Goal: Task Accomplishment & Management: Complete application form

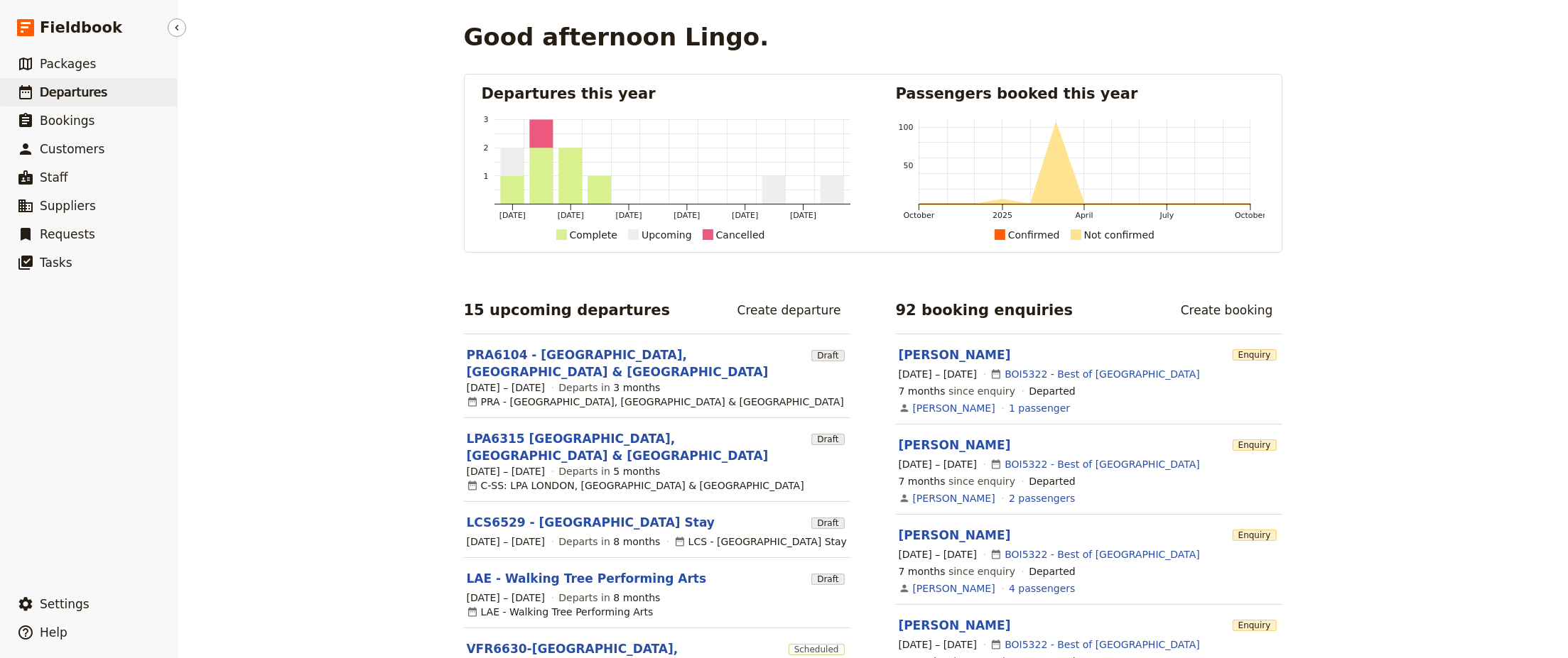
click at [61, 92] on span "Departures" at bounding box center [74, 92] width 68 height 14
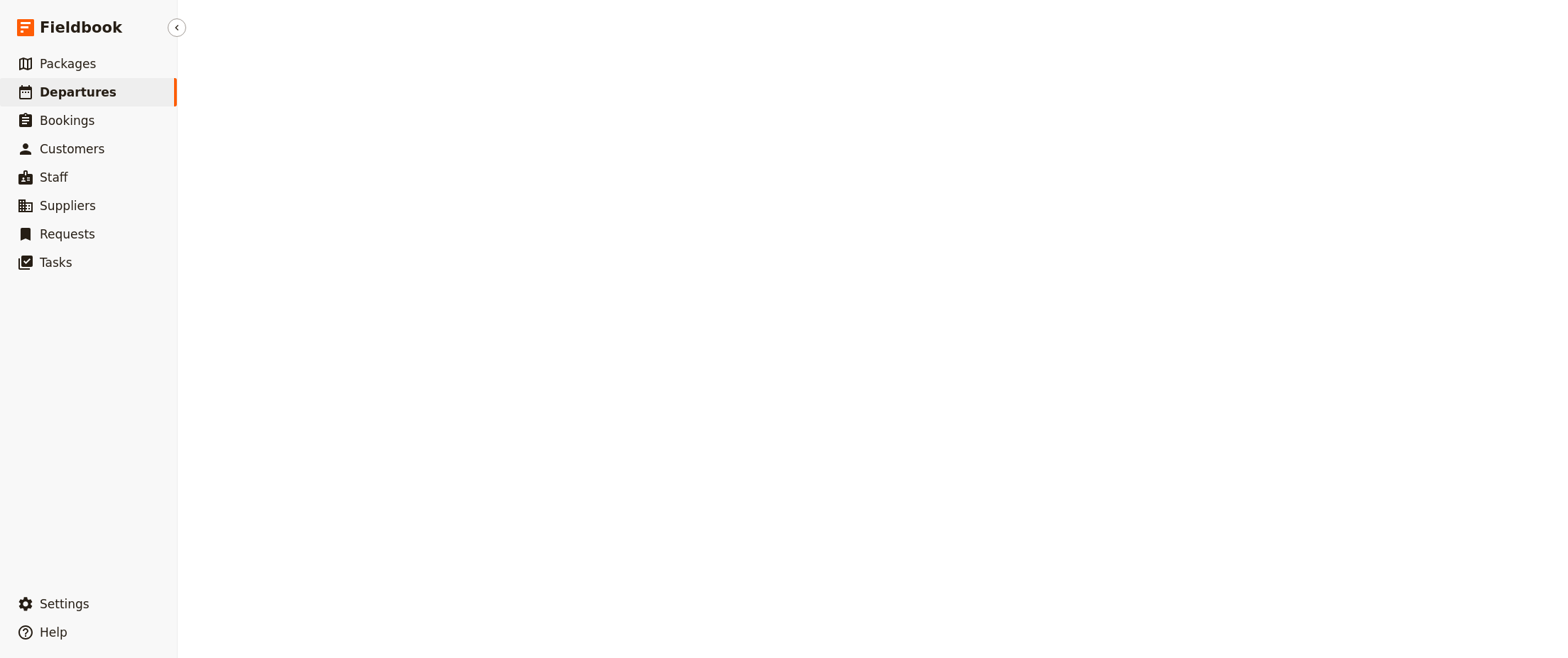
select select "CREATED_AT"
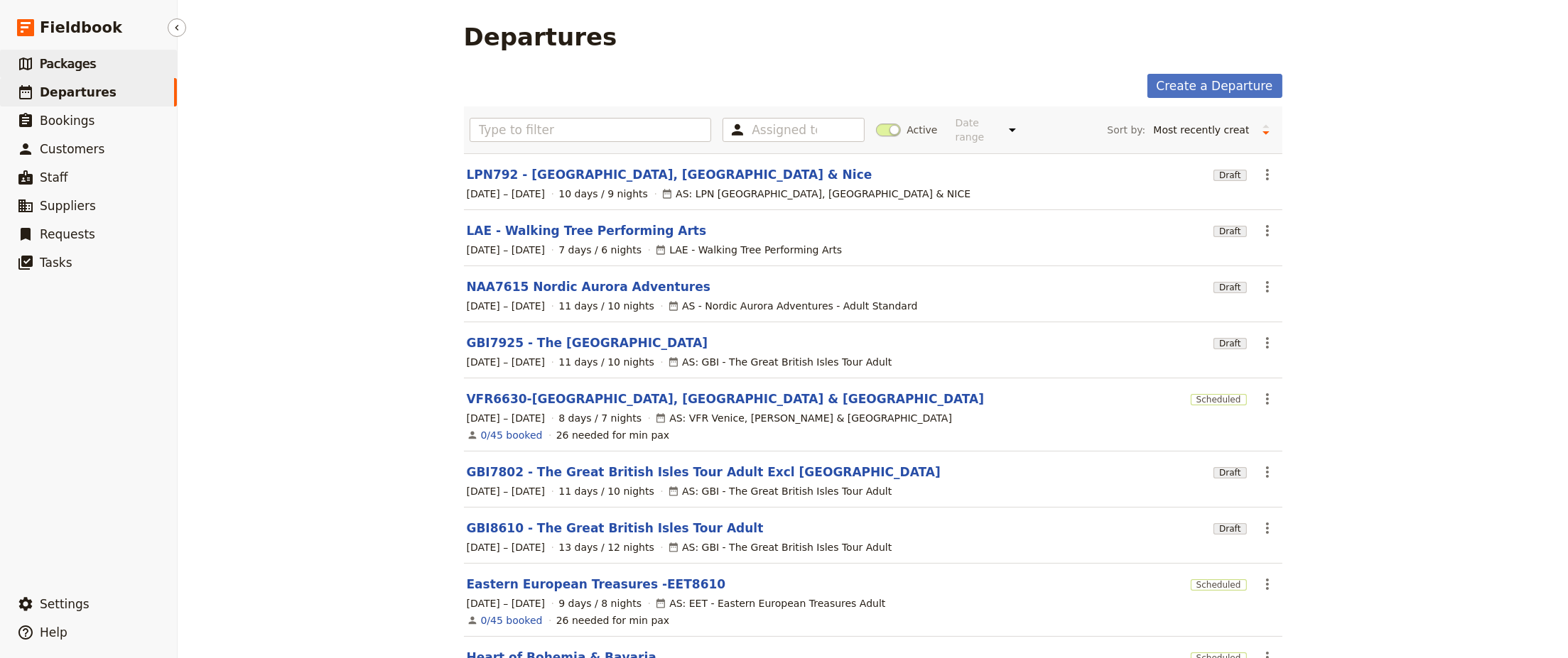
click at [54, 71] on span "Packages" at bounding box center [68, 63] width 56 height 14
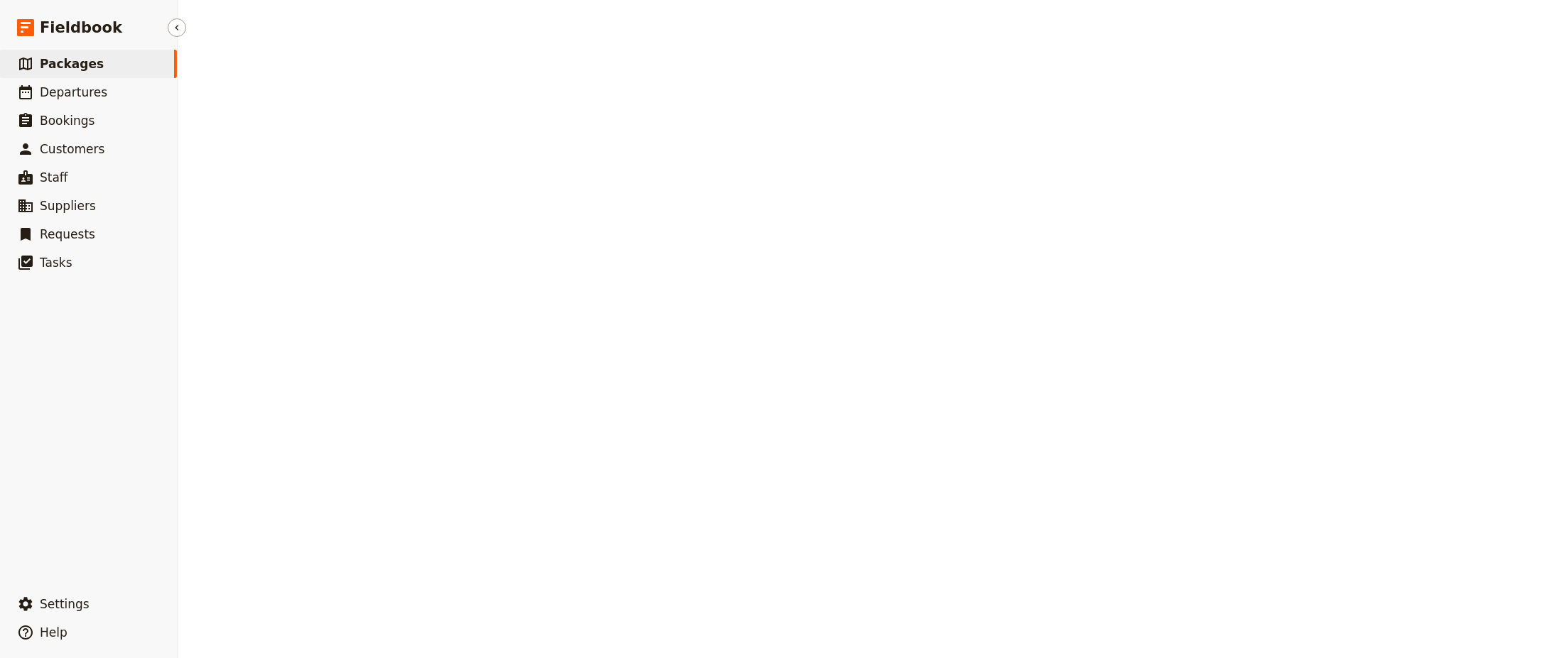
select select "CREATED_AT"
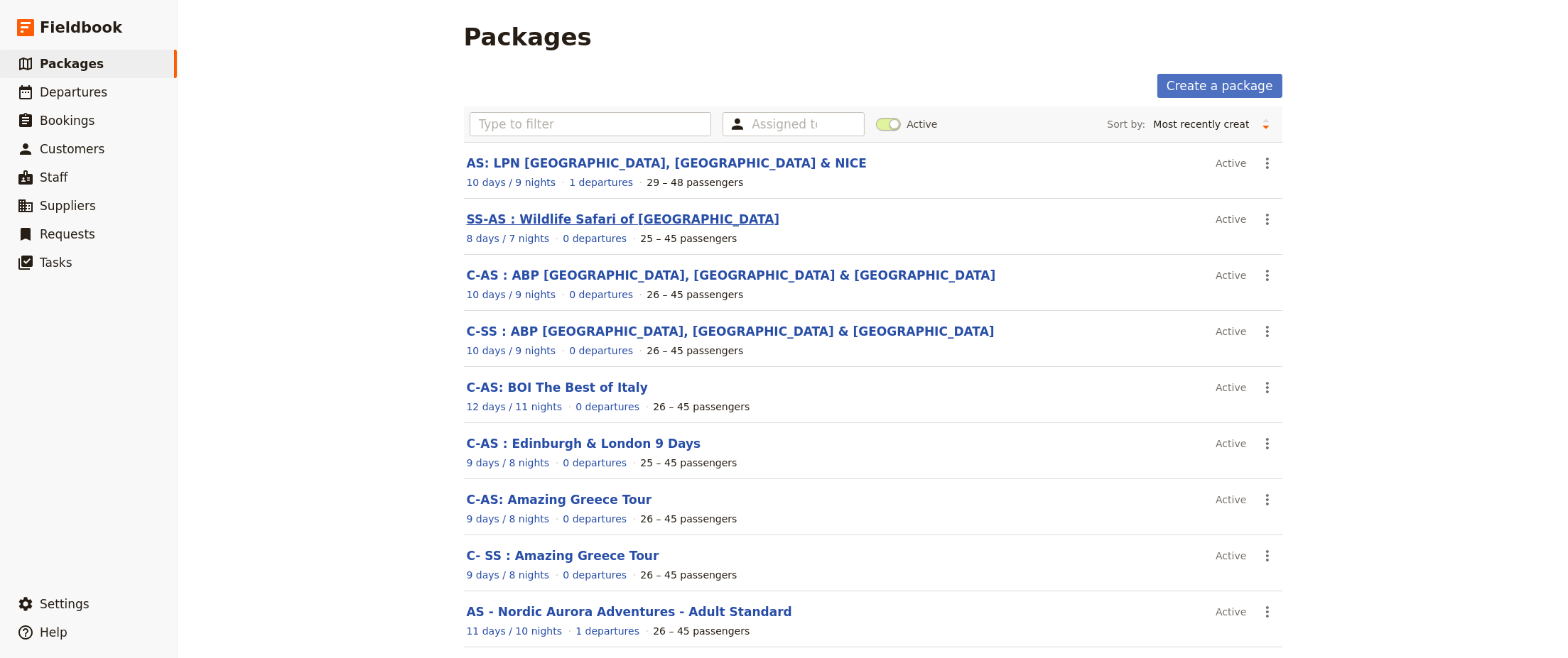
click at [554, 216] on link "SS-AS : Wildlife Safari of [GEOGRAPHIC_DATA]" at bounding box center [624, 219] width 313 height 14
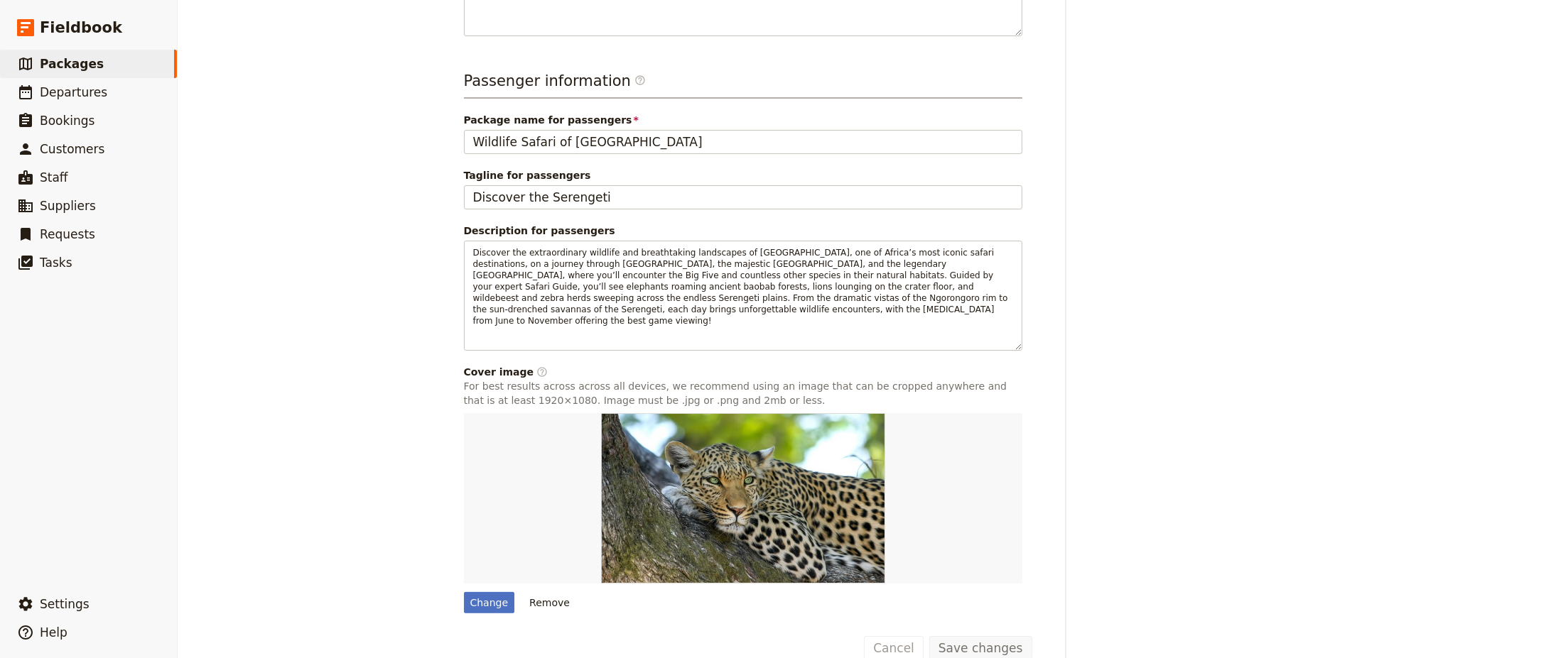
scroll to position [472, 0]
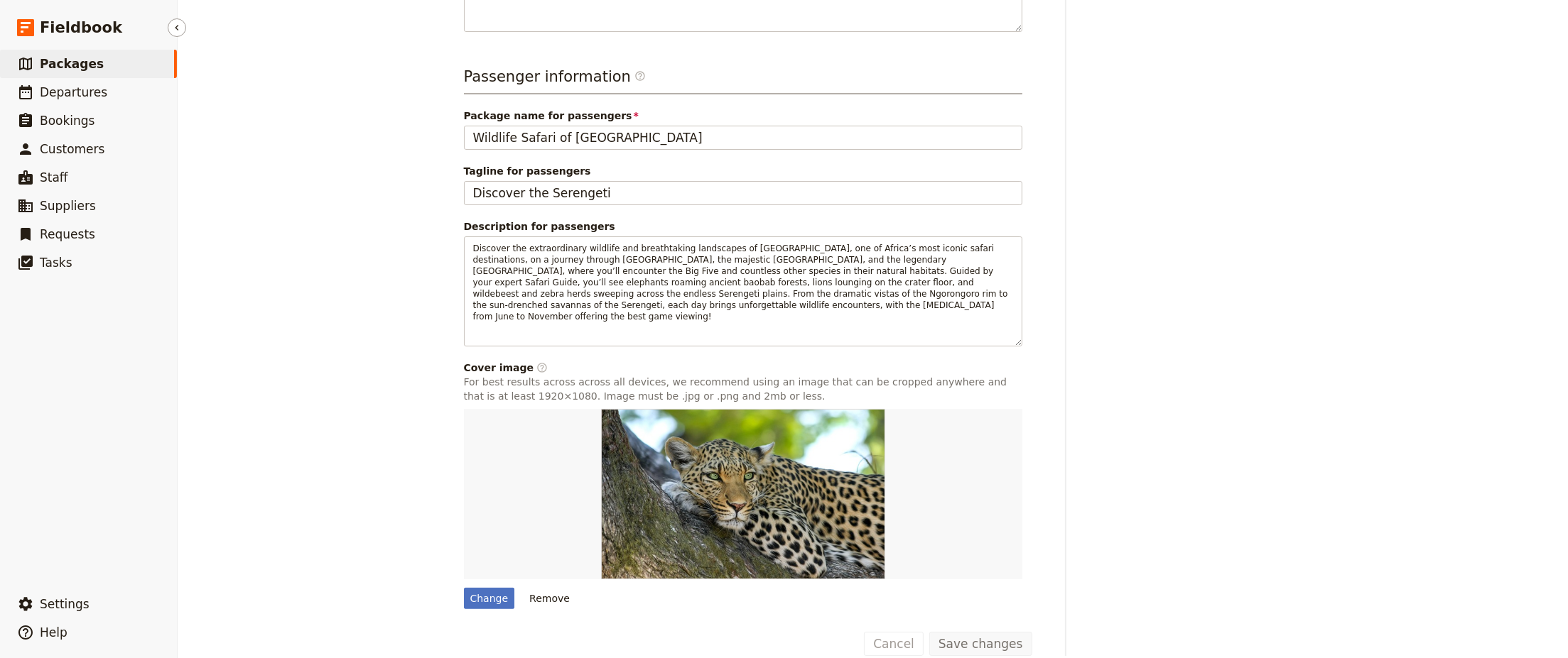
click at [55, 57] on span "Packages" at bounding box center [72, 63] width 64 height 14
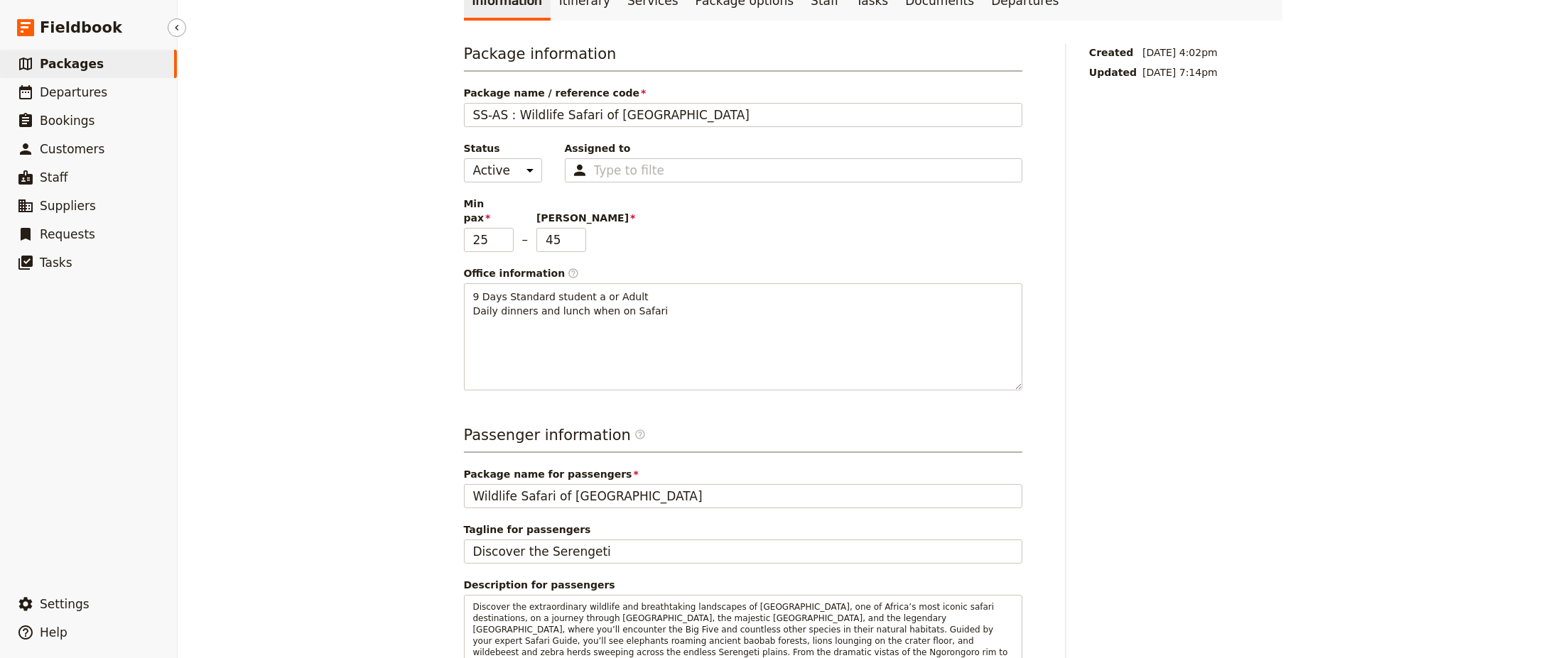
select select "CREATED_AT"
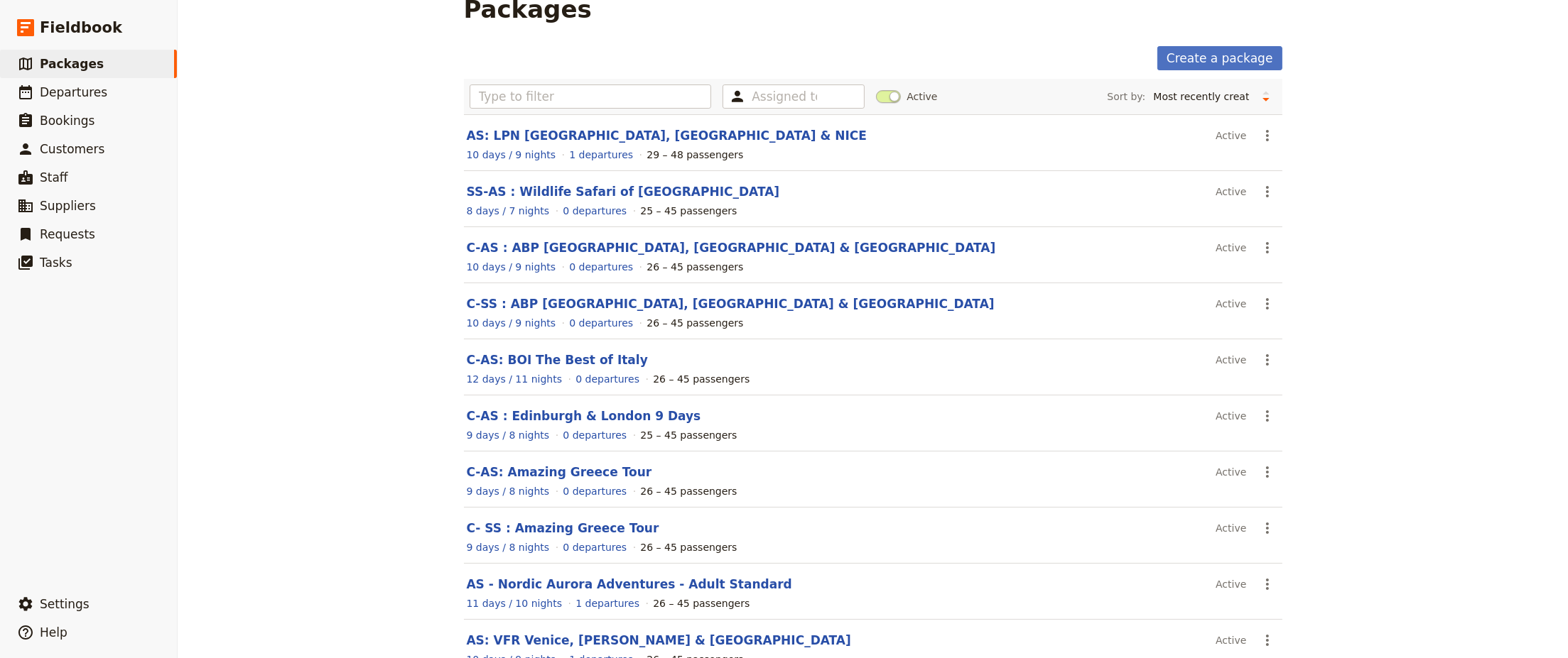
scroll to position [0, 0]
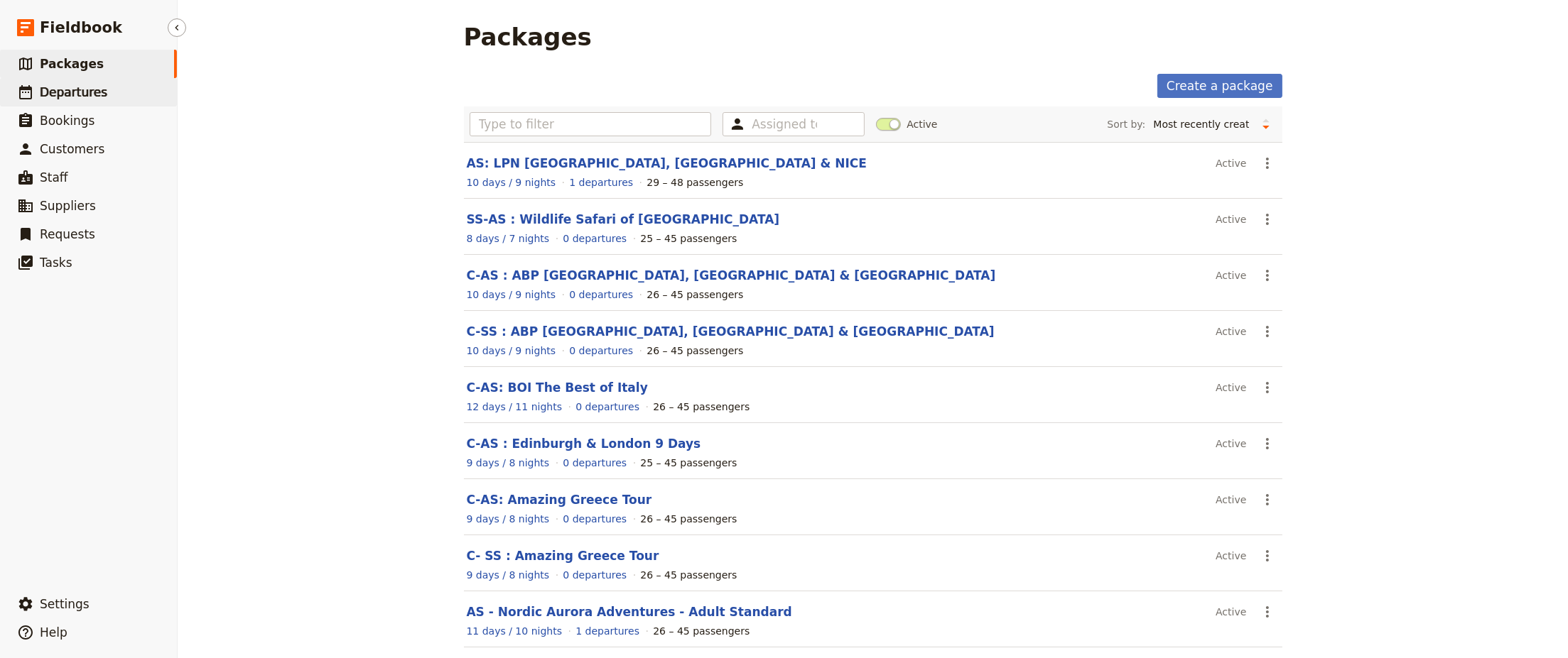
click at [58, 90] on span "Departures" at bounding box center [74, 92] width 68 height 14
select select "CREATED_AT"
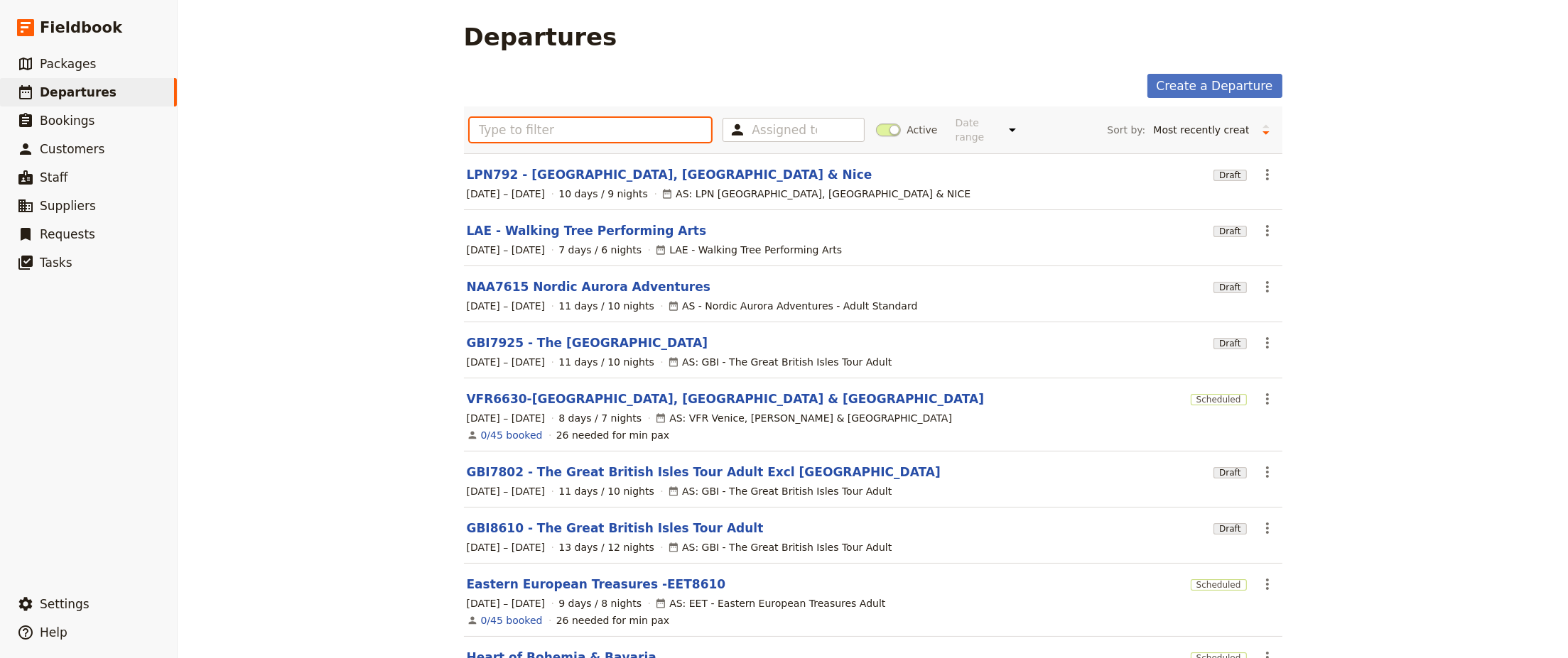
click at [561, 127] on input "text" at bounding box center [591, 129] width 242 height 25
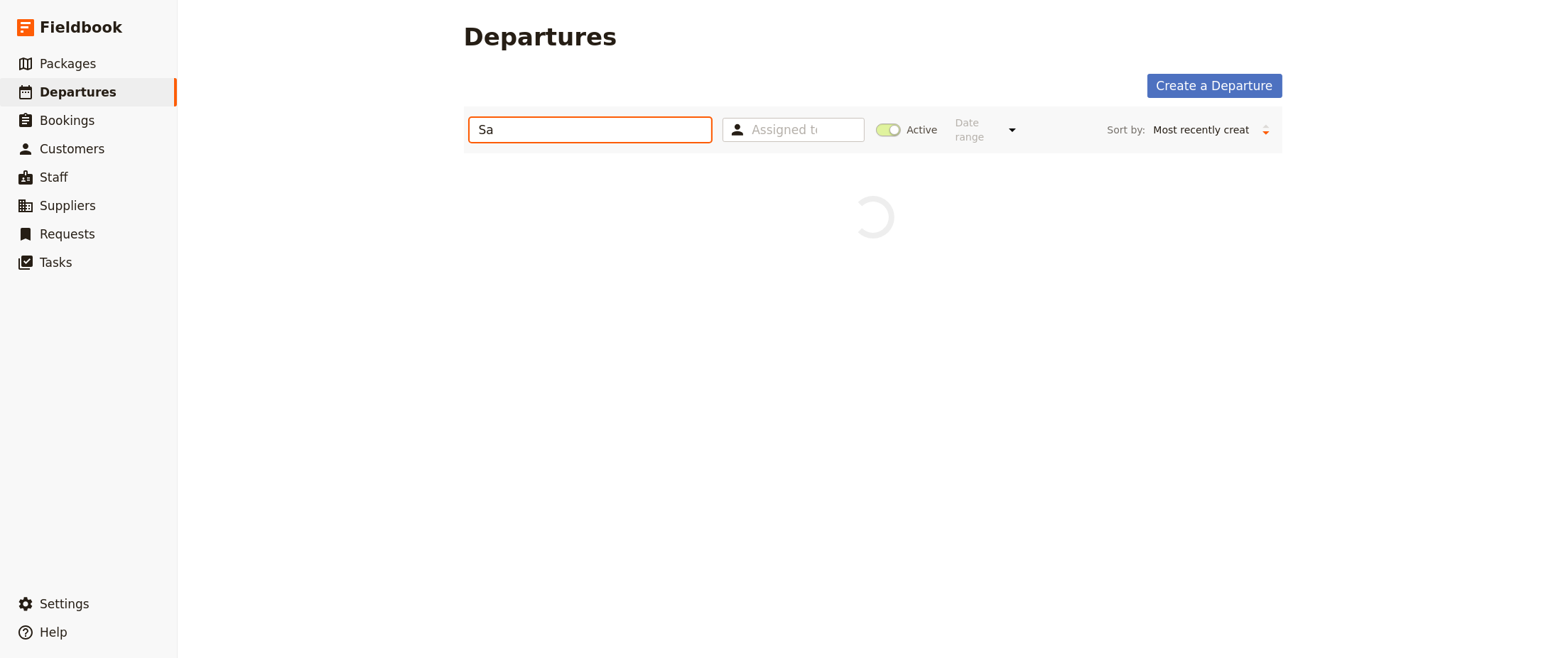
type input "S"
type input "[GEOGRAPHIC_DATA]"
drag, startPoint x: 539, startPoint y: 124, endPoint x: 401, endPoint y: 127, distance: 138.0
click at [401, 126] on div "Departures Create a Departure [GEOGRAPHIC_DATA] Assigned to Active Date range T…" at bounding box center [872, 329] width 1390 height 658
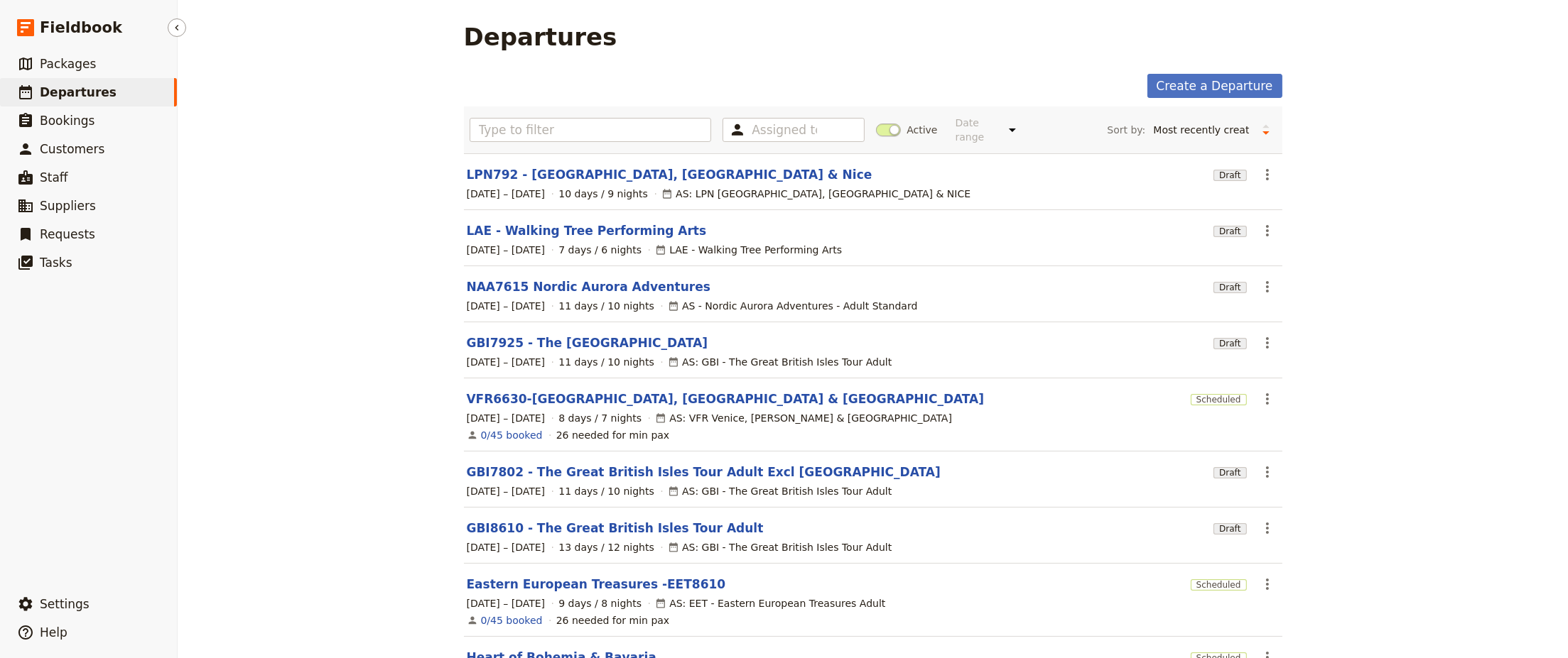
click at [86, 94] on span "Departures" at bounding box center [78, 92] width 77 height 14
click at [80, 64] on span "Packages" at bounding box center [68, 63] width 56 height 14
select select "CREATED_AT"
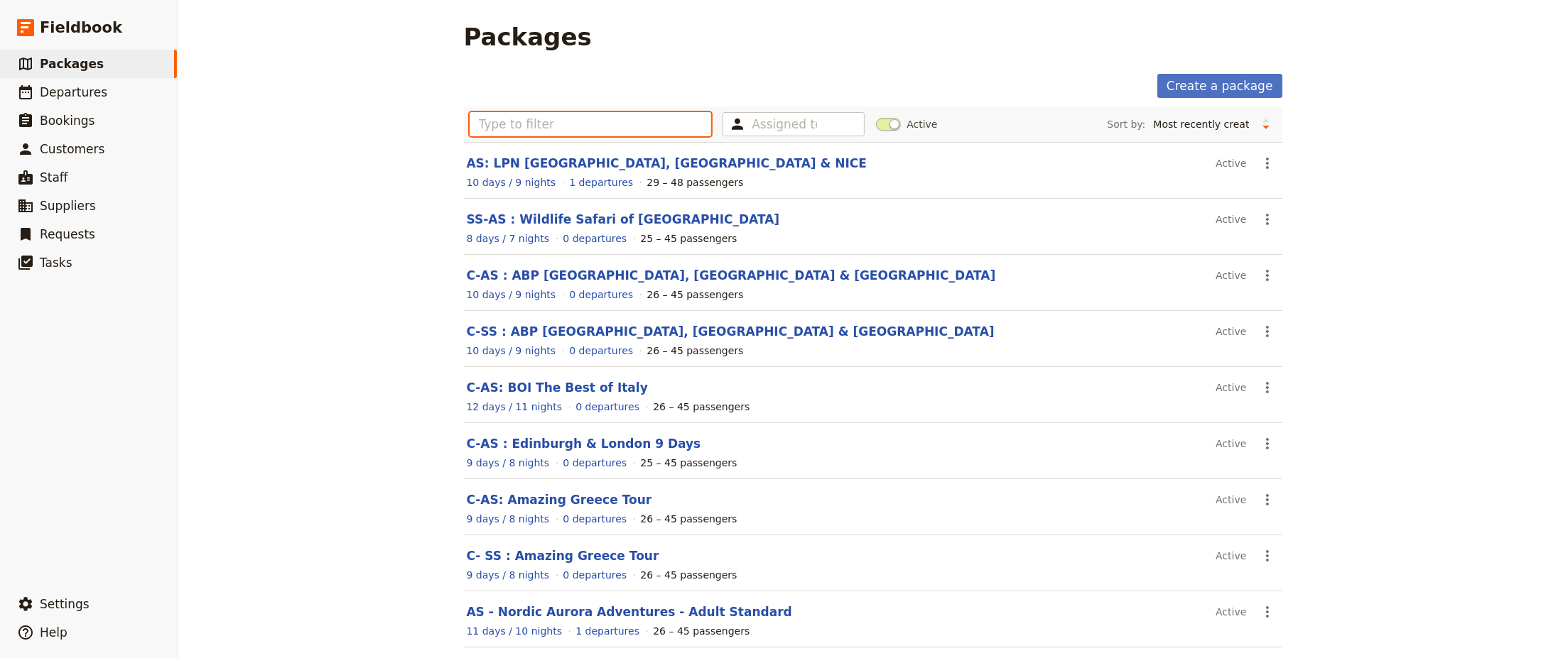
click at [615, 125] on input "text" at bounding box center [591, 124] width 242 height 25
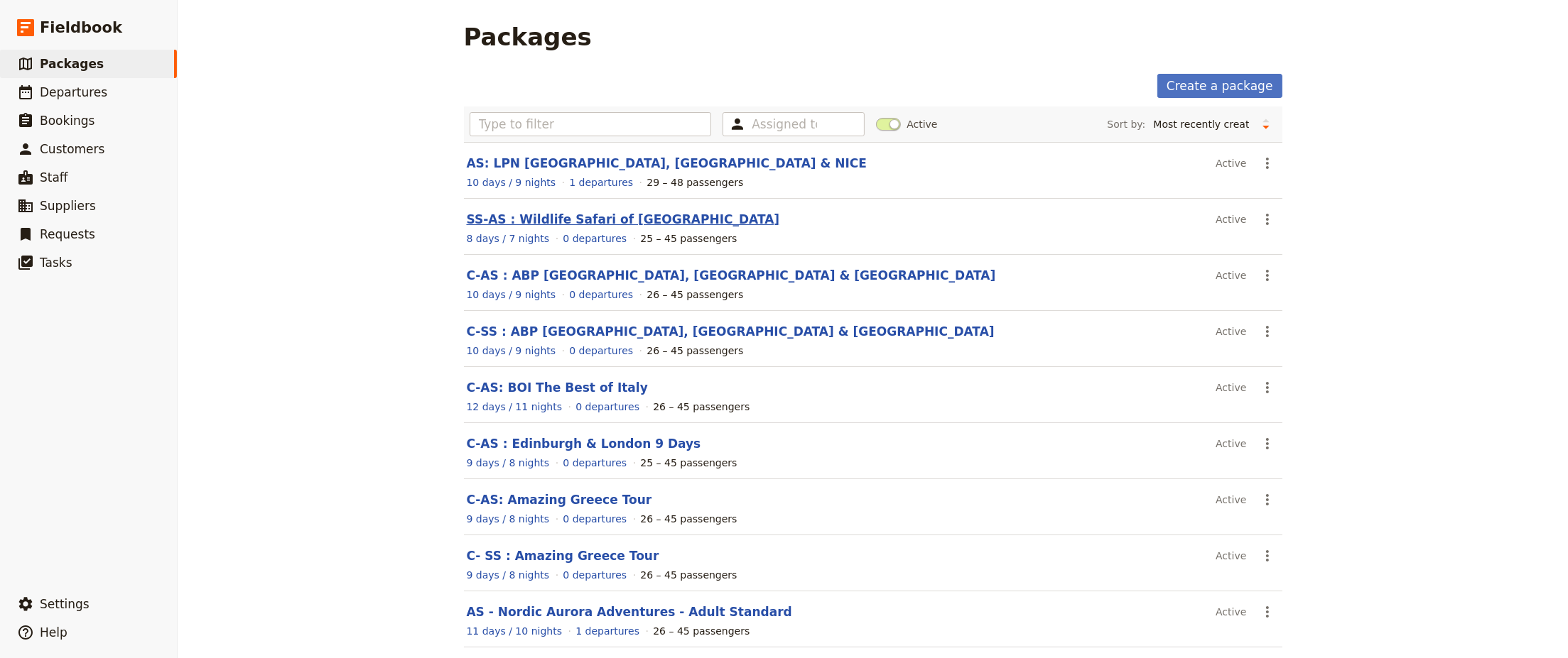
click at [569, 219] on link "SS-AS : Wildlife Safari of [GEOGRAPHIC_DATA]" at bounding box center [624, 219] width 313 height 14
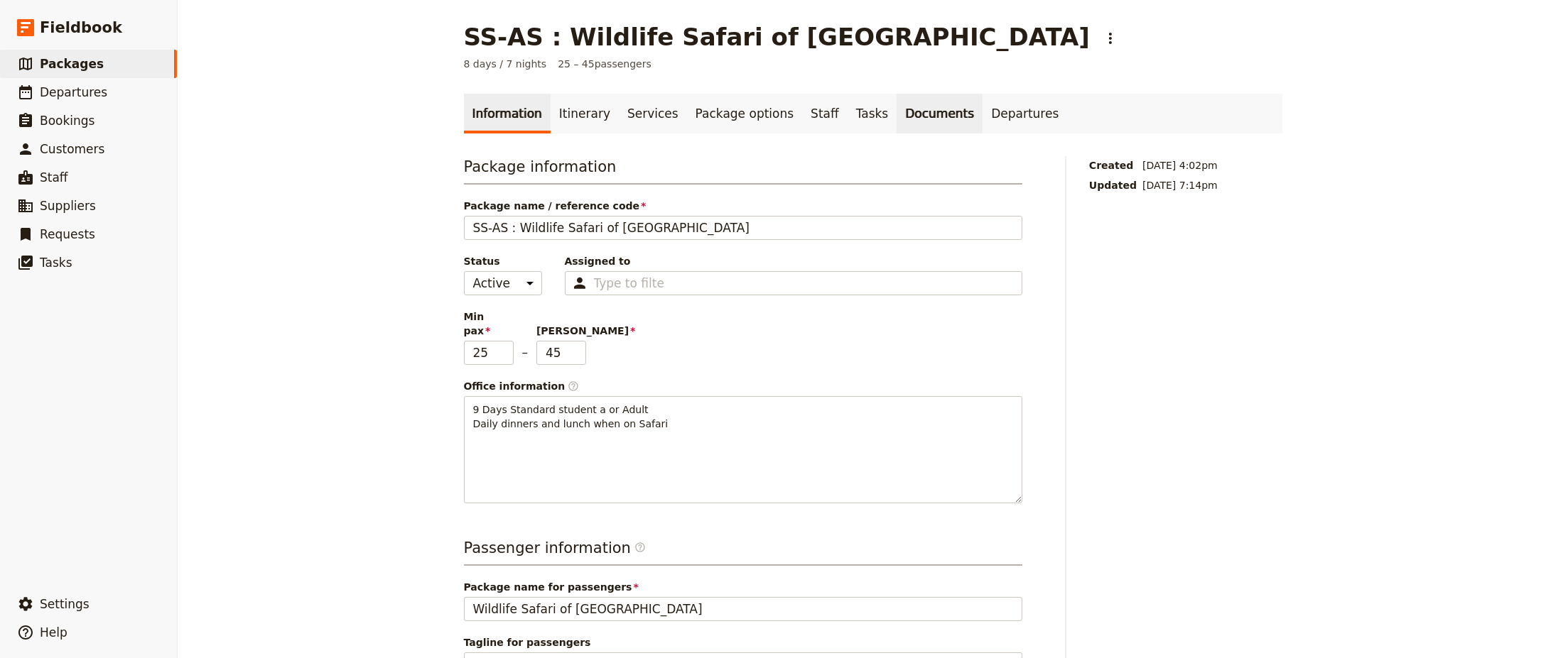
click at [897, 113] on link "Documents" at bounding box center [940, 113] width 86 height 40
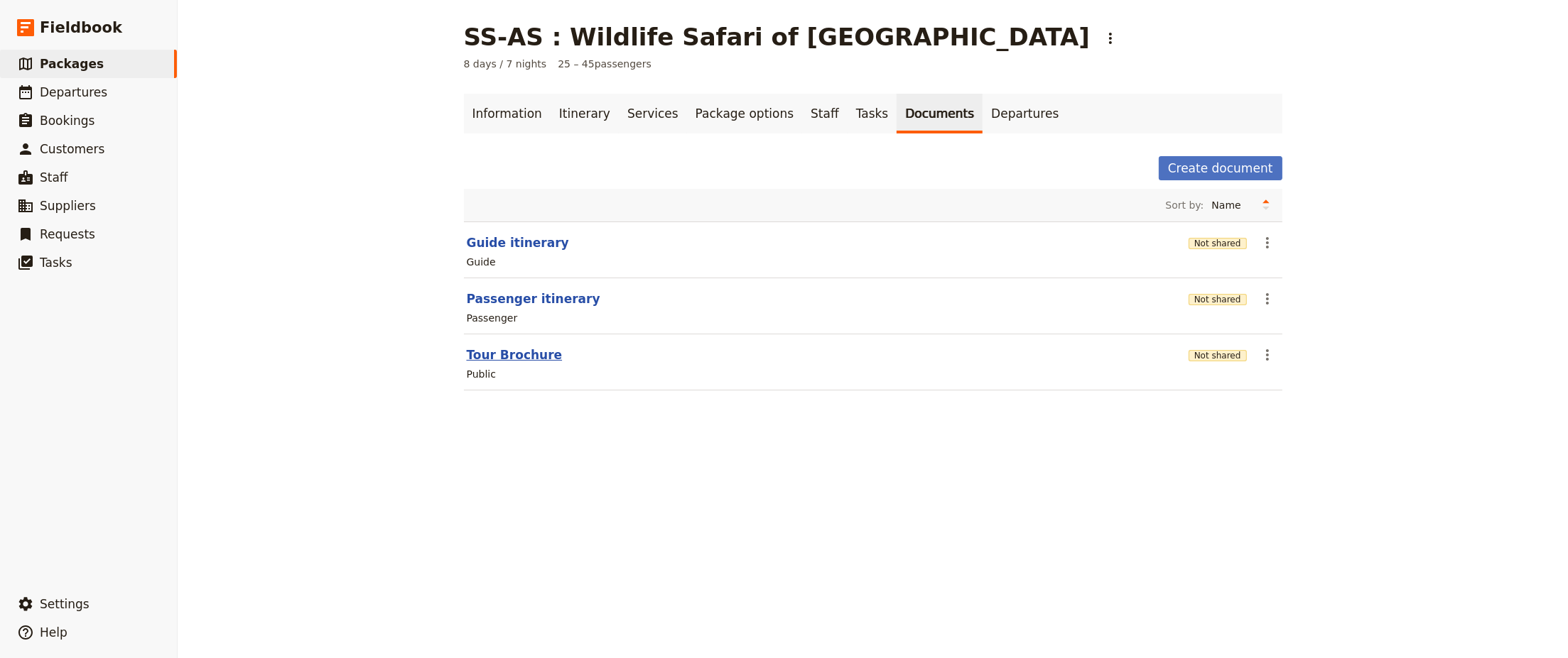
click at [506, 351] on button "Tour Brochure" at bounding box center [514, 355] width 96 height 17
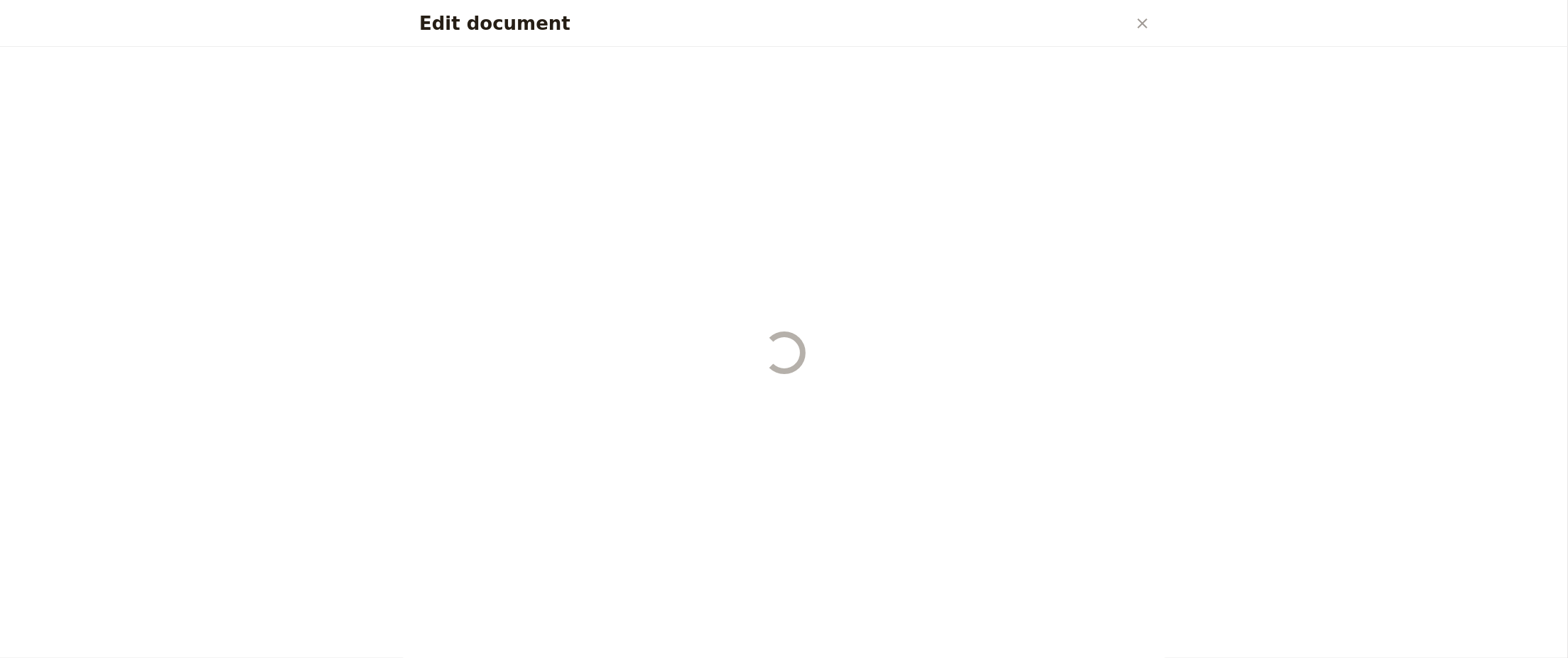
select select "DEFAULT"
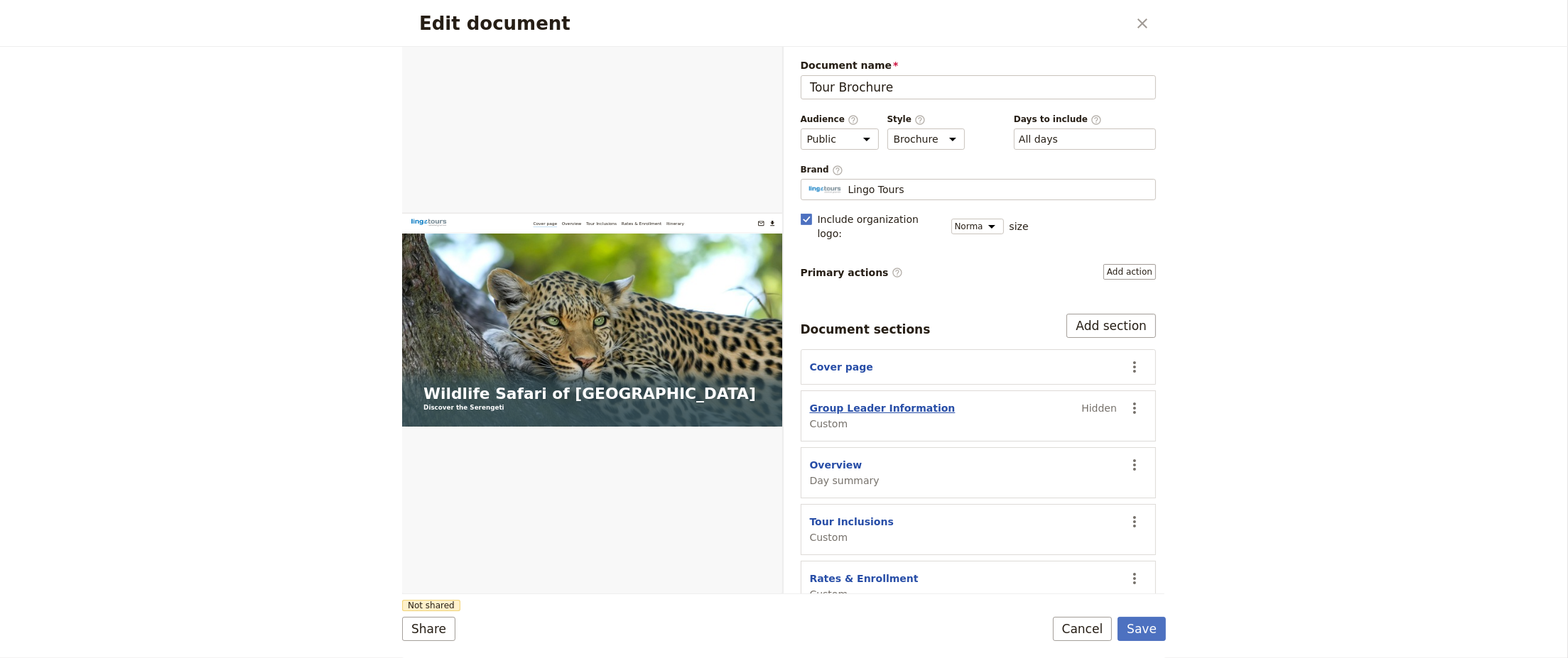
click at [861, 401] on button "Group Leader Information" at bounding box center [883, 408] width 146 height 14
select select "CUSTOM"
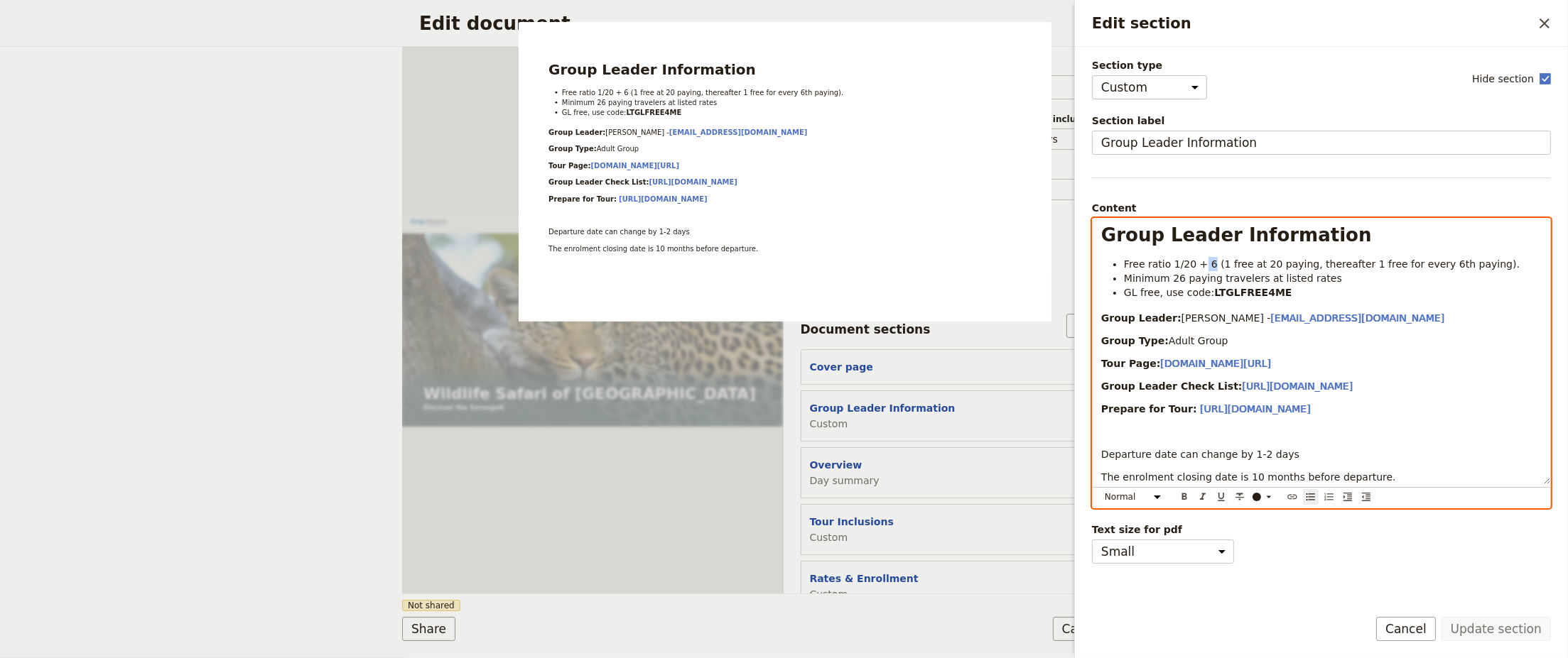
drag, startPoint x: 1195, startPoint y: 264, endPoint x: 1205, endPoint y: 263, distance: 10.0
click at [1205, 263] on span "Free ratio 1/20 + 6 (1 free at 20 paying, thereafter 1 free for every 6th payin…" at bounding box center [1323, 264] width 396 height 11
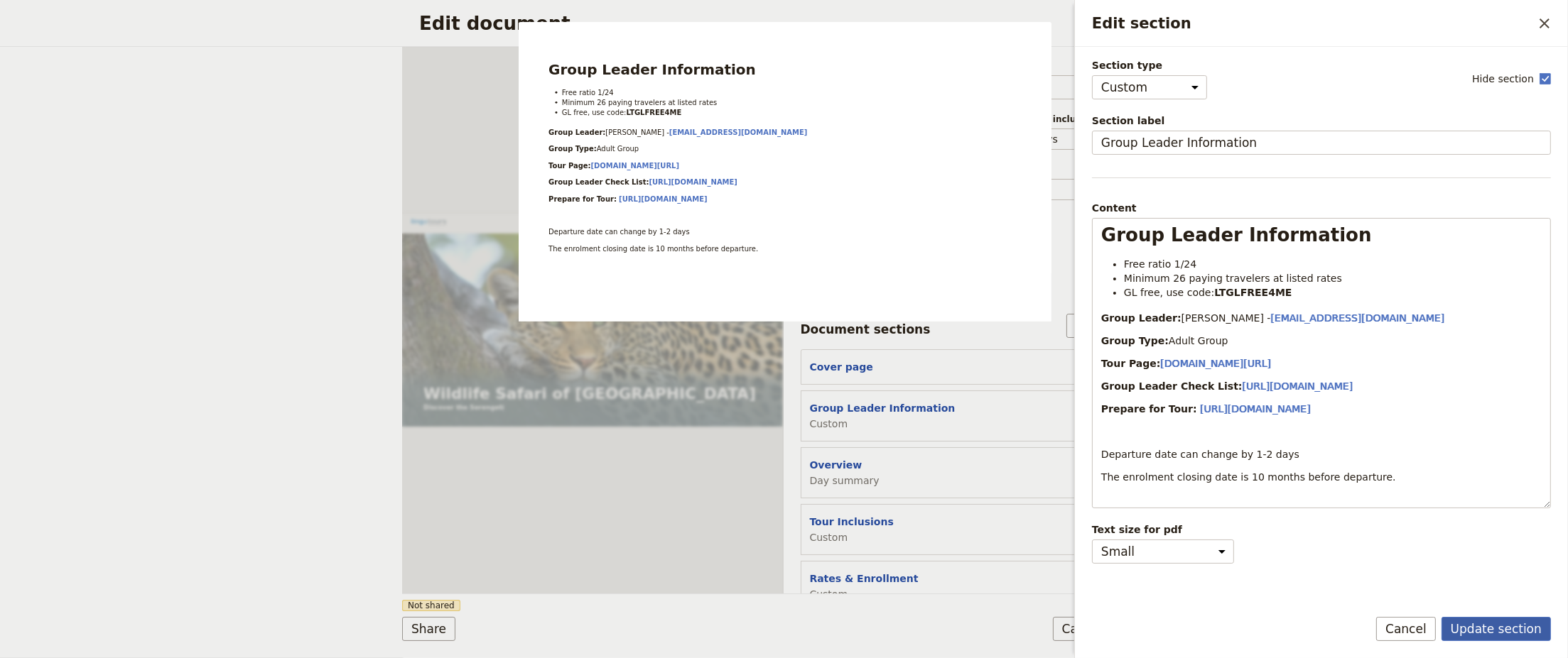
click at [1501, 634] on button "Update section" at bounding box center [1496, 629] width 109 height 25
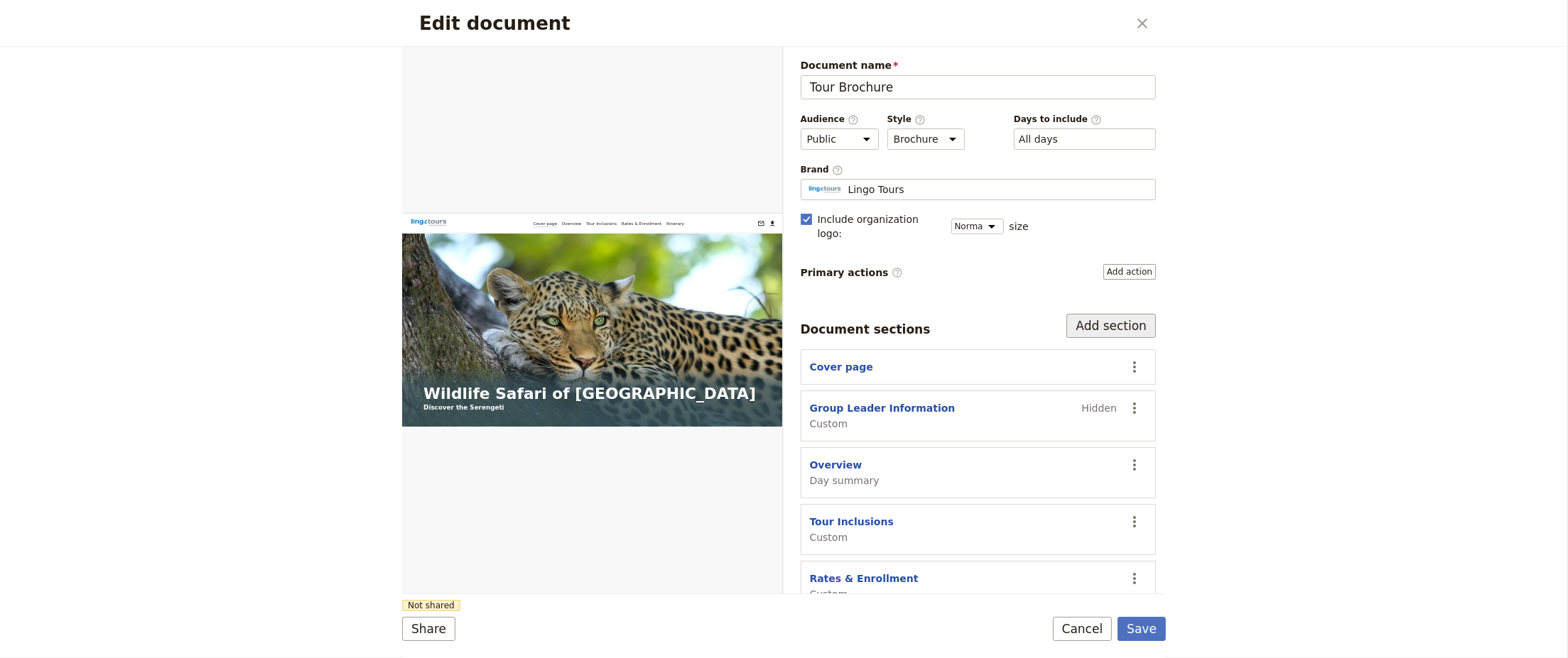
click at [1102, 314] on button "Add section" at bounding box center [1111, 326] width 90 height 25
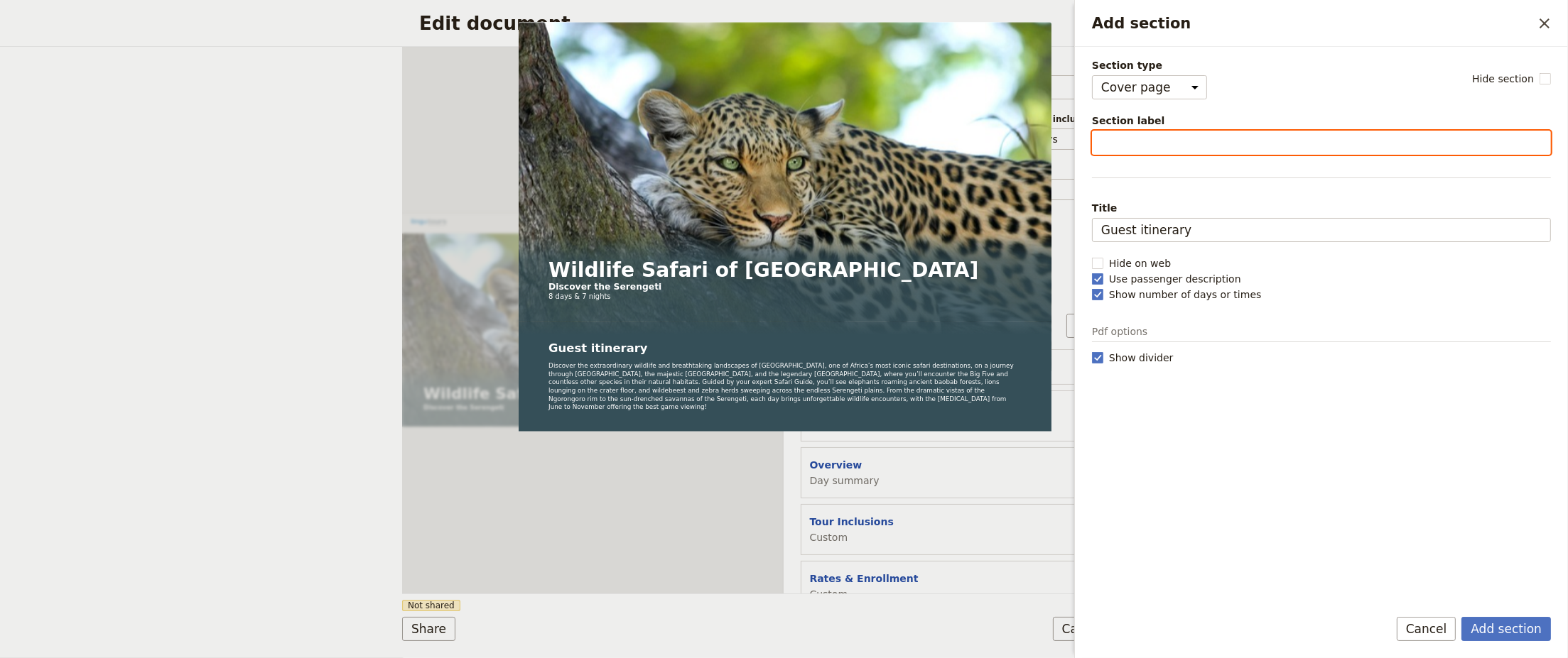
click at [1179, 140] on input "Section label" at bounding box center [1322, 143] width 459 height 25
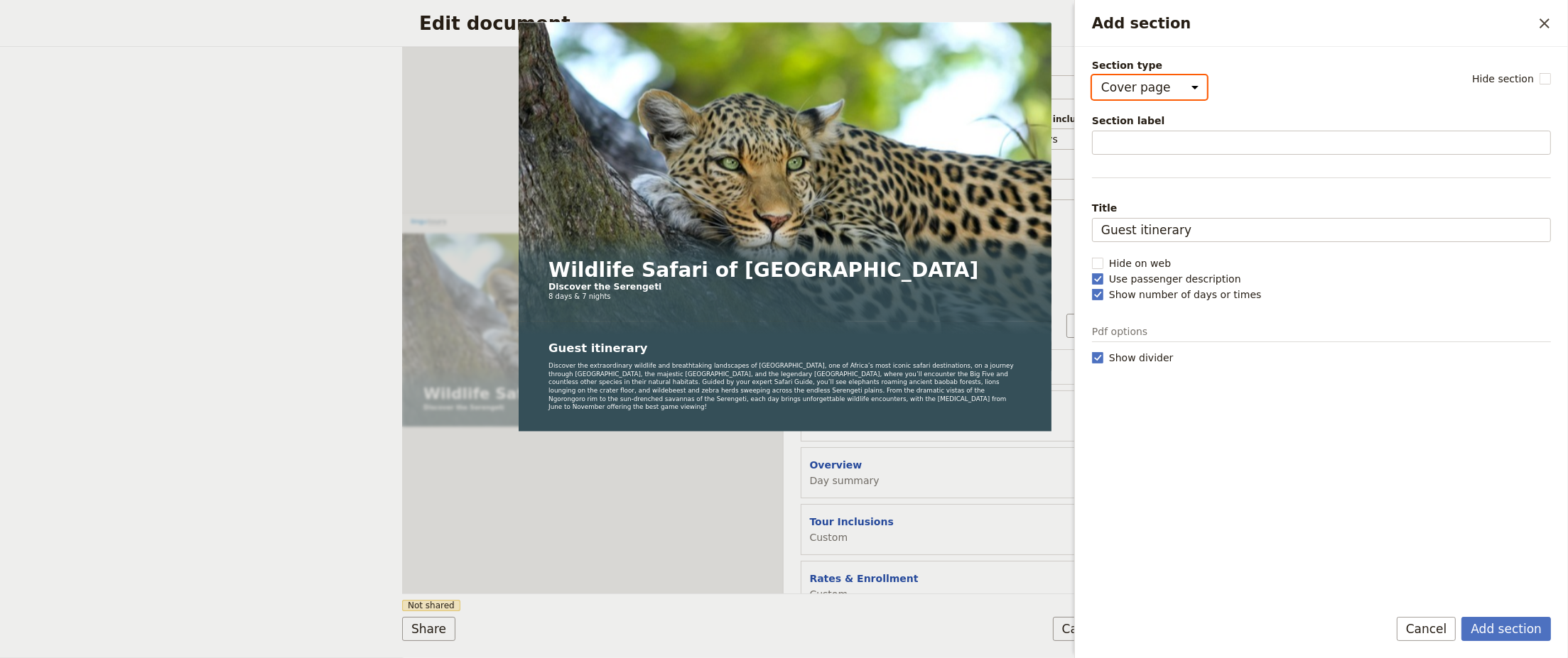
click at [1180, 90] on select "Cover page Day summary Itinerary Custom" at bounding box center [1150, 87] width 115 height 25
click at [1092, 75] on select "Cover page Day summary Itinerary Custom" at bounding box center [1150, 87] width 115 height 25
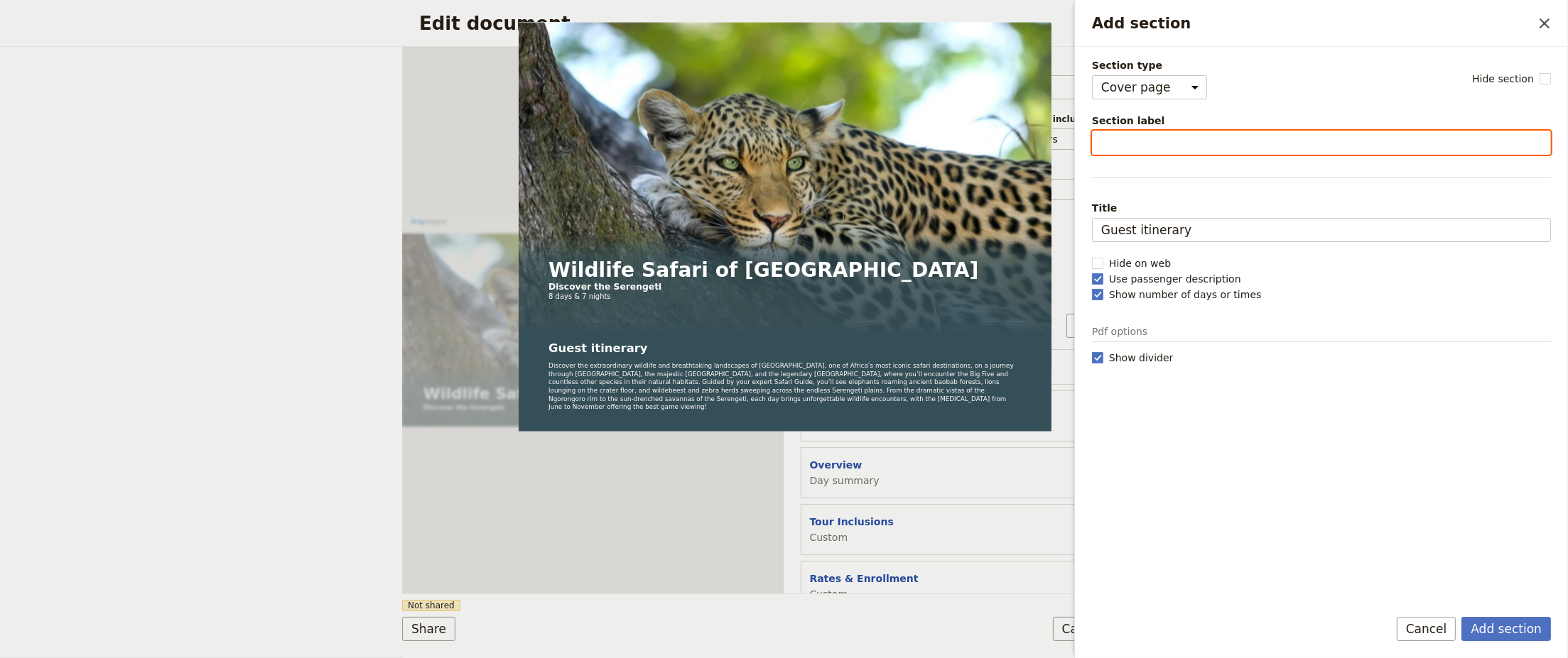
click at [1166, 138] on input "Section label" at bounding box center [1322, 143] width 459 height 25
type input "The Great Migration"
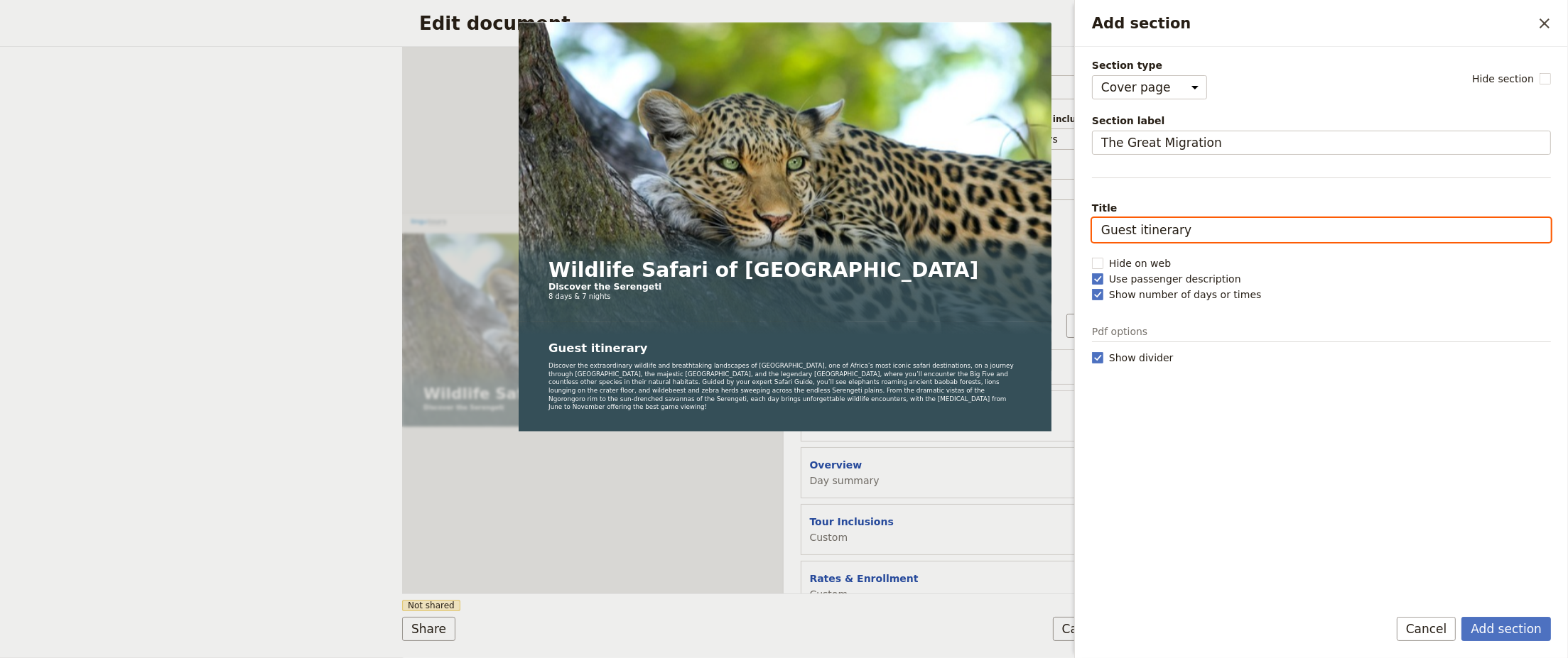
drag, startPoint x: 1219, startPoint y: 229, endPoint x: 1211, endPoint y: 195, distance: 34.9
click at [1217, 228] on input "Guest itinerary" at bounding box center [1322, 230] width 459 height 25
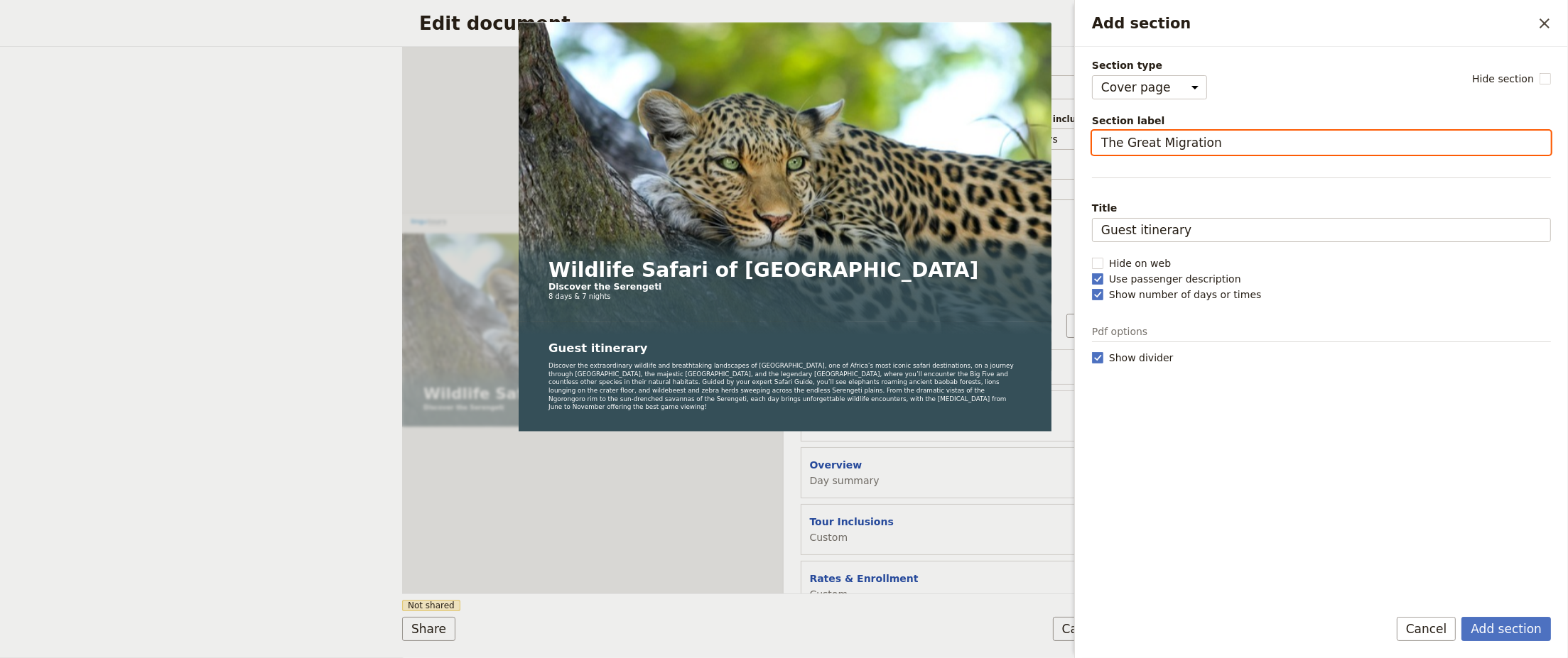
drag, startPoint x: 1211, startPoint y: 143, endPoint x: 1094, endPoint y: 138, distance: 117.1
click at [1094, 138] on input "The Great Migration" at bounding box center [1322, 143] width 459 height 25
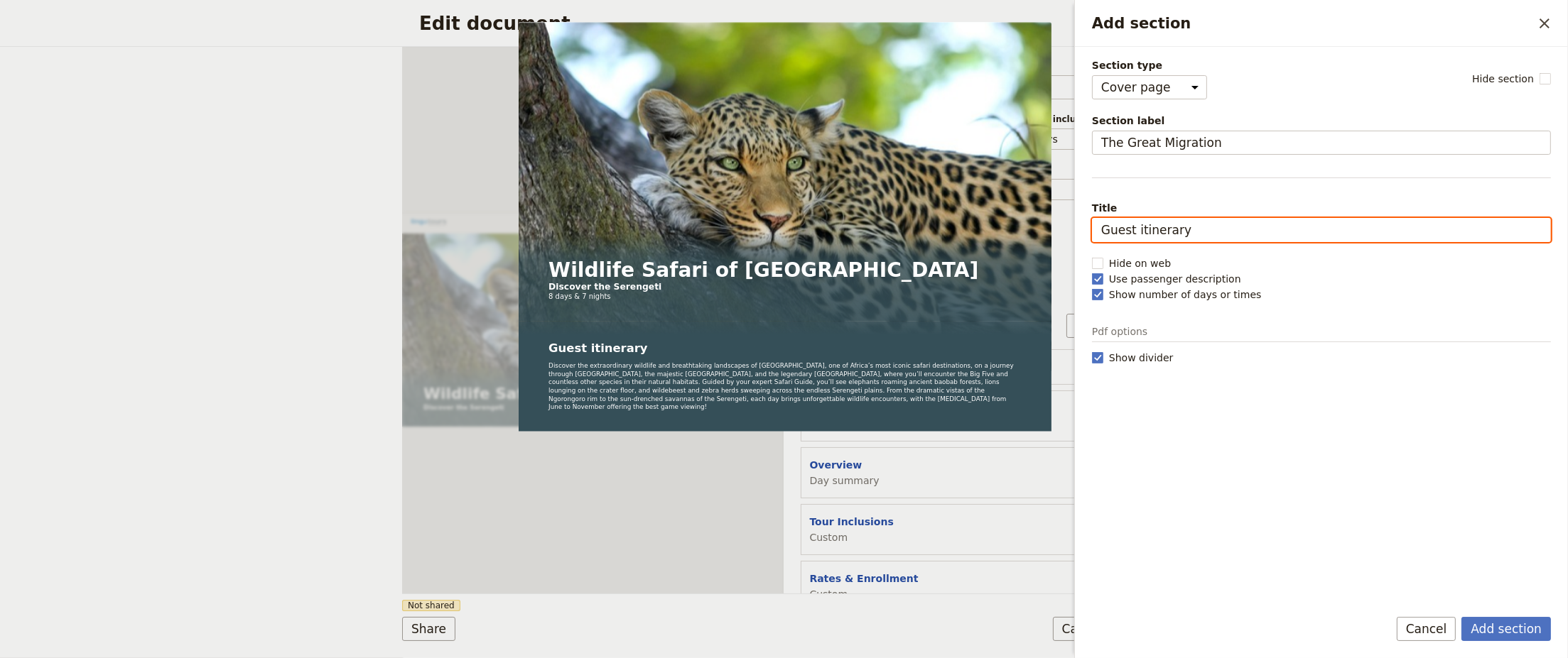
drag, startPoint x: 1208, startPoint y: 236, endPoint x: 1066, endPoint y: 219, distance: 143.0
click at [1066, 219] on body "Fieldbook ​ ​ Fieldbook ​ ​ Packages ​ Departures ​ Bookings ​ Customers ​ Staf…" at bounding box center [784, 329] width 1568 height 658
paste input "The Great Migration"
type input "The Great Migration"
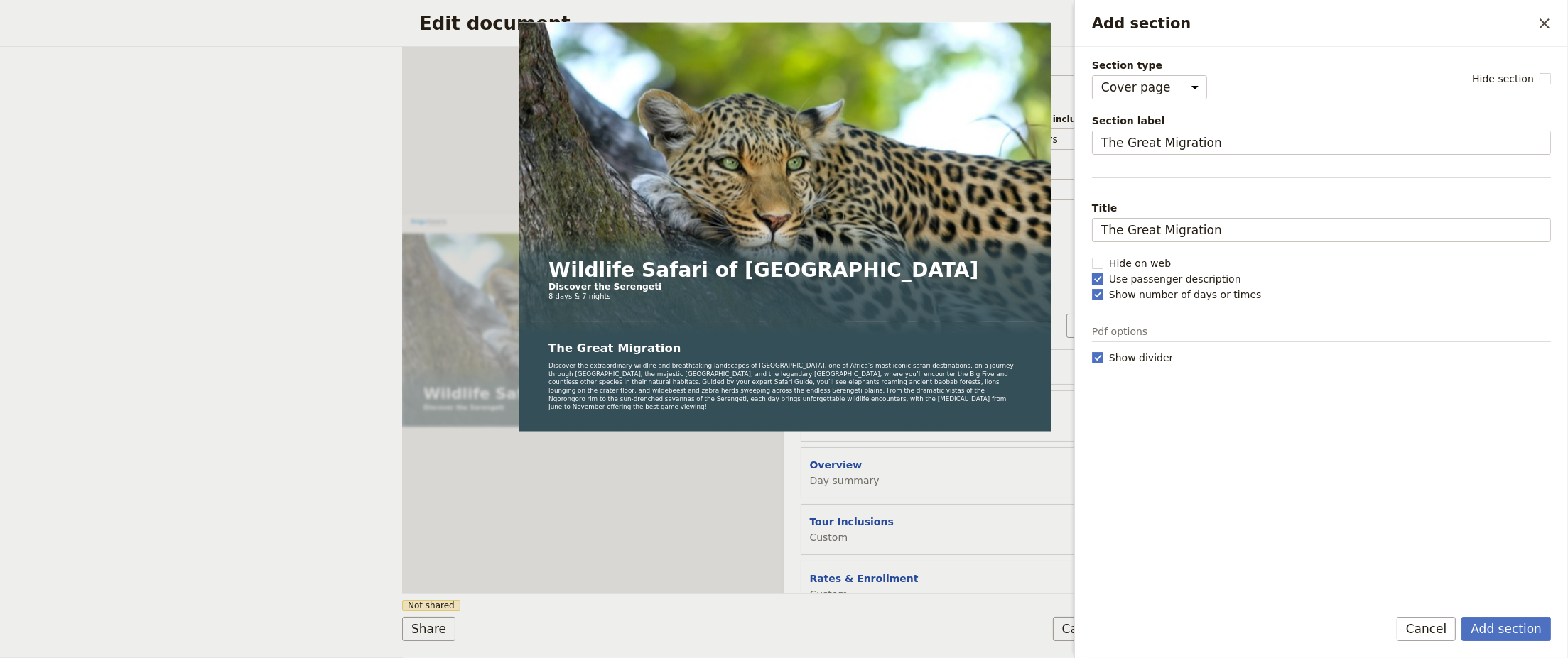
click at [1098, 279] on rect "Add section" at bounding box center [1098, 278] width 11 height 11
click at [1092, 272] on input "Use passenger description" at bounding box center [1092, 271] width 1 height 1
checkbox input "false"
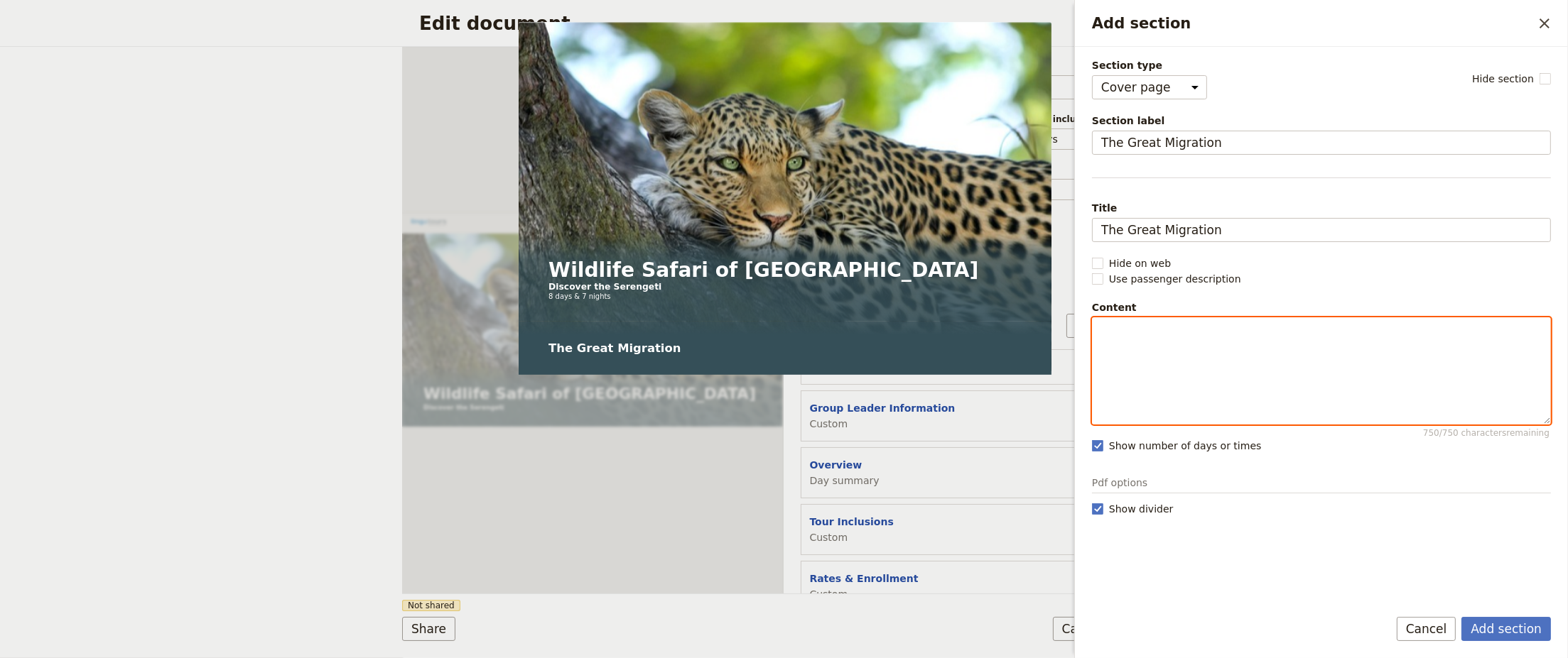
click at [1120, 330] on p "Add section" at bounding box center [1322, 331] width 441 height 14
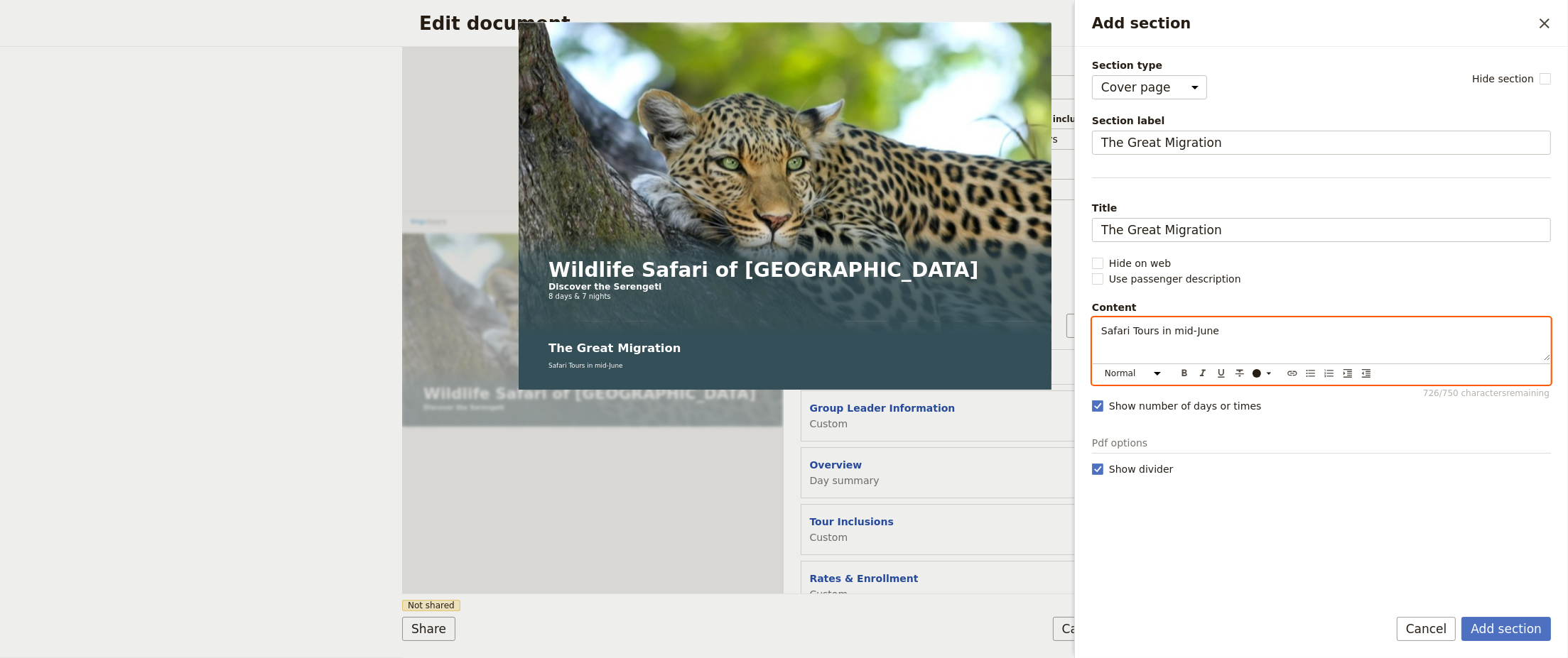
click at [1213, 330] on p "Safari Tours in mid-June" at bounding box center [1322, 331] width 441 height 14
drag, startPoint x: 1244, startPoint y: 326, endPoint x: 1078, endPoint y: 330, distance: 166.0
click at [1078, 330] on div "Section type Cover page Day summary Itinerary Custom Hide section Section label…" at bounding box center [1322, 321] width 493 height 549
click at [1186, 372] on icon "Format bold" at bounding box center [1184, 373] width 11 height 11
drag, startPoint x: 1248, startPoint y: 332, endPoint x: 1103, endPoint y: 330, distance: 145.0
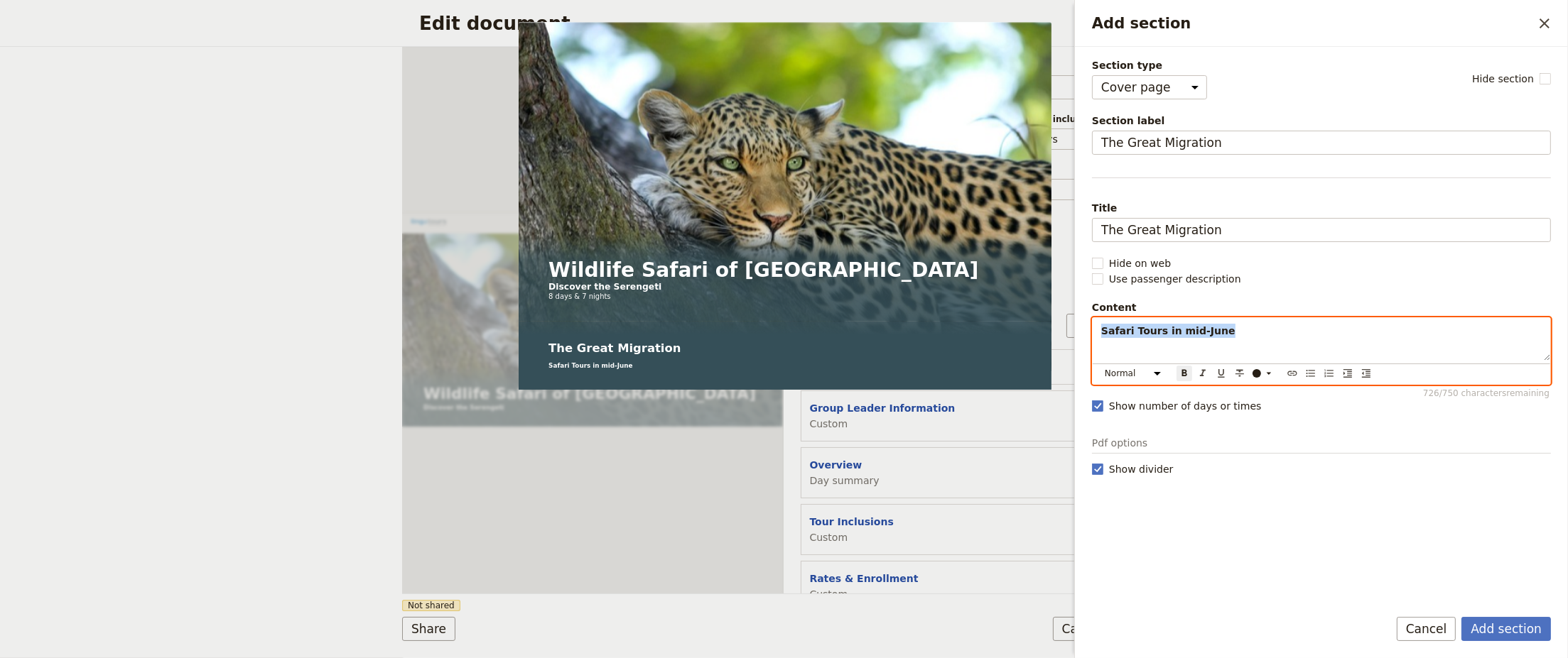
click at [1103, 330] on p "Safari Tours in mid-June" at bounding box center [1322, 331] width 441 height 14
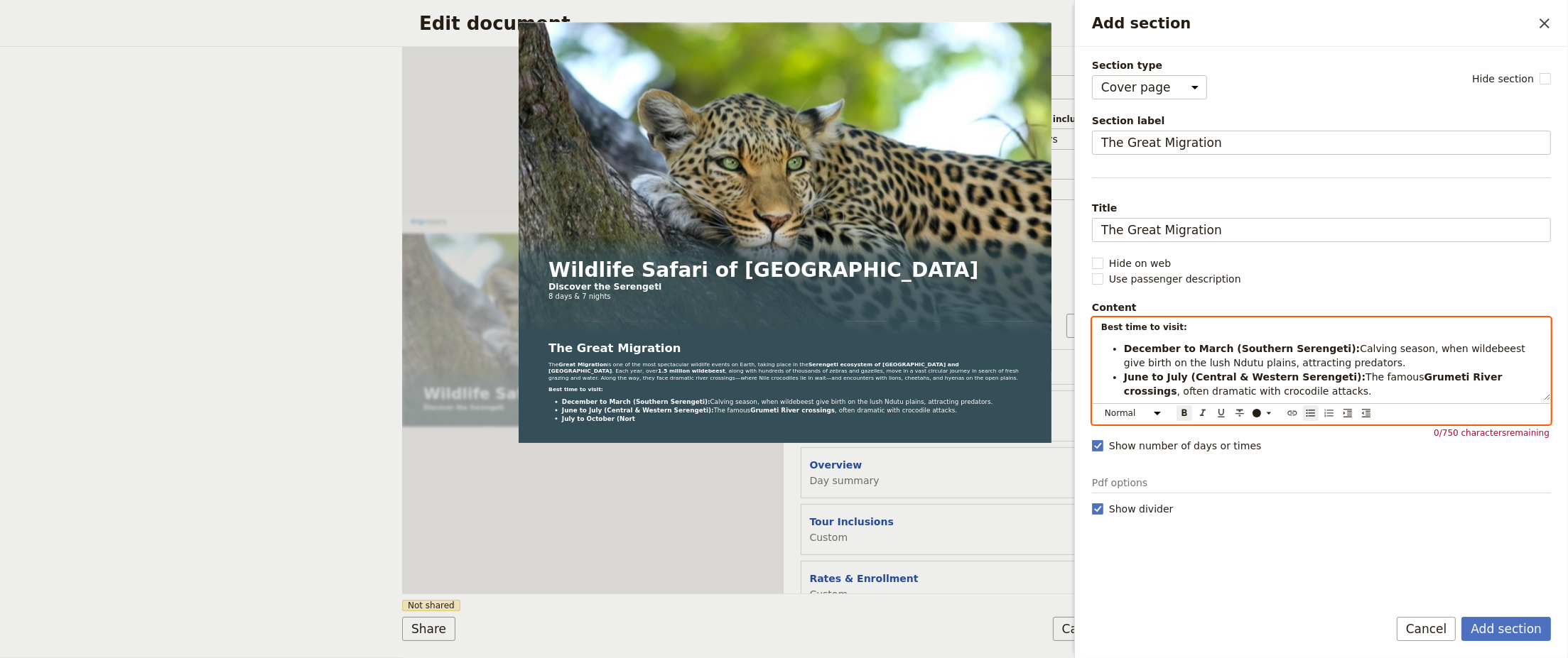
scroll to position [80, 0]
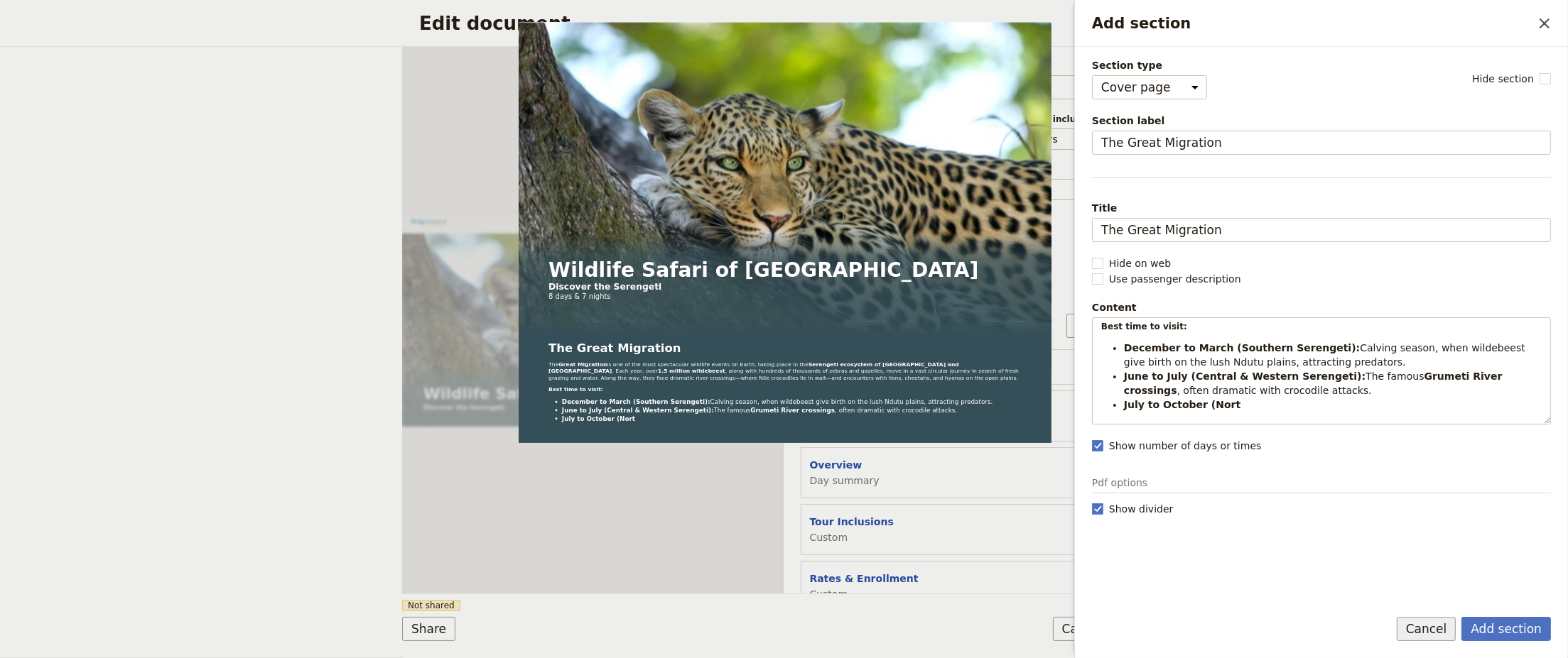
click at [1428, 628] on button "Cancel" at bounding box center [1427, 629] width 60 height 25
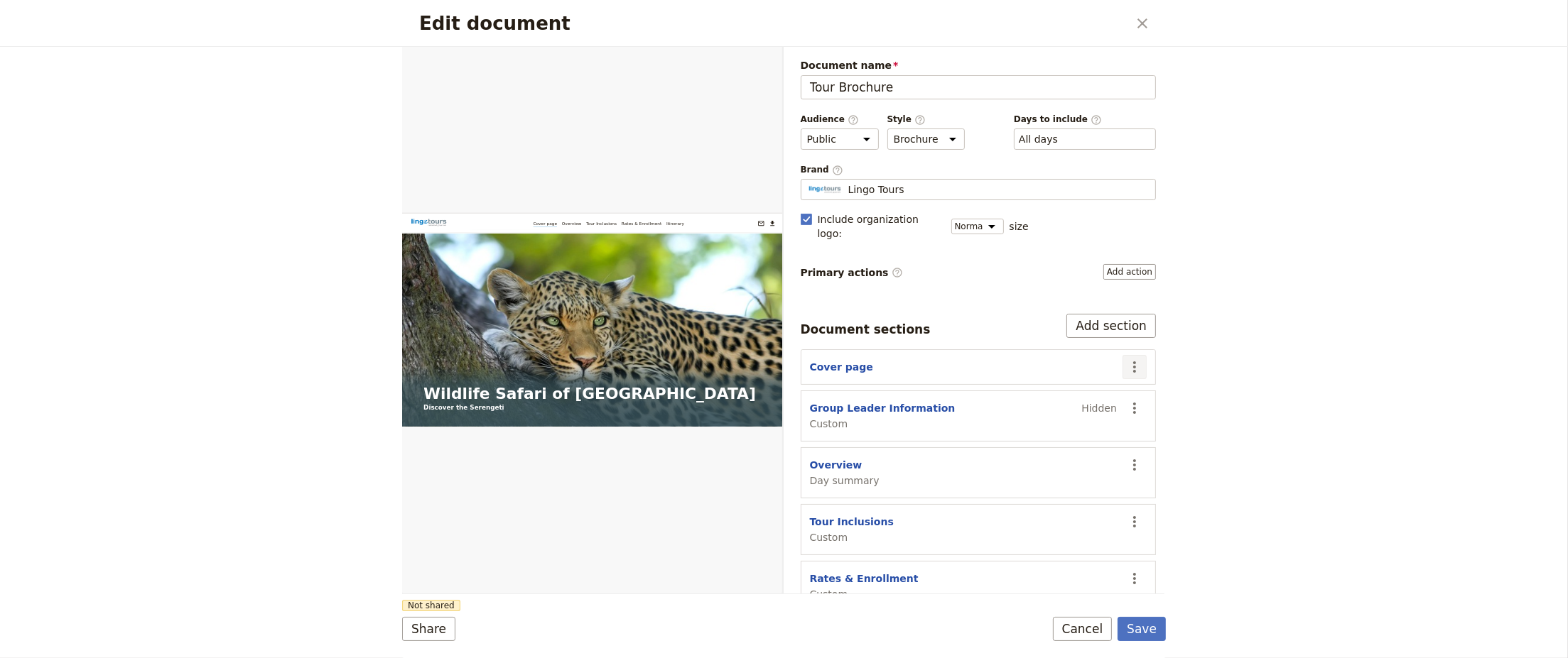
click at [1126, 359] on icon "Actions" at bounding box center [1135, 367] width 17 height 17
click at [958, 357] on section "Cover page ​" at bounding box center [978, 367] width 356 height 36
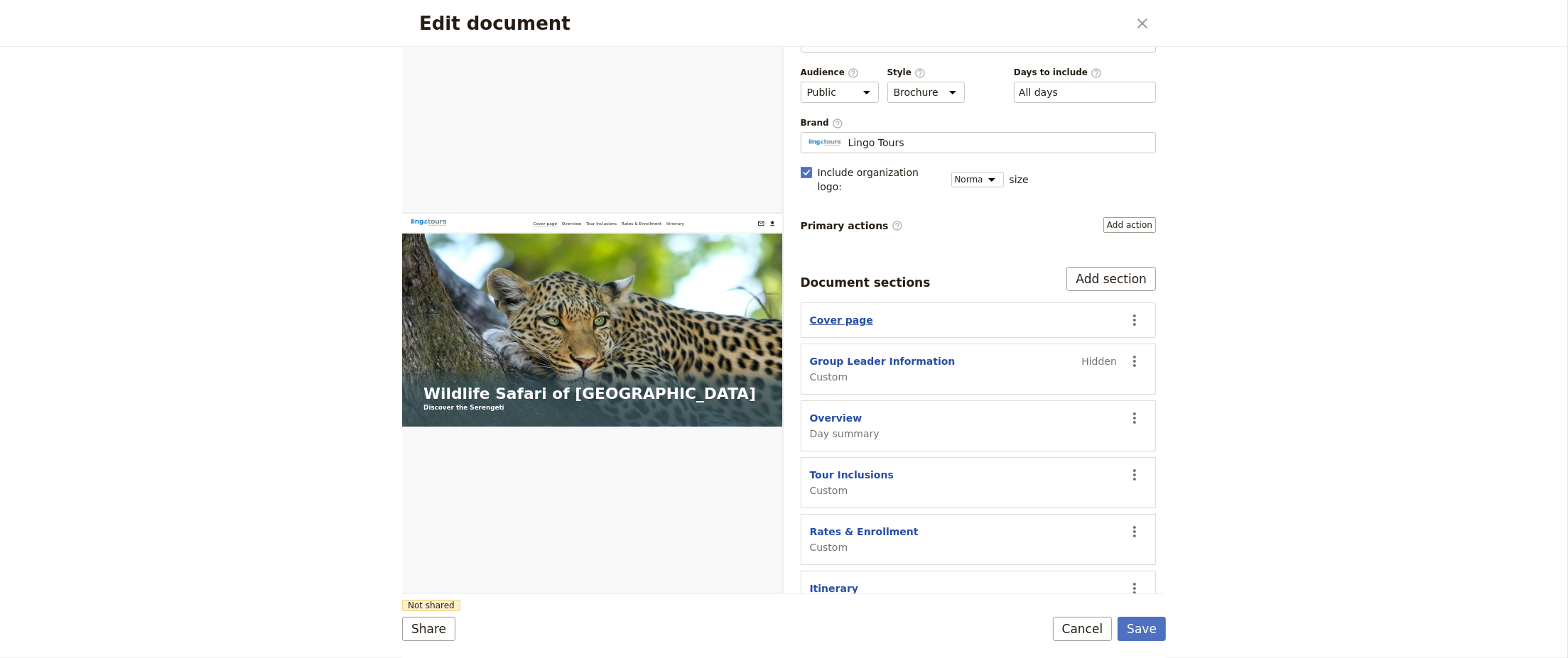
click at [845, 313] on button "Cover page" at bounding box center [841, 320] width 63 height 14
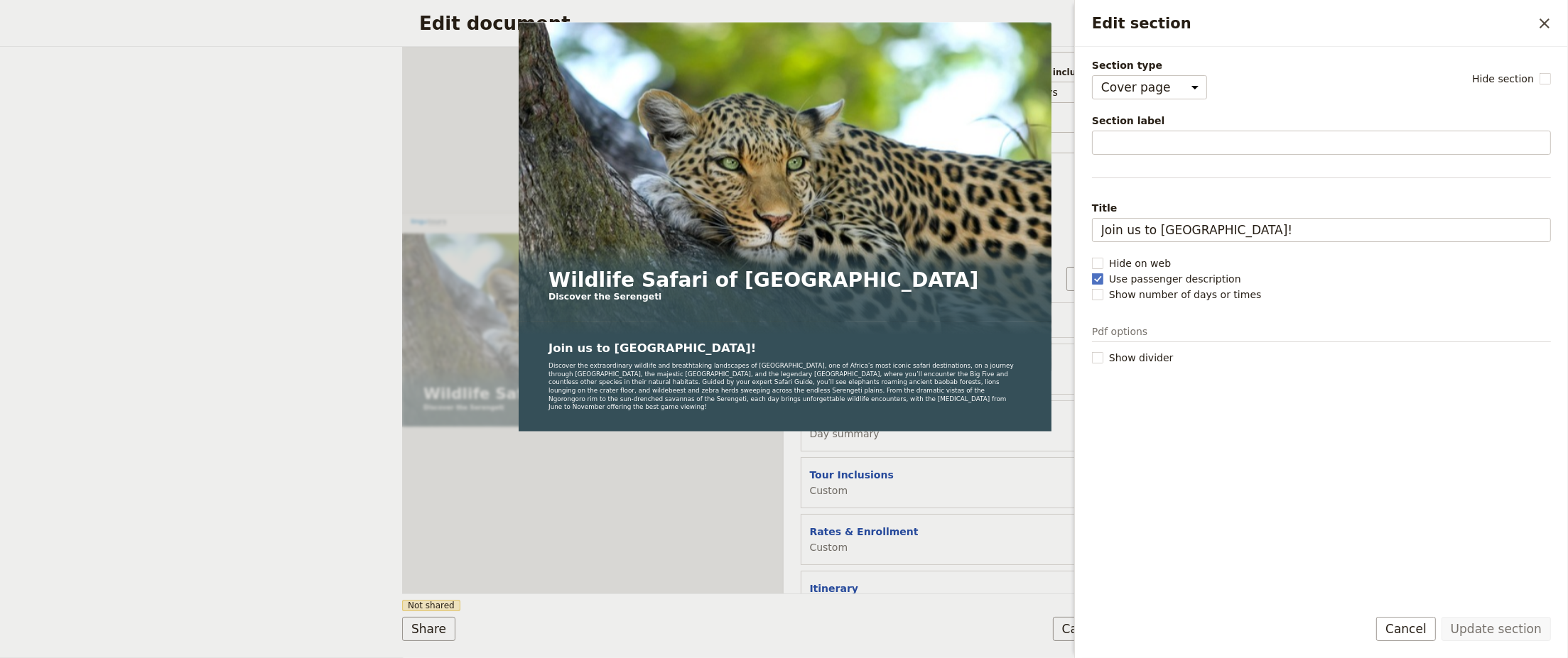
click at [611, 630] on div "Share Not shared Save Cancel" at bounding box center [784, 629] width 764 height 25
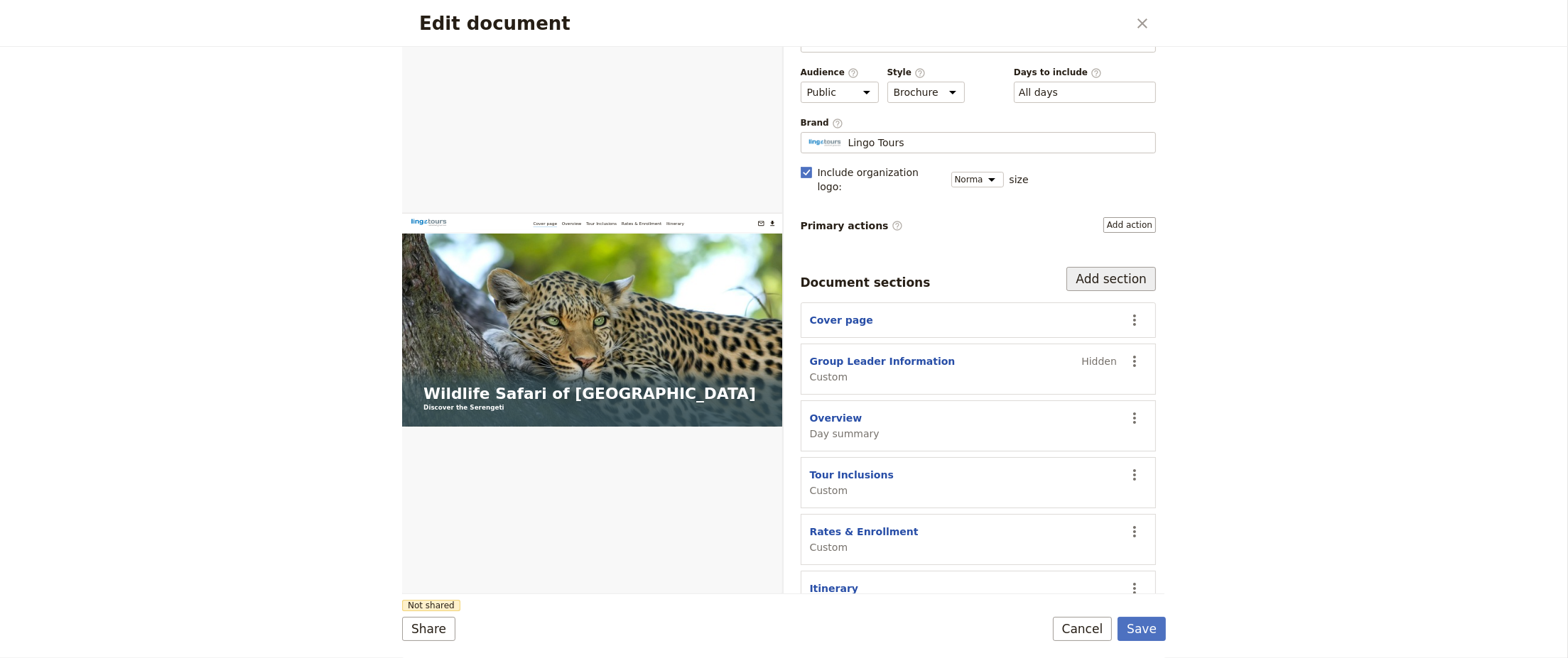
click at [1114, 267] on button "Add section" at bounding box center [1111, 279] width 90 height 25
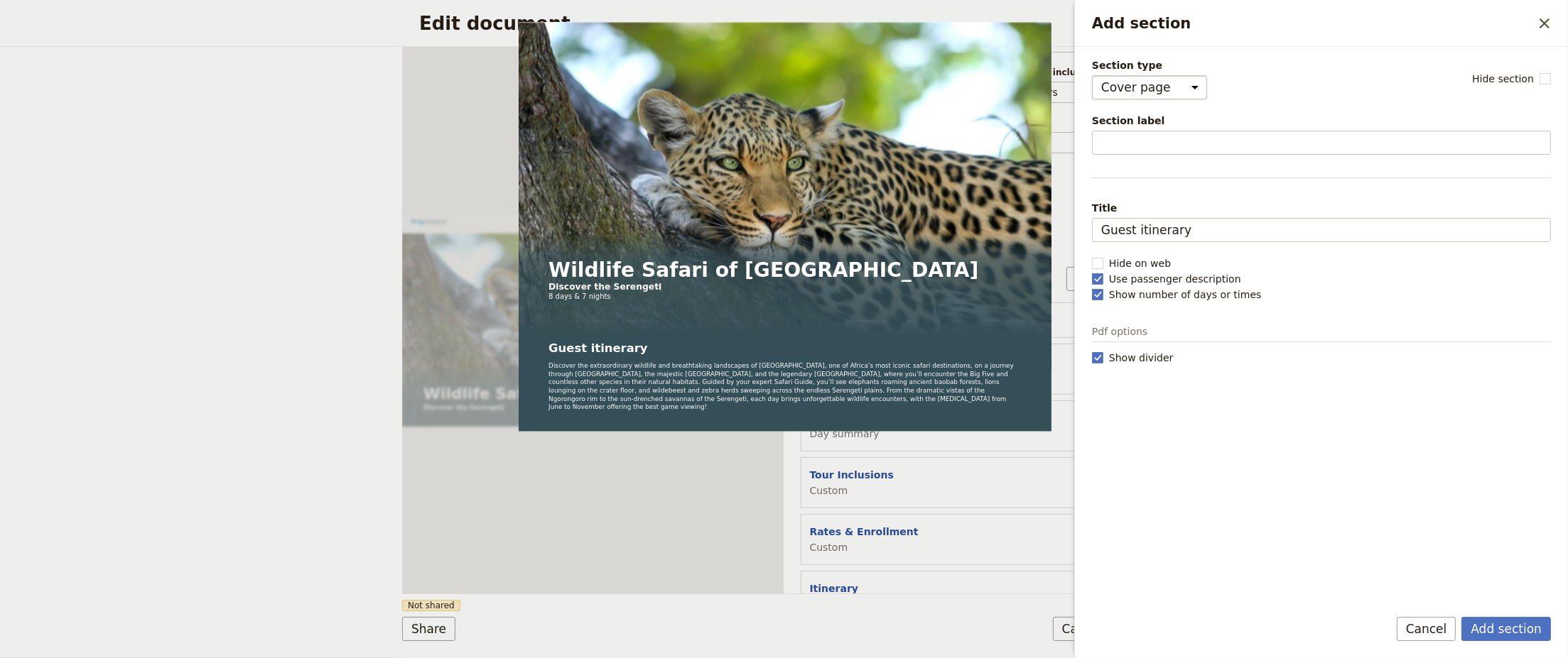
click at [1184, 86] on select "Cover page Day summary Itinerary Custom" at bounding box center [1150, 87] width 115 height 25
select select "CUSTOM"
click at [1092, 75] on select "Cover page Day summary Itinerary Custom" at bounding box center [1150, 87] width 115 height 25
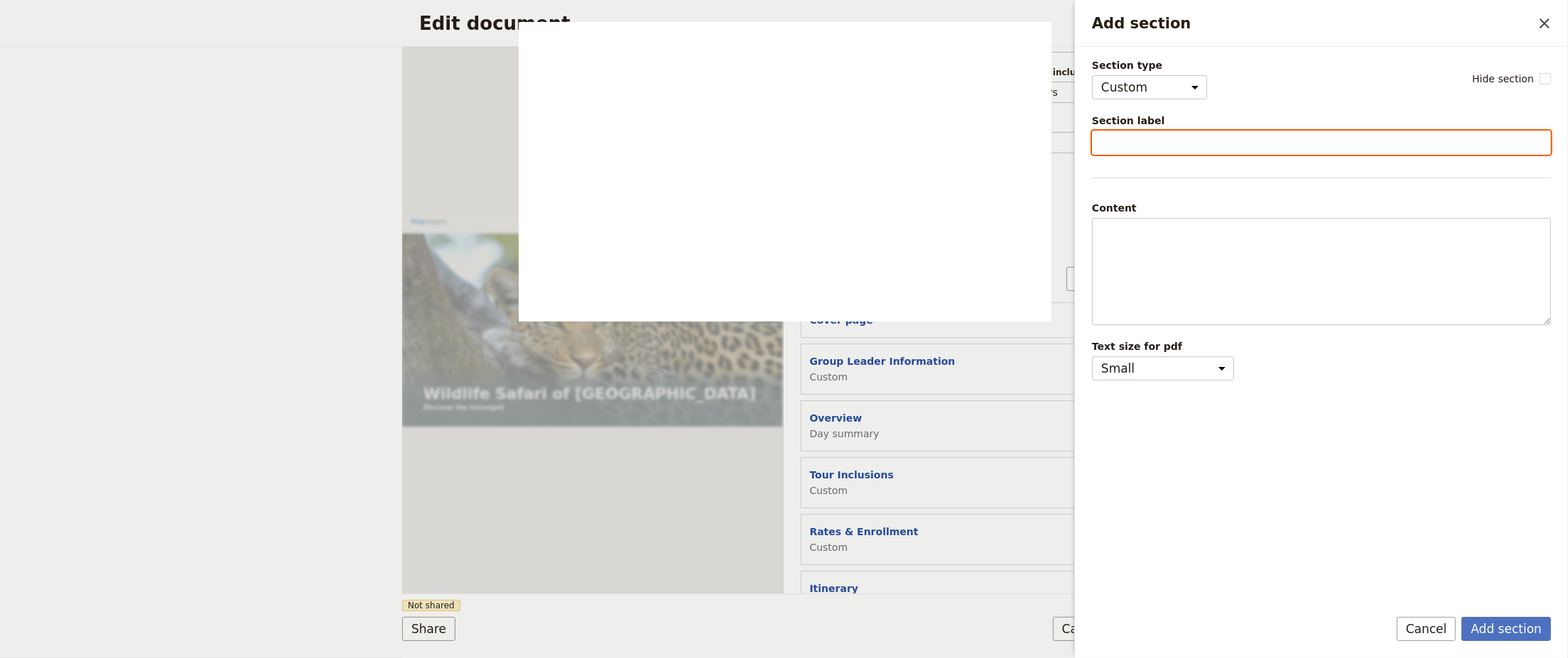
click at [1173, 142] on input "Section label" at bounding box center [1322, 143] width 459 height 25
type input "The Seasonal Circle of Life"
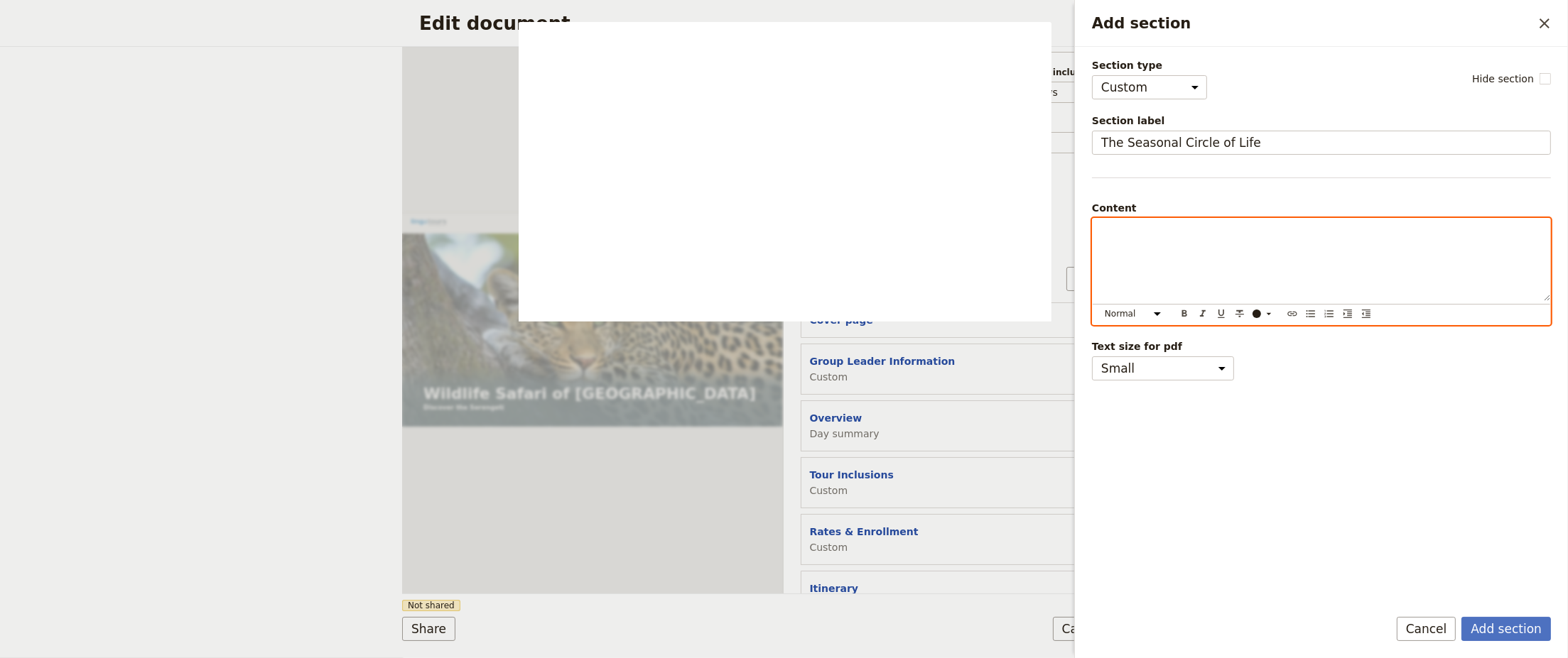
click at [1192, 236] on p "Add section" at bounding box center [1322, 231] width 441 height 14
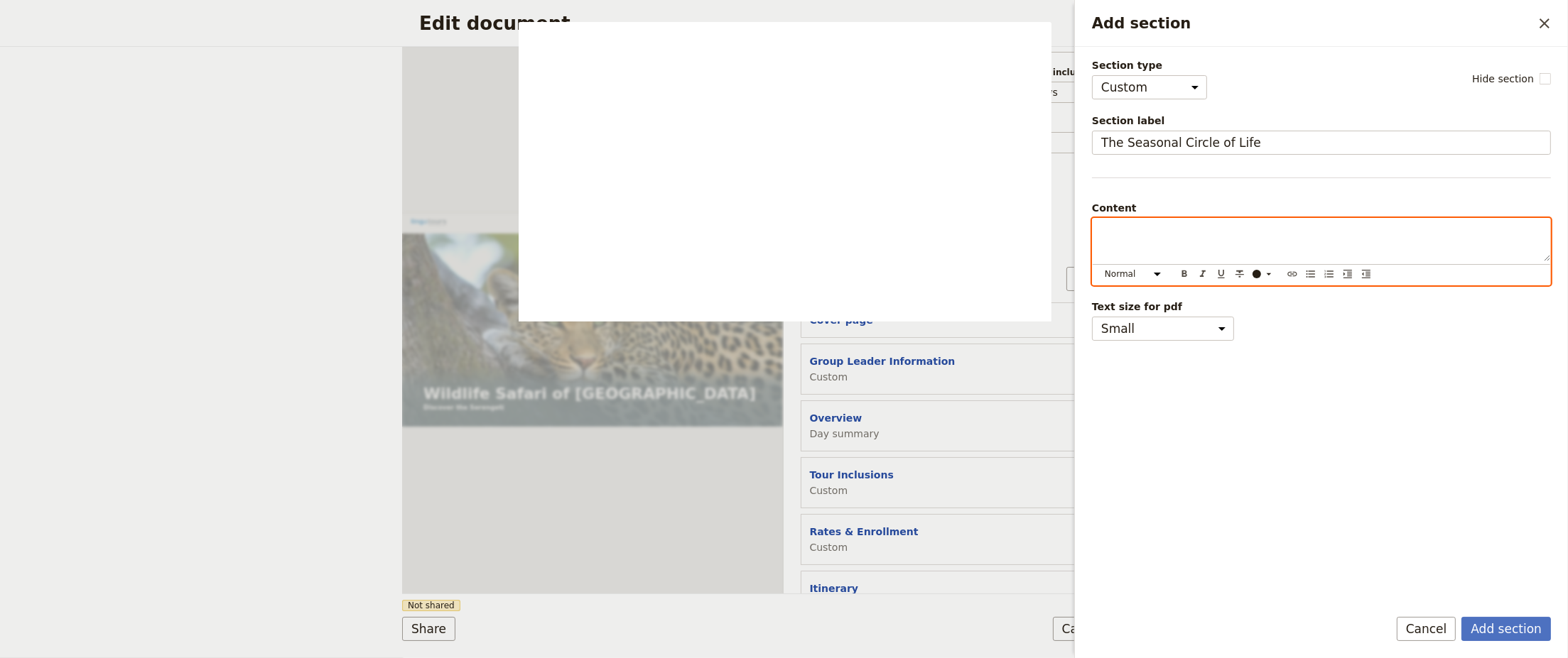
select select "paragraph-small"
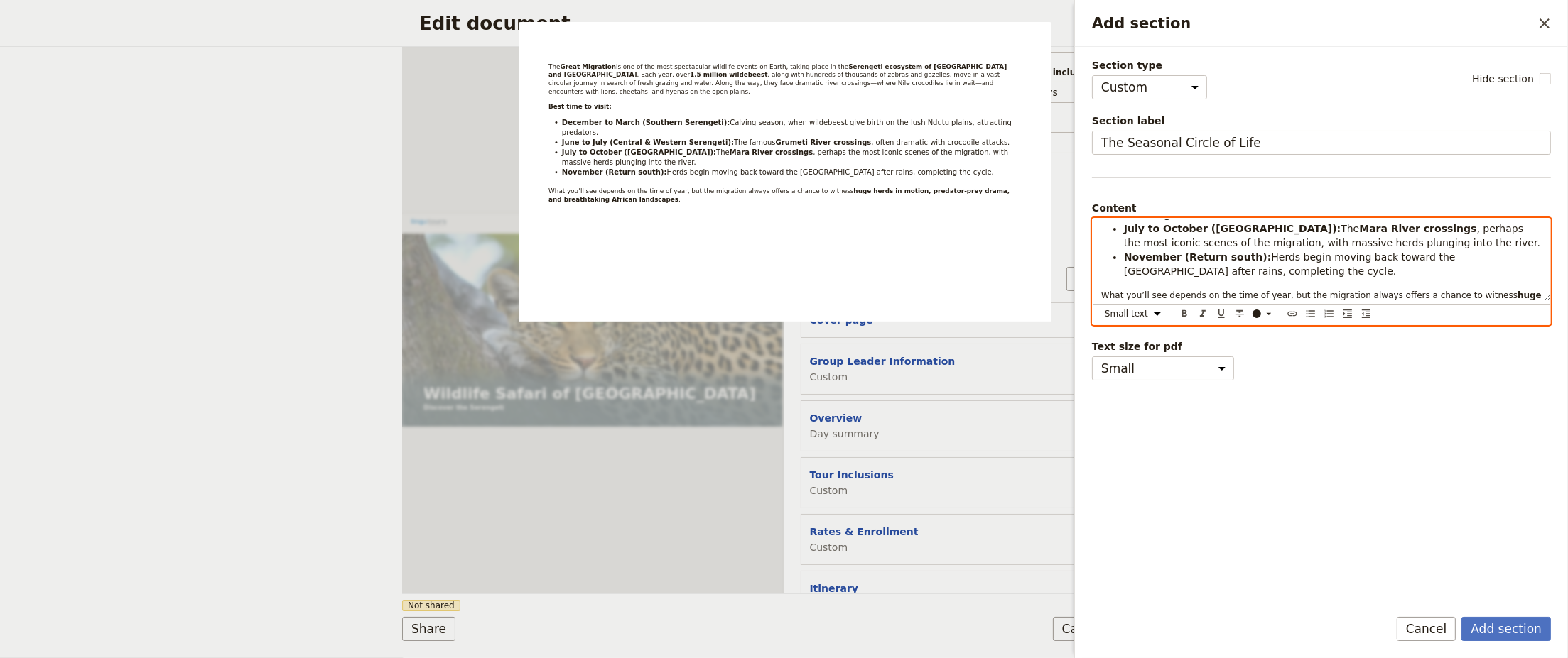
scroll to position [100, 0]
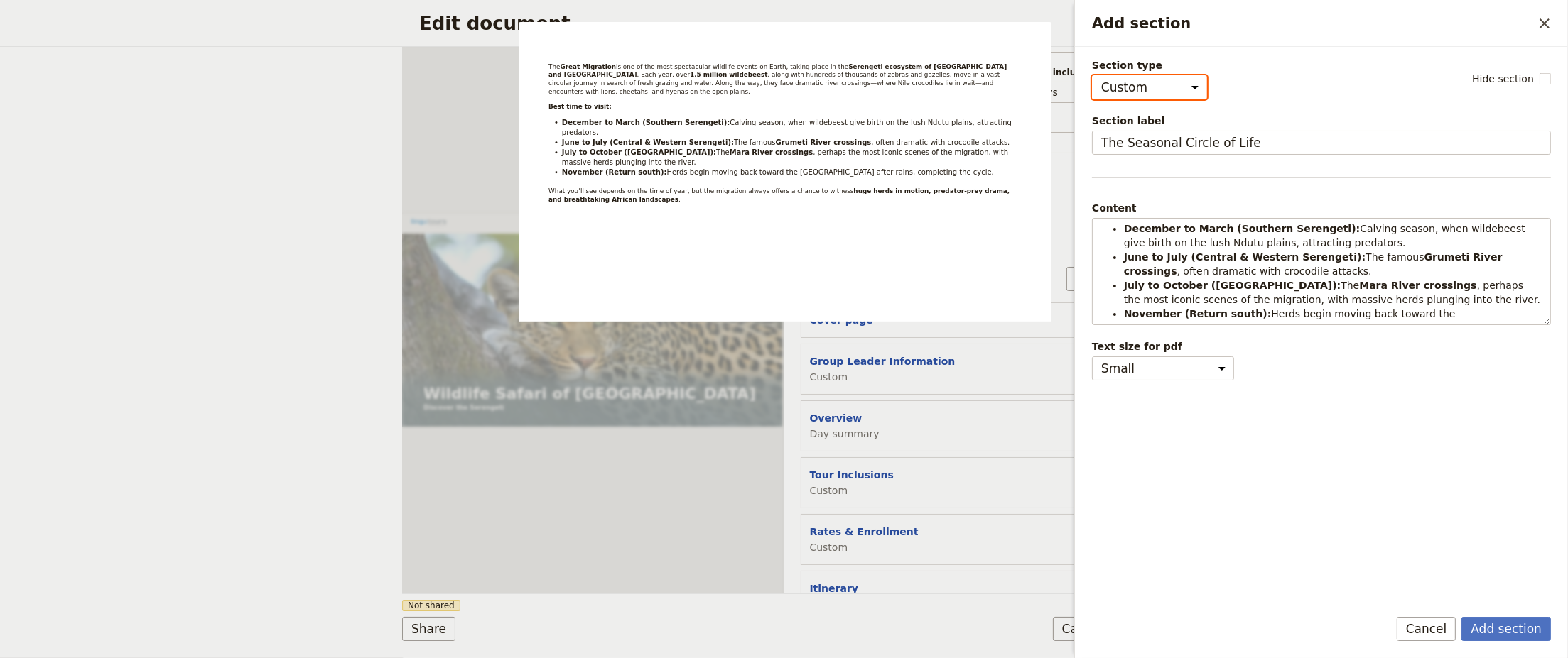
click at [1182, 85] on select "Cover page Day summary Itinerary Custom" at bounding box center [1150, 87] width 115 height 25
click at [1092, 75] on select "Cover page Day summary Itinerary Custom" at bounding box center [1150, 87] width 115 height 25
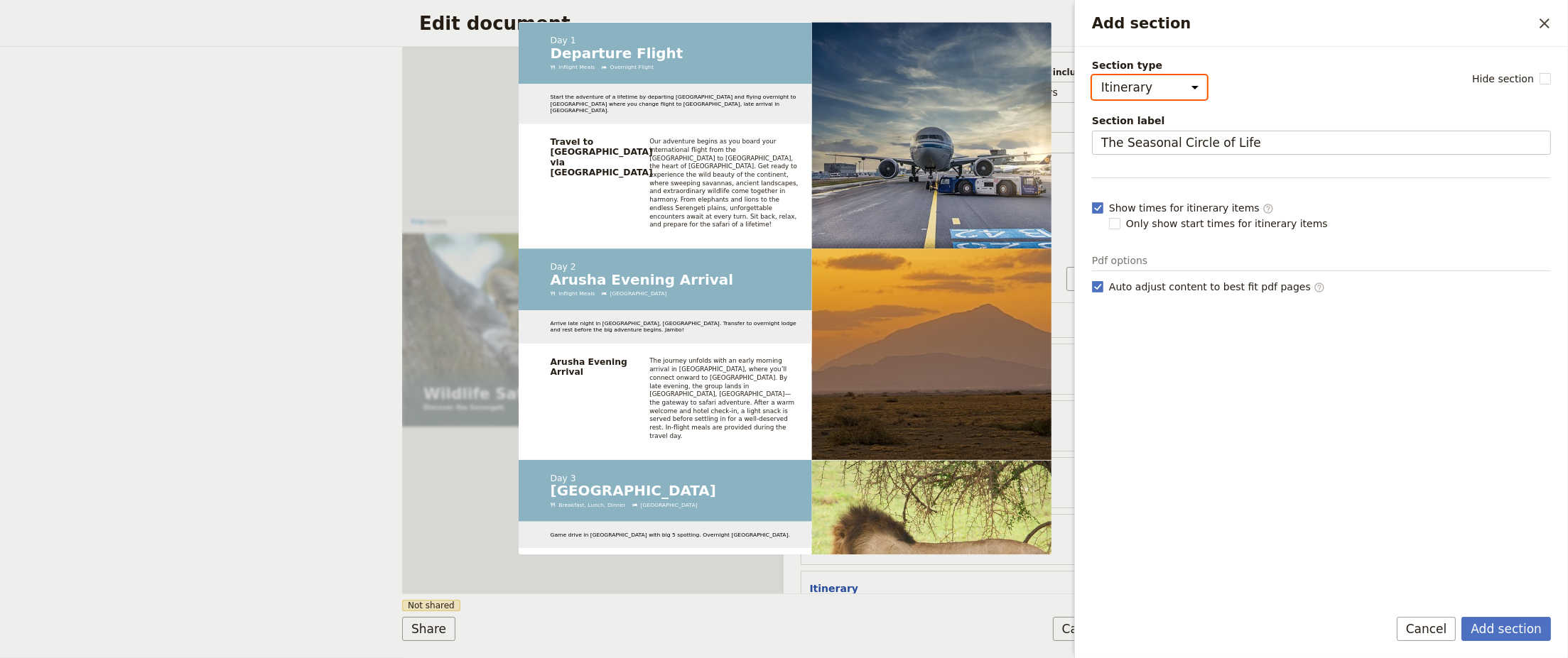
click at [1186, 86] on select "Cover page Day summary Itinerary Custom" at bounding box center [1150, 87] width 115 height 25
click at [1092, 75] on select "Cover page Day summary Itinerary Custom" at bounding box center [1150, 87] width 115 height 25
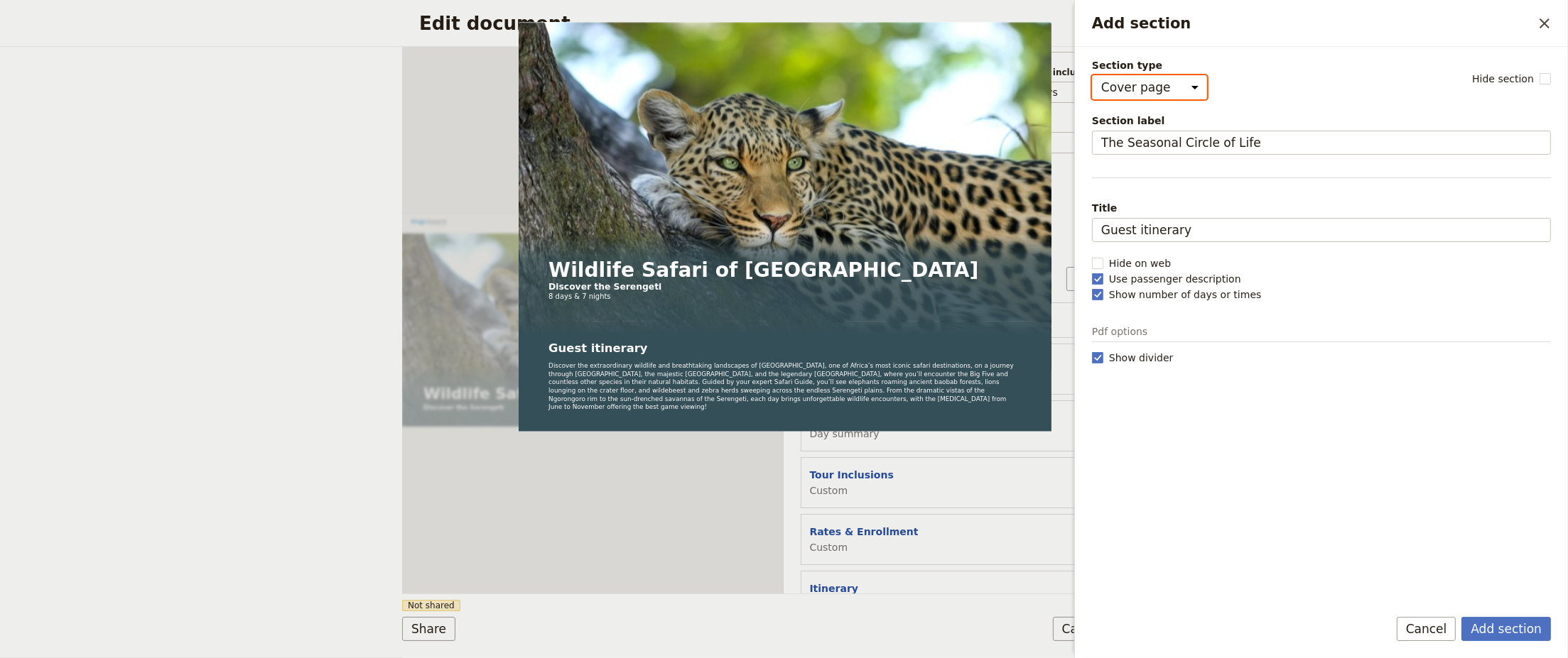
click at [1182, 87] on select "Cover page Day summary Itinerary Custom" at bounding box center [1150, 87] width 115 height 25
select select "CUSTOM"
click at [1092, 75] on select "Cover page Day summary Itinerary Custom" at bounding box center [1150, 87] width 115 height 25
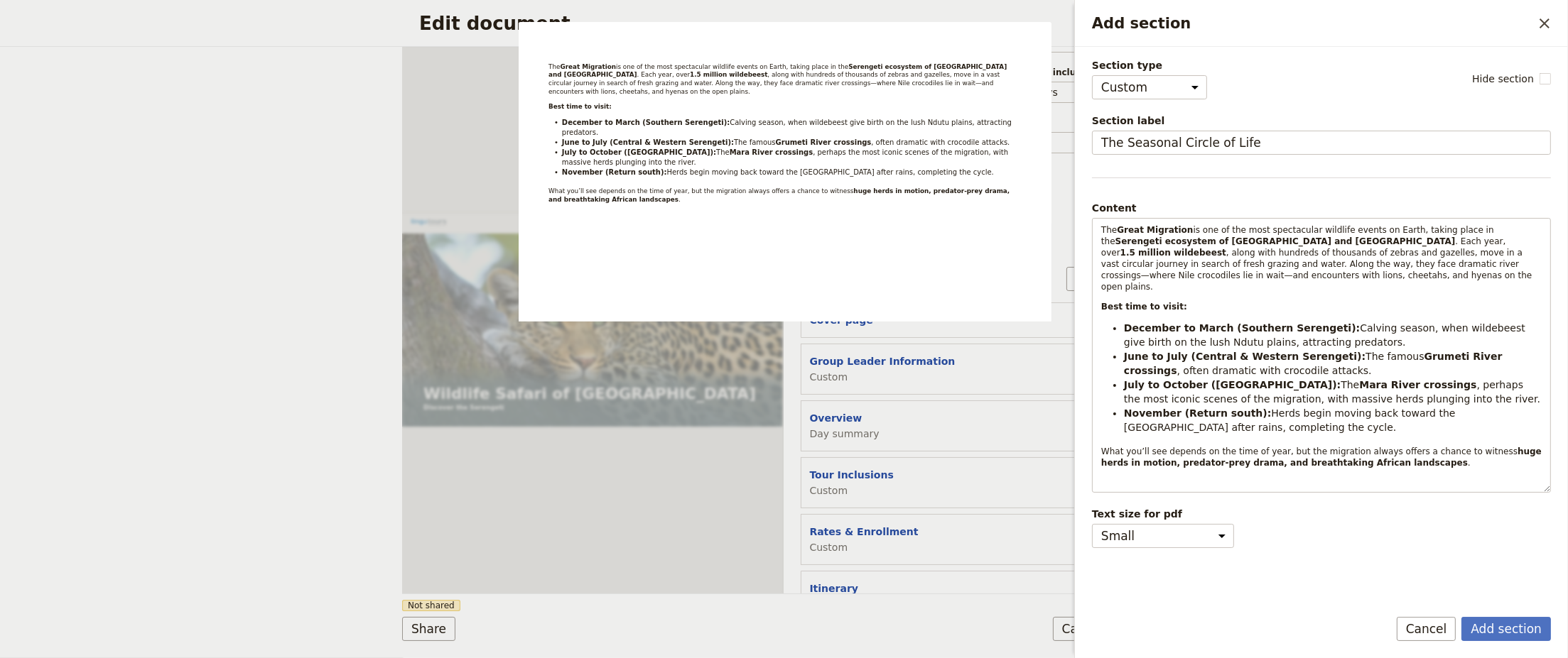
click at [1271, 108] on div "Section type Cover page Day summary Itinerary Custom Hide section Section label…" at bounding box center [1322, 326] width 459 height 536
click at [1222, 525] on select "Small Medium" at bounding box center [1164, 536] width 142 height 25
click at [1092, 524] on select "Small Medium" at bounding box center [1164, 536] width 142 height 25
select select "small"
click at [1378, 546] on div "Section type Cover page Day summary Itinerary Custom Hide section Section label…" at bounding box center [1322, 326] width 459 height 536
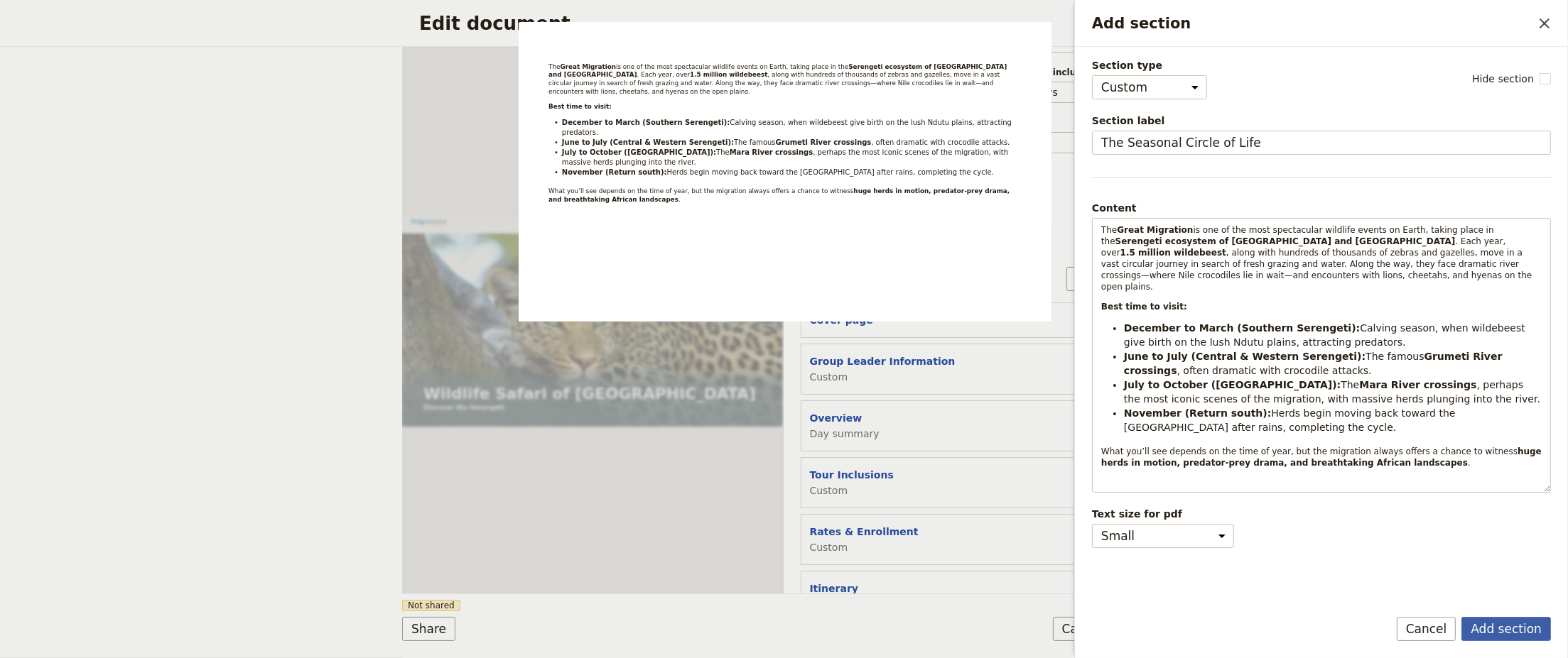
click at [1510, 633] on button "Add section" at bounding box center [1506, 629] width 90 height 25
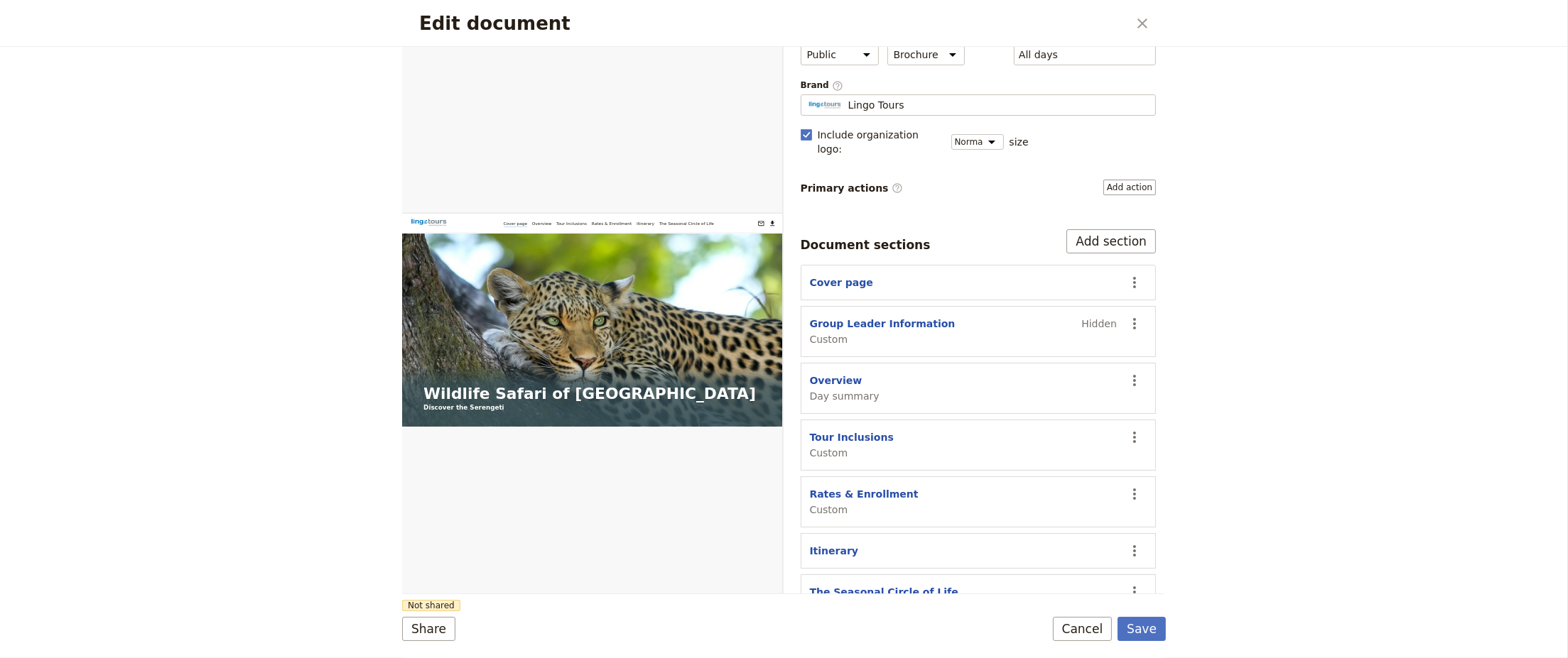
scroll to position [104, 0]
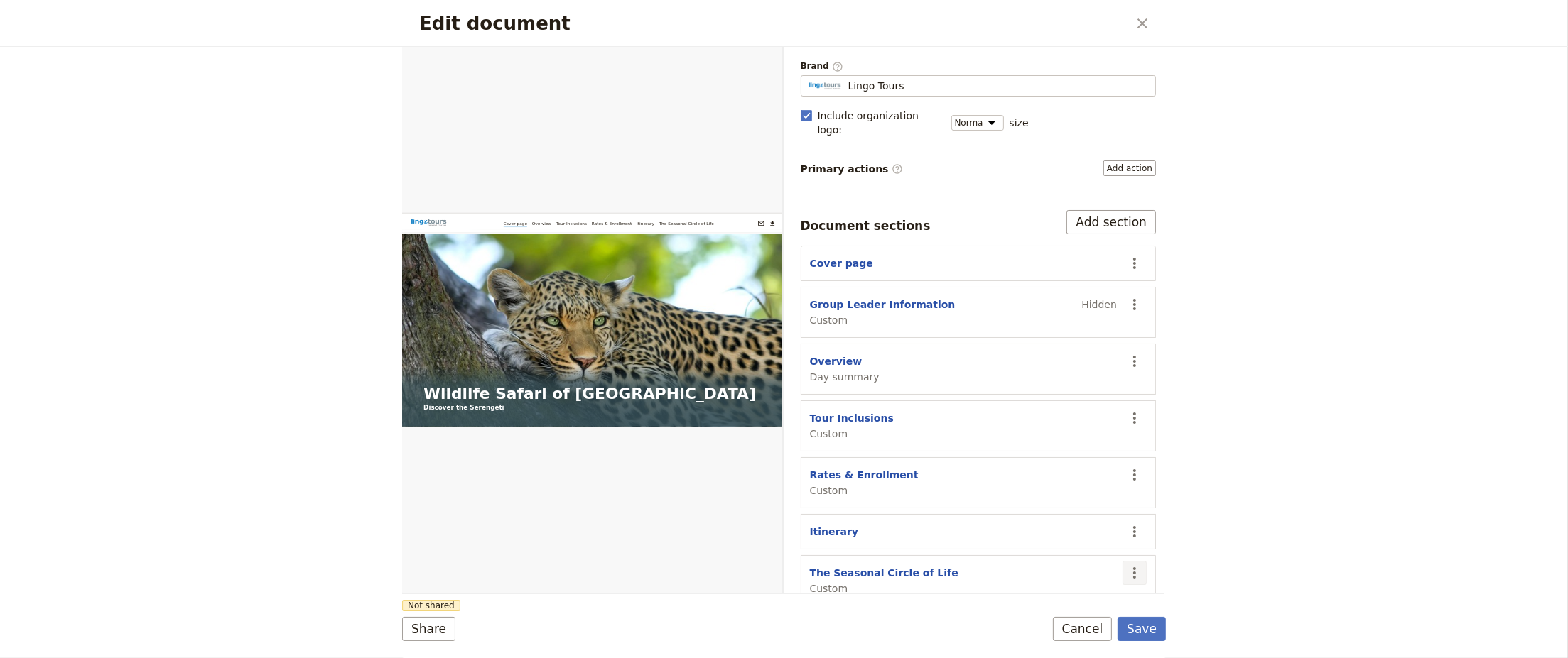
click at [1129, 565] on icon "Actions" at bounding box center [1135, 573] width 17 height 17
click at [1070, 503] on span "Move up" at bounding box center [1071, 496] width 115 height 14
click at [1128, 524] on icon "Actions" at bounding box center [1135, 532] width 17 height 17
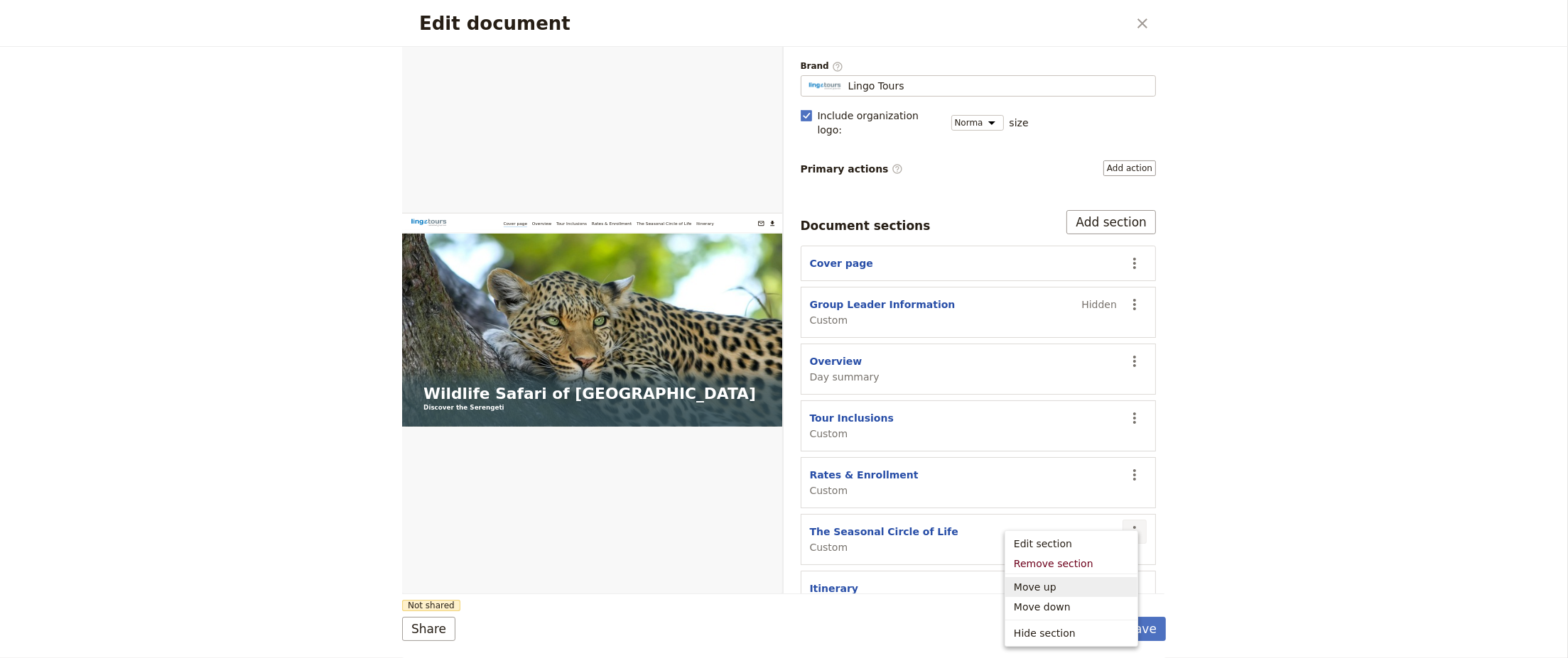
click at [1080, 594] on button "Move up" at bounding box center [1071, 588] width 132 height 20
click at [1126, 467] on icon "Actions" at bounding box center [1135, 475] width 17 height 17
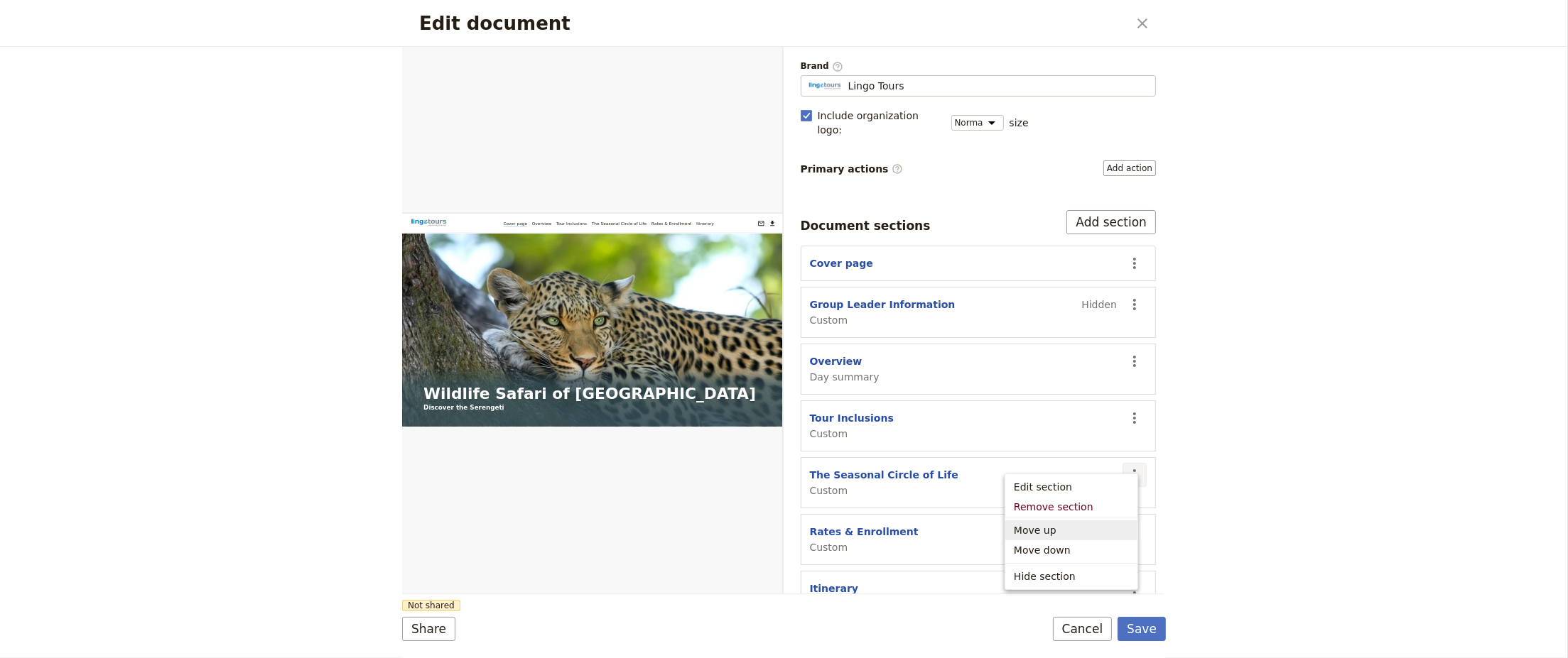
click at [1092, 529] on span "Move up" at bounding box center [1071, 530] width 115 height 14
click at [1127, 410] on icon "Actions" at bounding box center [1135, 419] width 17 height 17
click at [1111, 469] on span "Move up" at bounding box center [1071, 474] width 115 height 14
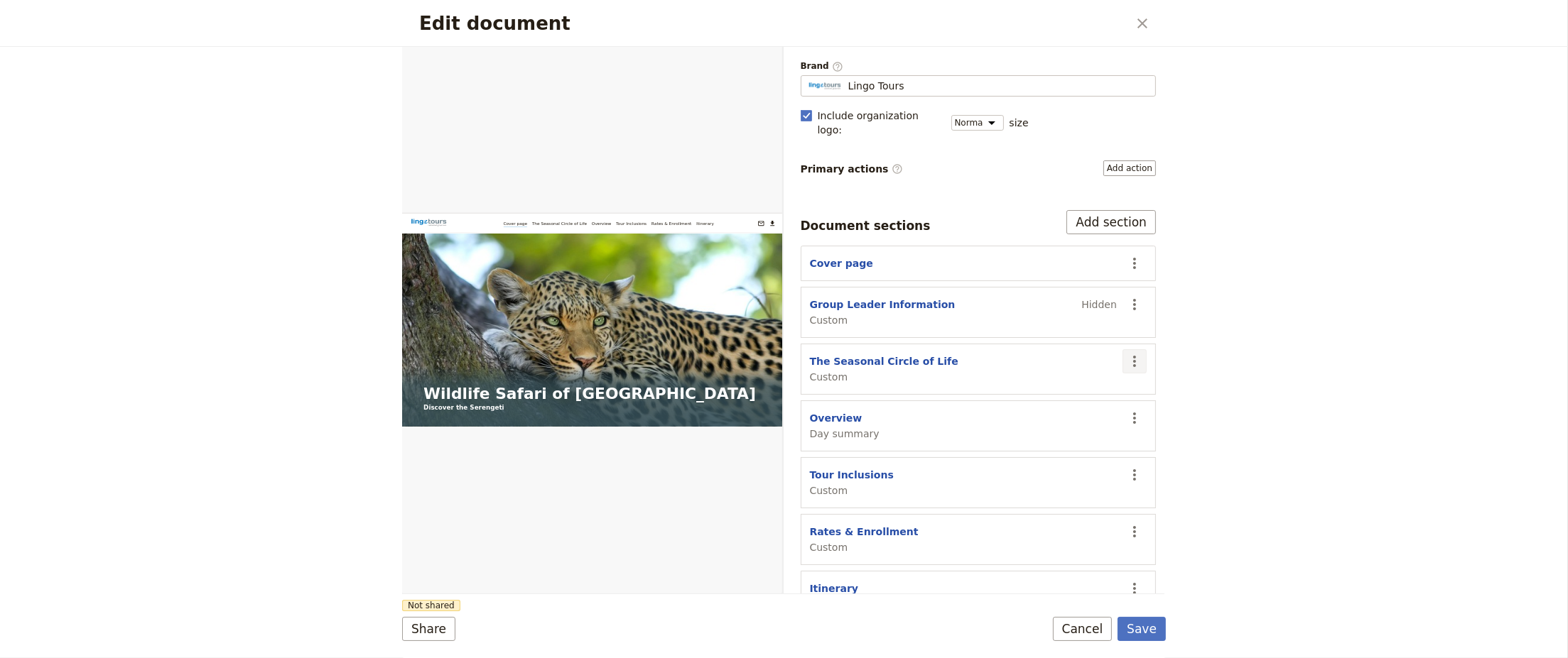
click at [1128, 353] on icon "Actions" at bounding box center [1135, 361] width 17 height 17
click at [1102, 420] on span "Move up" at bounding box center [1071, 417] width 115 height 14
click at [1273, 312] on div "Edit document ​ Web PDF ​ Document name Tour Brochure Preview Audience ​ Public…" at bounding box center [784, 329] width 1568 height 658
click at [887, 298] on button "The Seasonal Circle of Life" at bounding box center [884, 304] width 149 height 14
select select "CUSTOM"
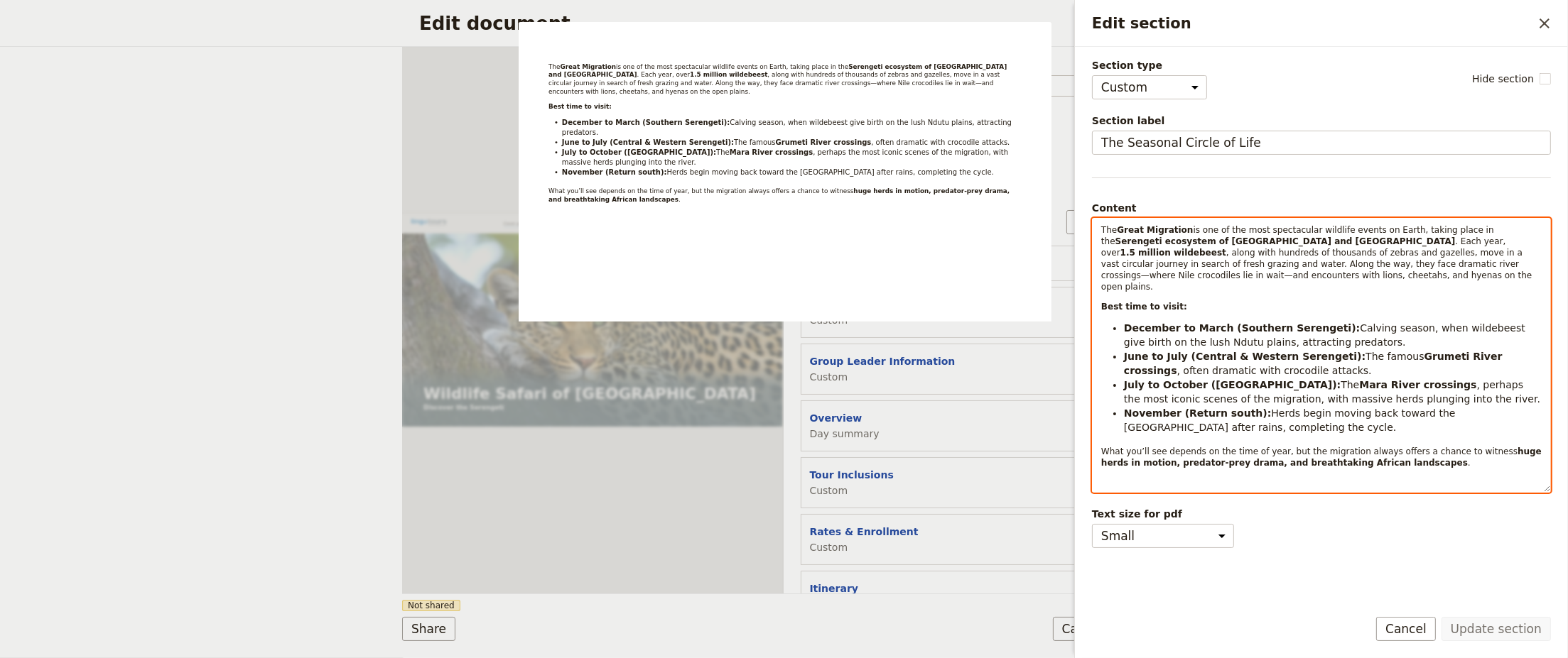
select select "paragraph-small"
click at [1103, 233] on span "The" at bounding box center [1109, 230] width 15 height 10
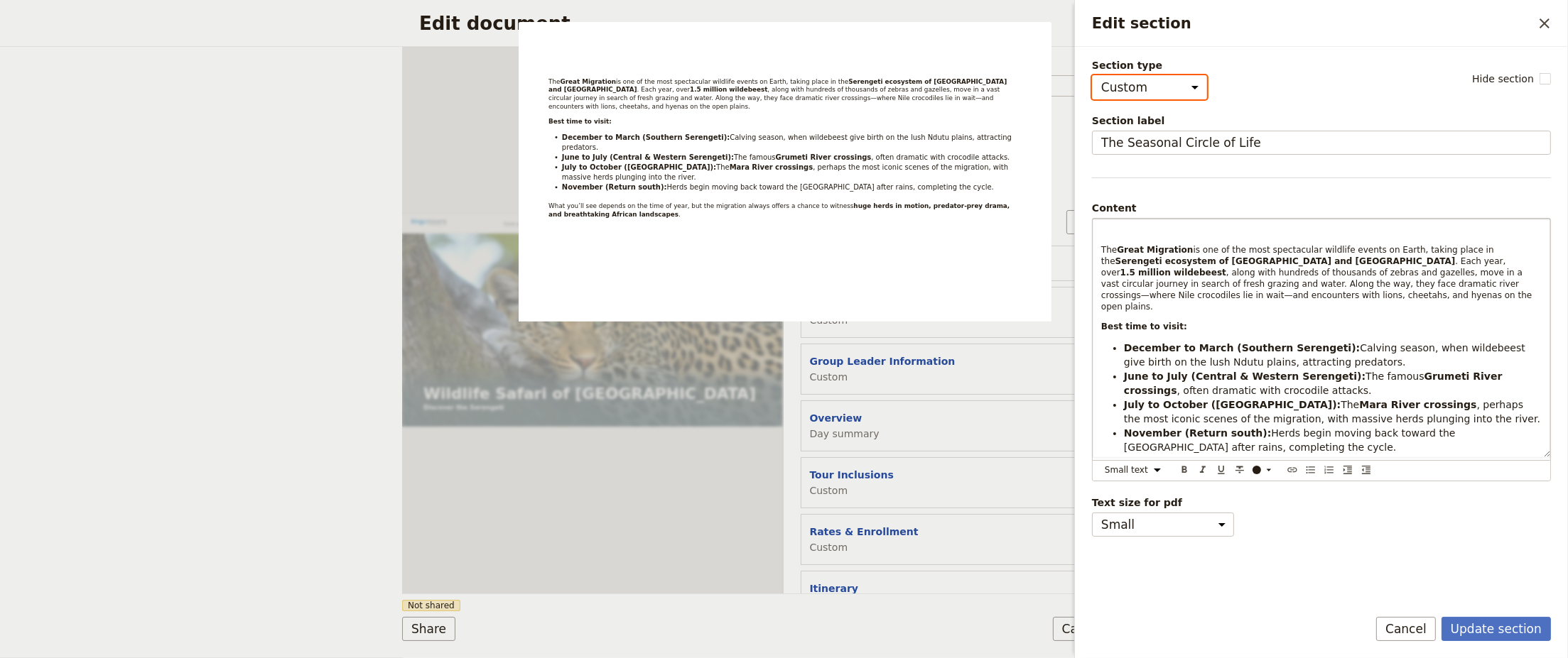
click at [1182, 86] on select "Cover page Day summary Itinerary Custom" at bounding box center [1150, 87] width 115 height 25
click at [1239, 96] on div "Section type Cover page Day summary Itinerary Custom Hide section" at bounding box center [1322, 79] width 459 height 41
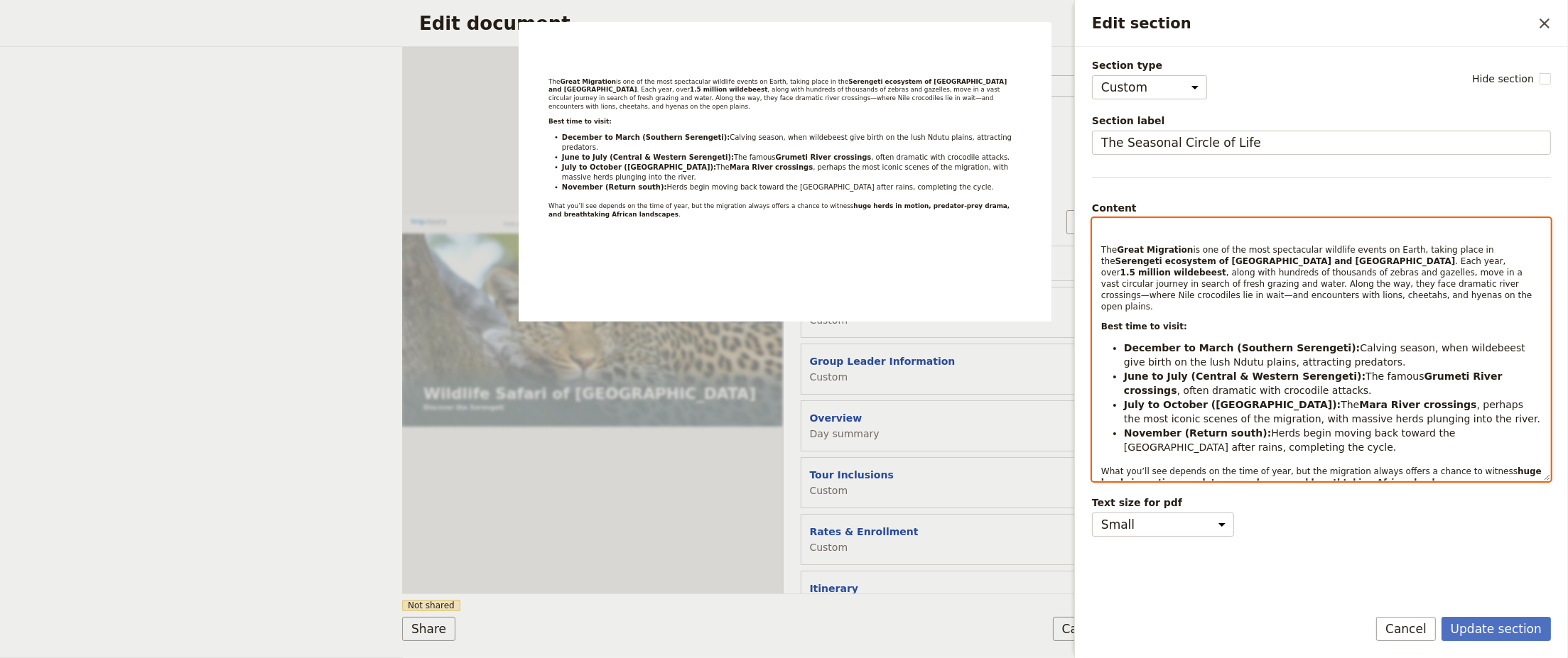
click at [1169, 321] on strong "Best time to visit:" at bounding box center [1145, 326] width 86 height 10
drag, startPoint x: 1329, startPoint y: 351, endPoint x: 1095, endPoint y: 326, distance: 235.3
click at [1095, 326] on div "The Great Migration is one of the most spectacular wildlife events on Earth, ta…" at bounding box center [1322, 338] width 458 height 239
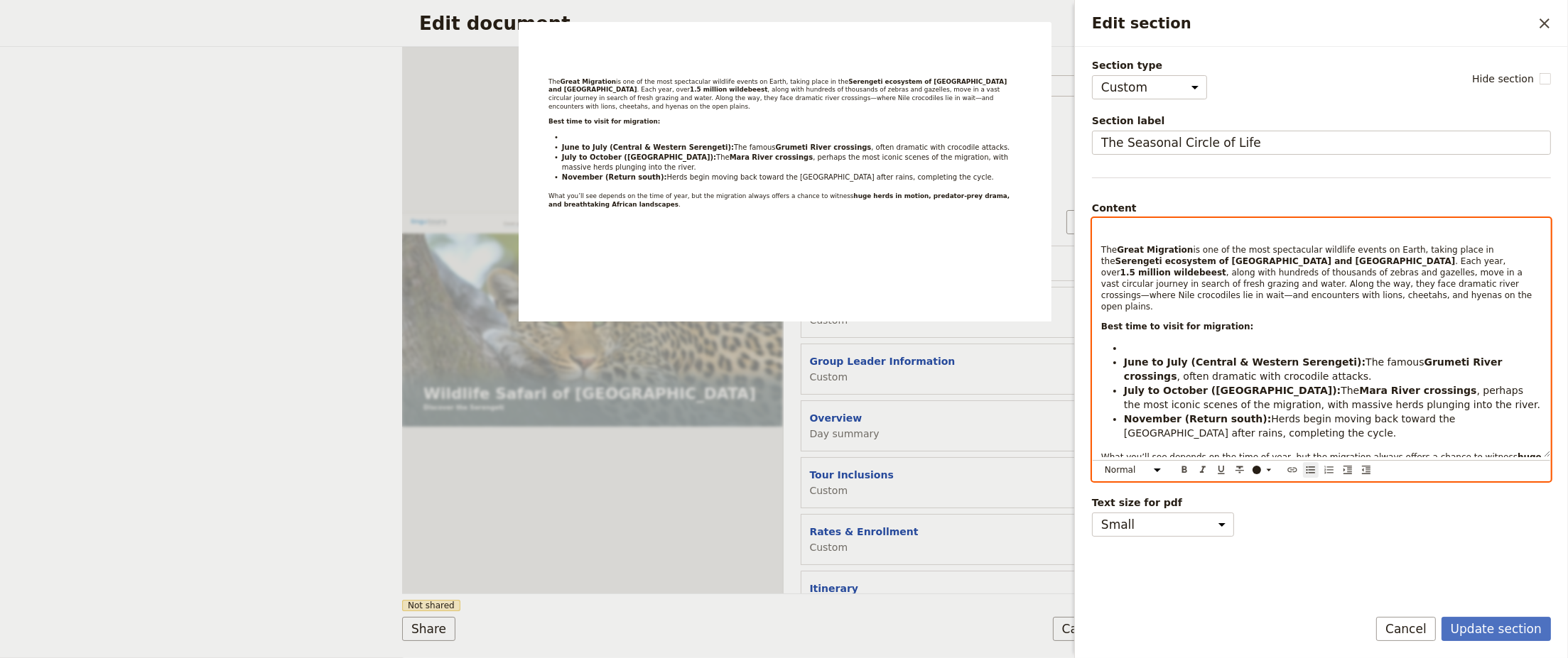
select select "paragraph-small"
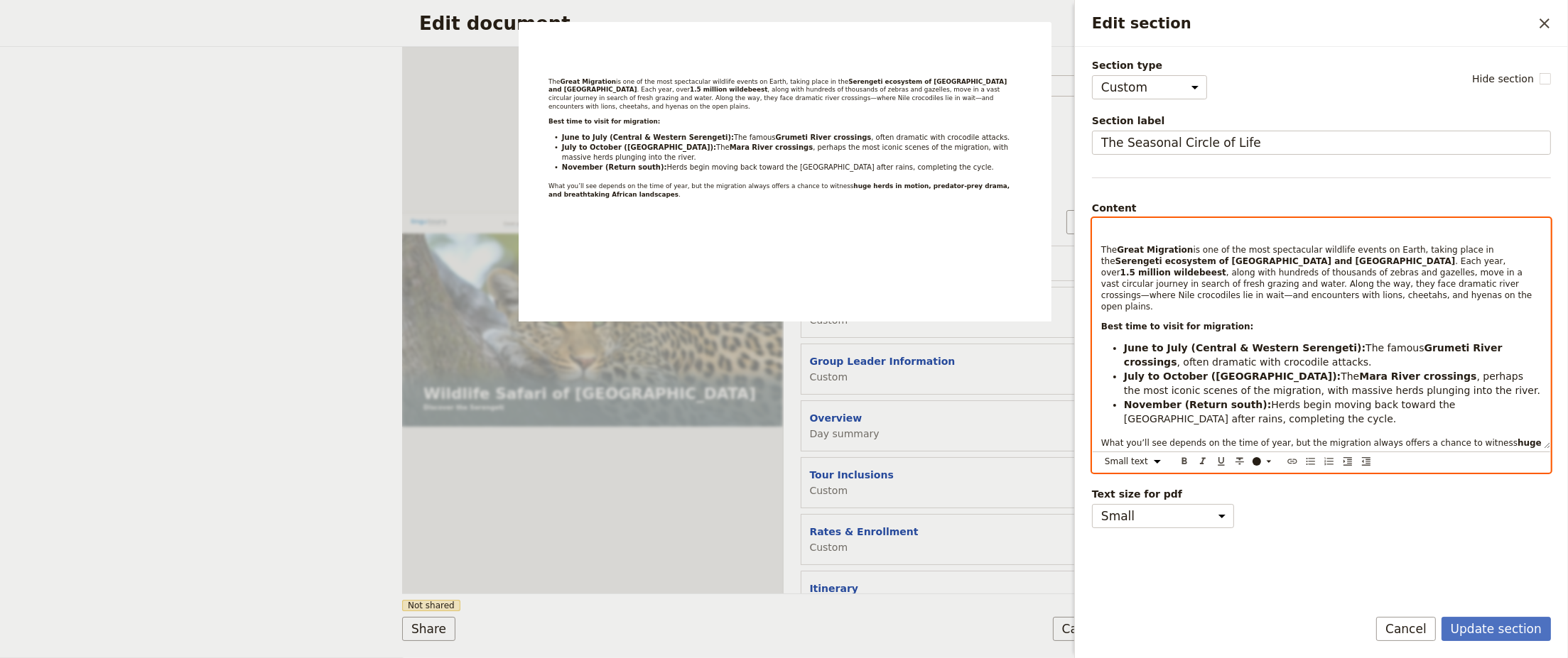
click at [1147, 224] on p "Edit section" at bounding box center [1322, 229] width 441 height 11
drag, startPoint x: 1196, startPoint y: 233, endPoint x: 1065, endPoint y: 231, distance: 131.0
click at [1065, 231] on body "Fieldbook ​ ​ Fieldbook ​ ​ Packages ​ Departures ​ Bookings ​ Customers ​ Staf…" at bounding box center [784, 329] width 1568 height 658
click at [1185, 459] on icon "Format bold" at bounding box center [1185, 461] width 5 height 7
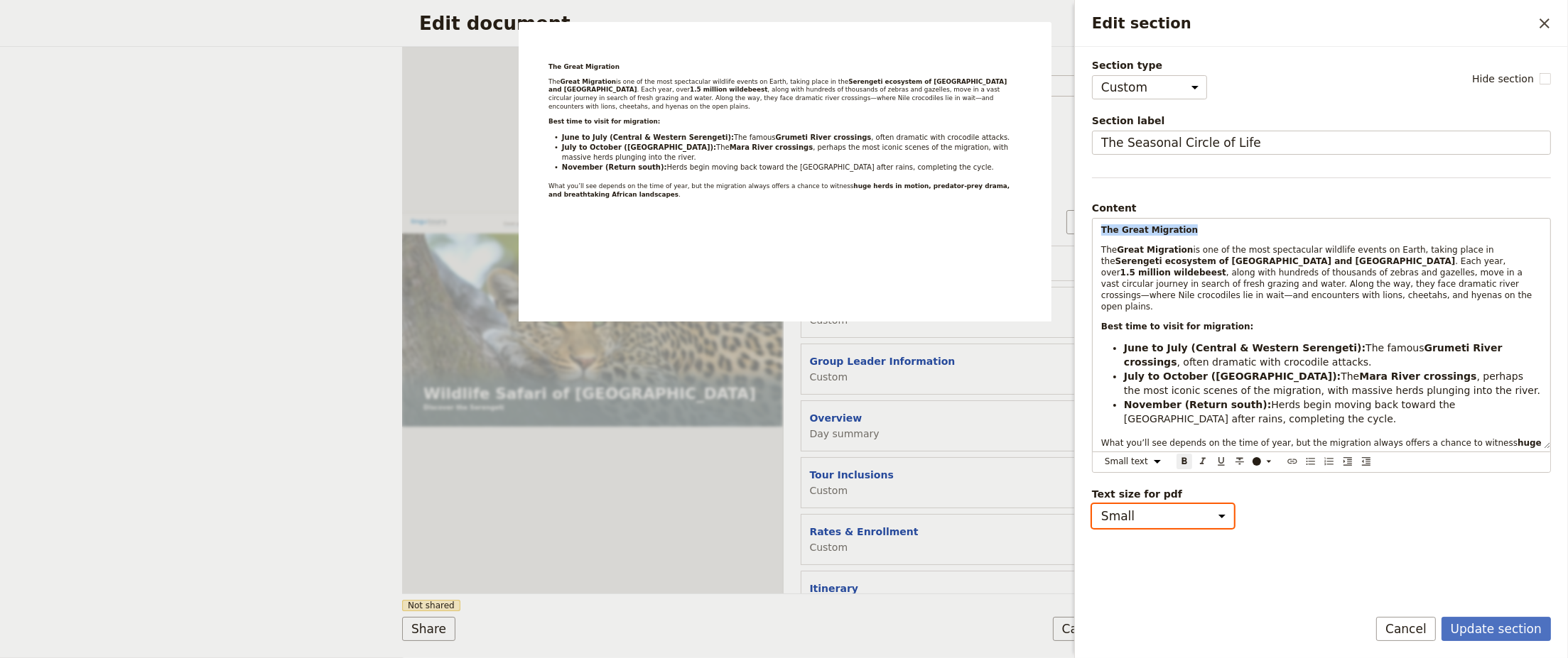
click at [1219, 517] on select "Small Medium" at bounding box center [1164, 516] width 142 height 25
click at [1092, 504] on select "Small Medium" at bounding box center [1164, 516] width 142 height 25
select select "small"
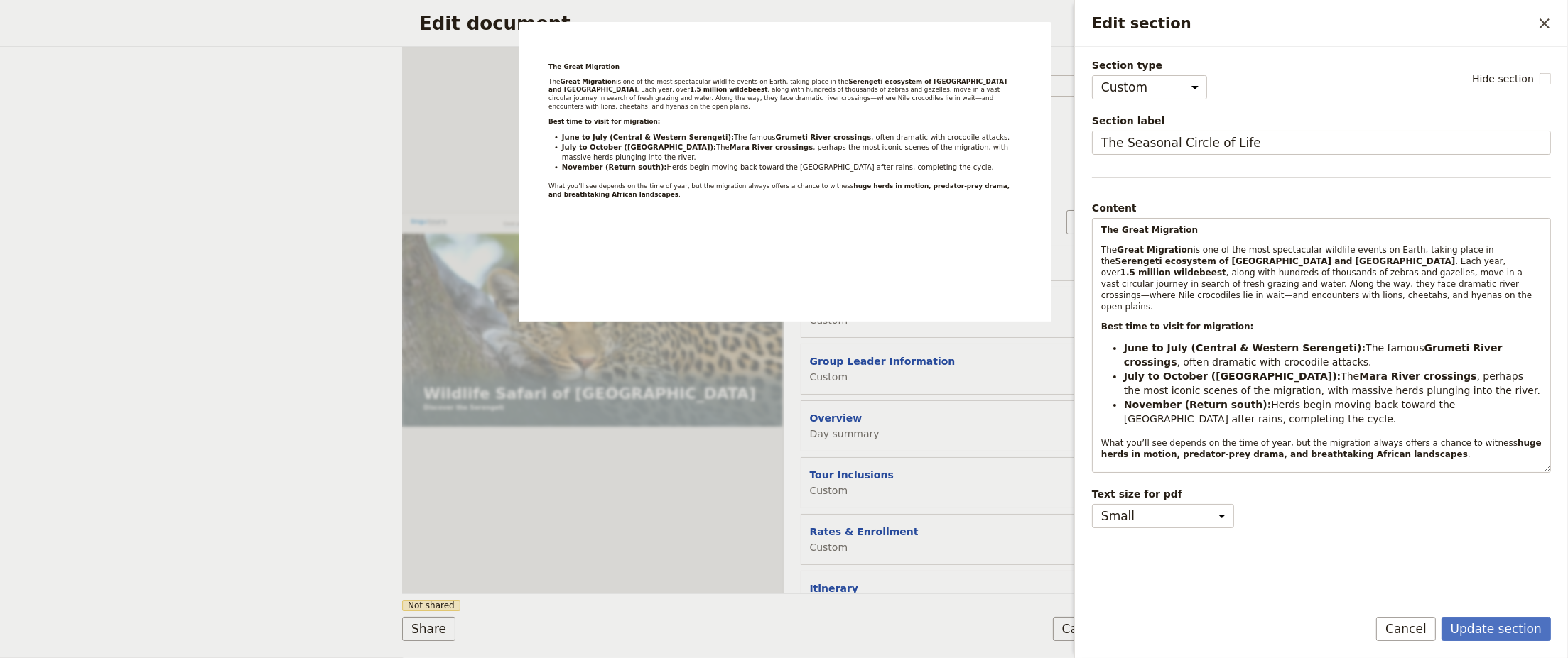
click at [1277, 551] on div "Section type Cover page Day summary Itinerary Custom Hide section Section label…" at bounding box center [1322, 326] width 459 height 536
click at [1509, 629] on button "Update section" at bounding box center [1496, 629] width 109 height 25
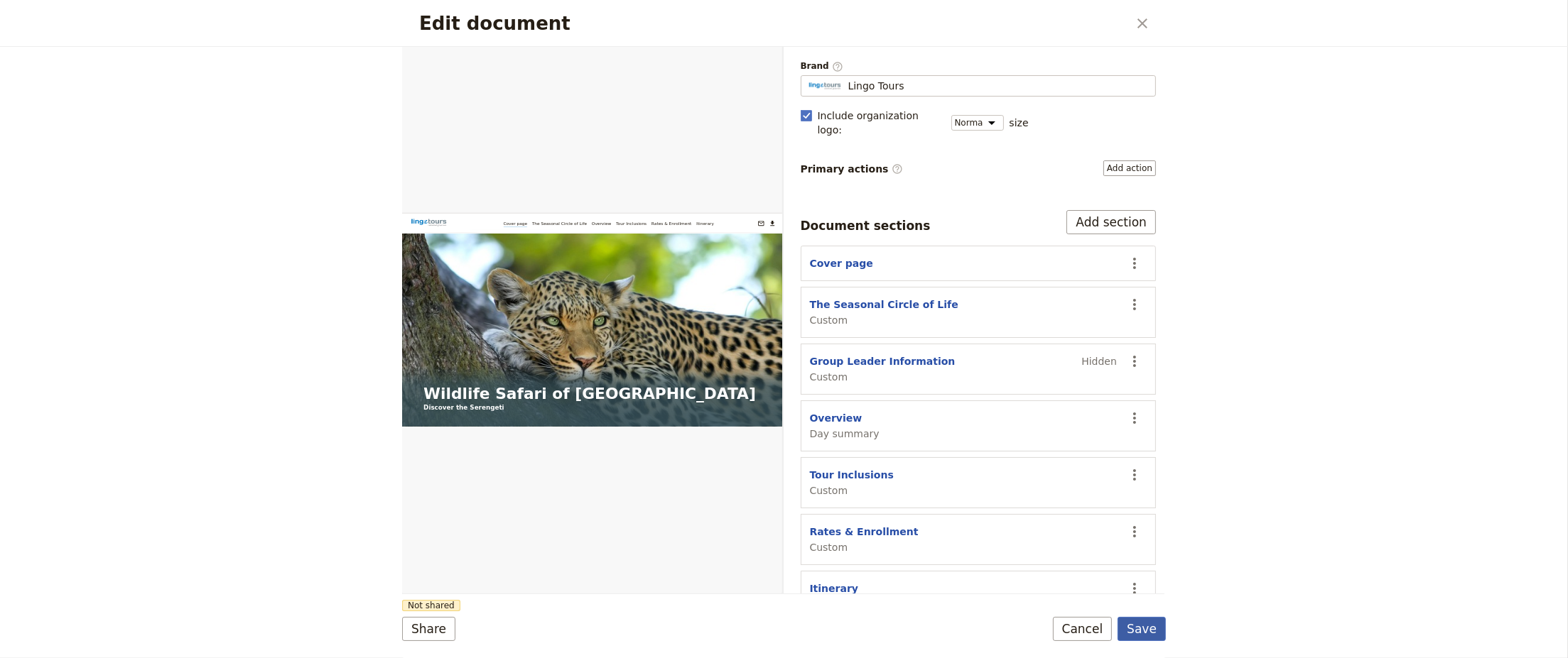
click at [1146, 628] on button "Save" at bounding box center [1142, 629] width 48 height 25
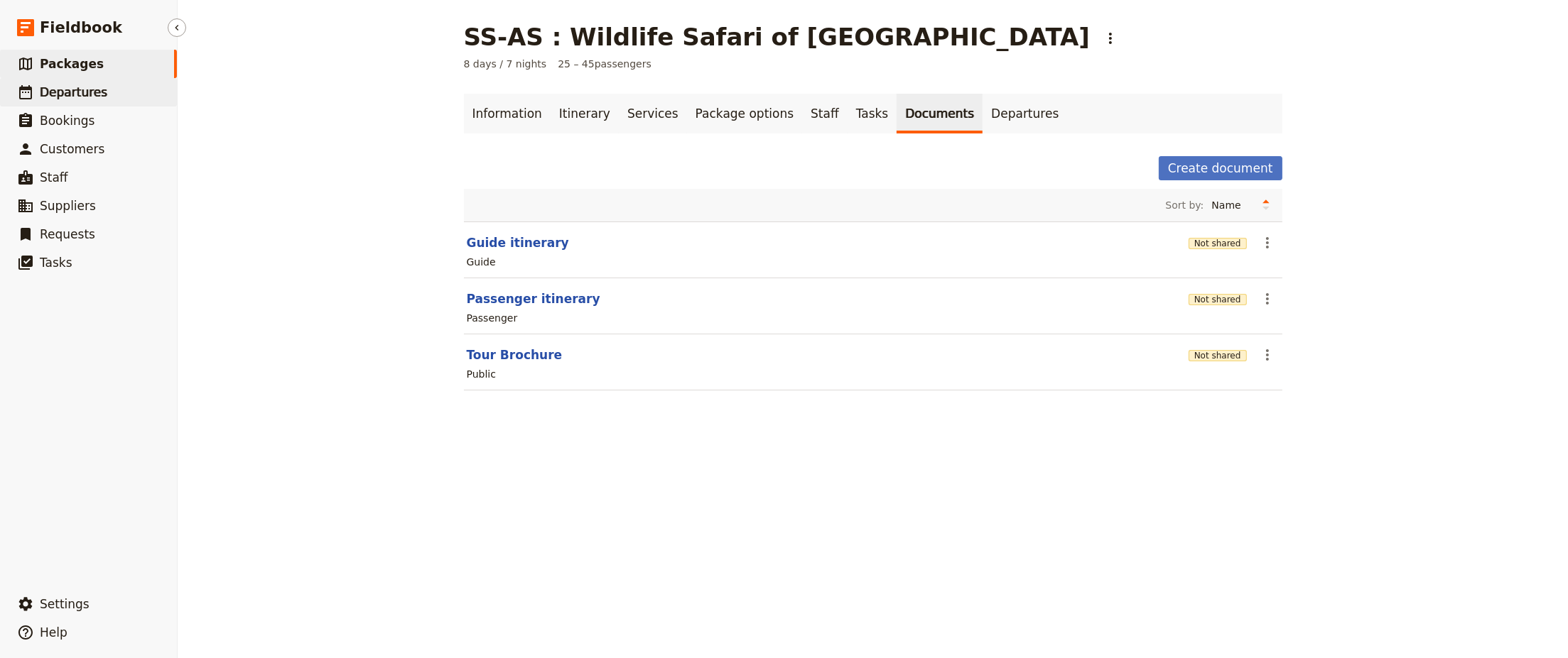
click at [58, 96] on span "Departures" at bounding box center [74, 92] width 68 height 14
select select "CREATED_AT"
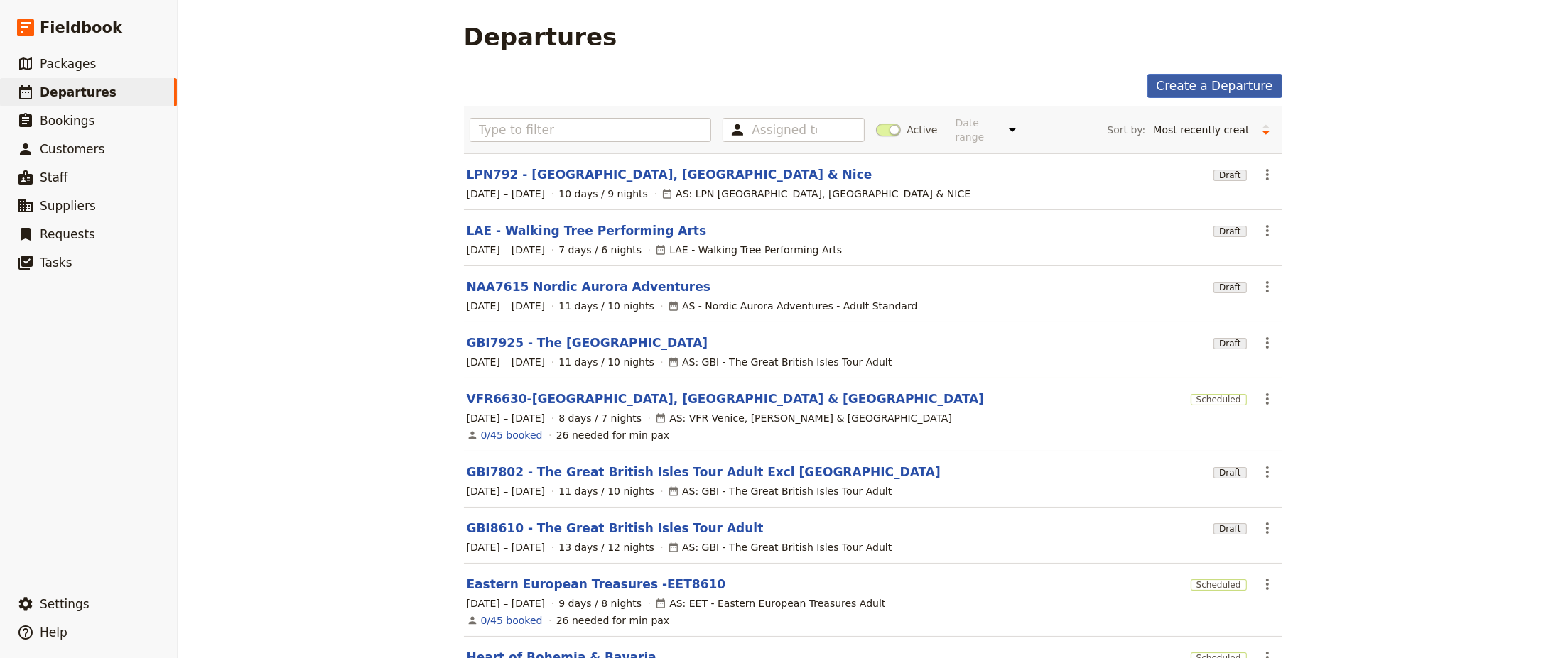
click at [1219, 87] on link "Create a Departure" at bounding box center [1215, 85] width 135 height 25
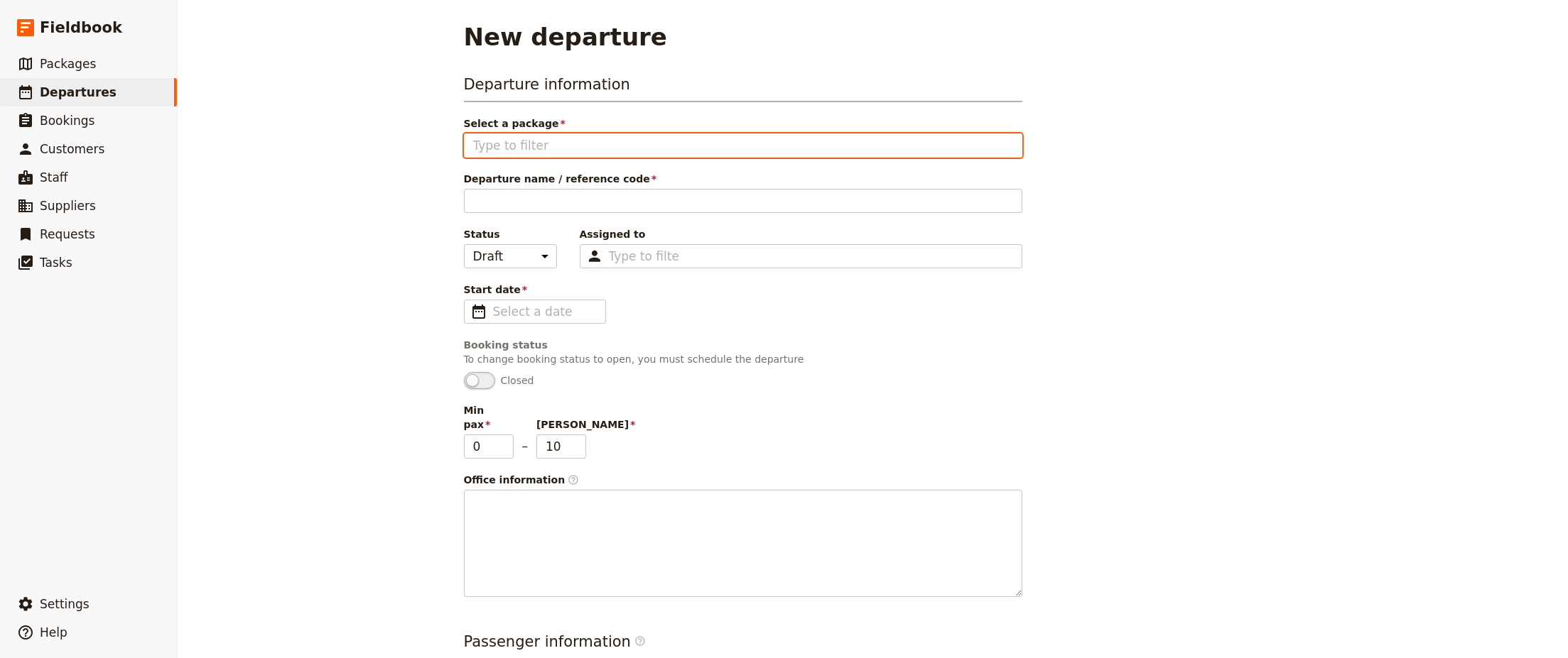
click at [606, 146] on input "Select a package" at bounding box center [743, 145] width 540 height 17
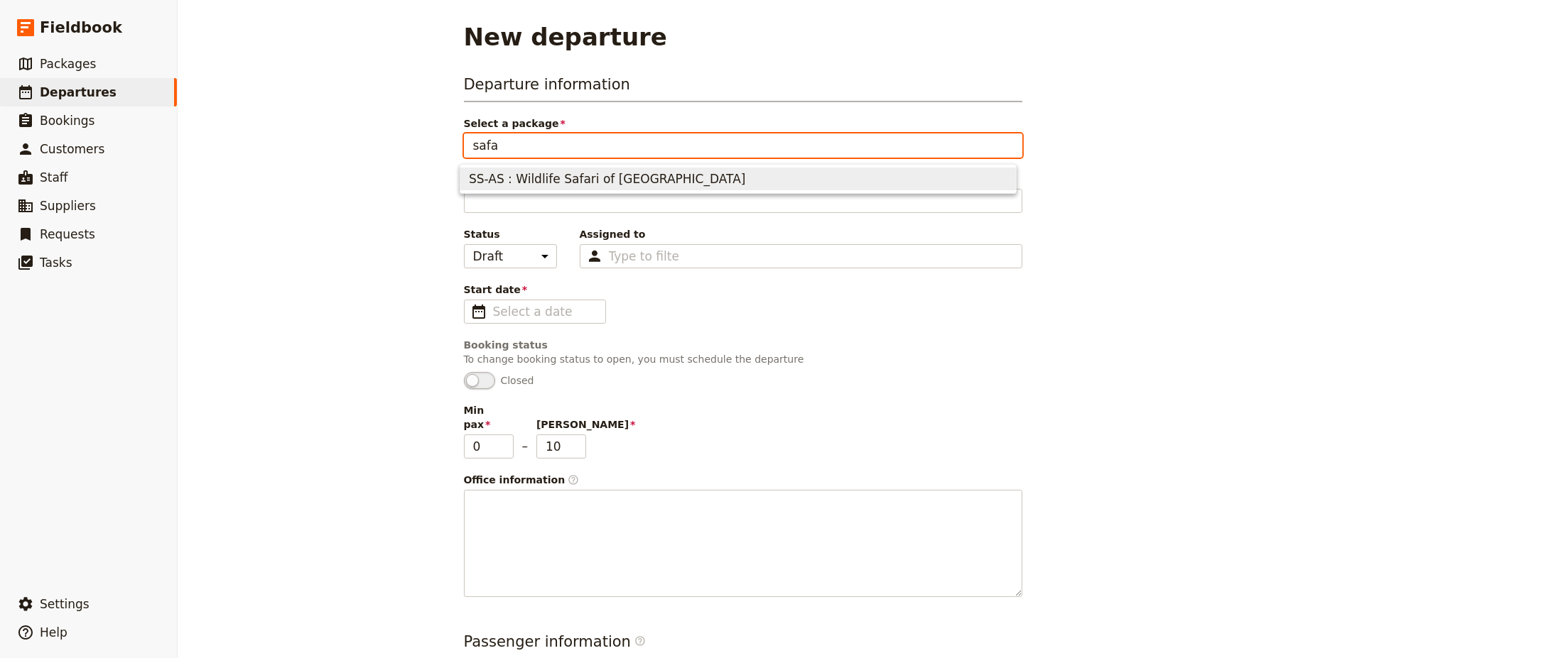
click at [587, 176] on span "SS-AS : Wildlife Safari of [GEOGRAPHIC_DATA]" at bounding box center [607, 179] width 277 height 17
type input "SS-AS : Wildlife Safari of [GEOGRAPHIC_DATA]"
type input "25"
type input "45"
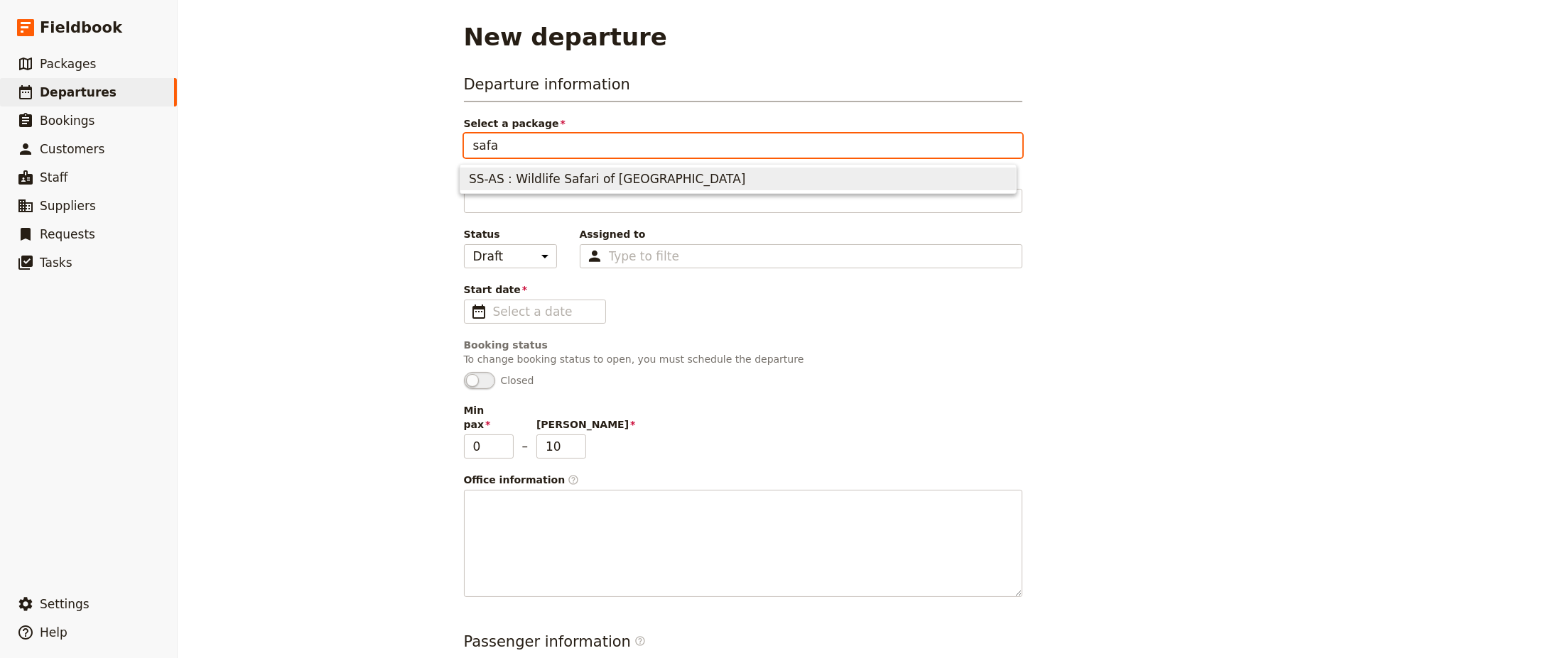
type input "Wildlife Safari of [GEOGRAPHIC_DATA]"
type input "Discover the Serengeti"
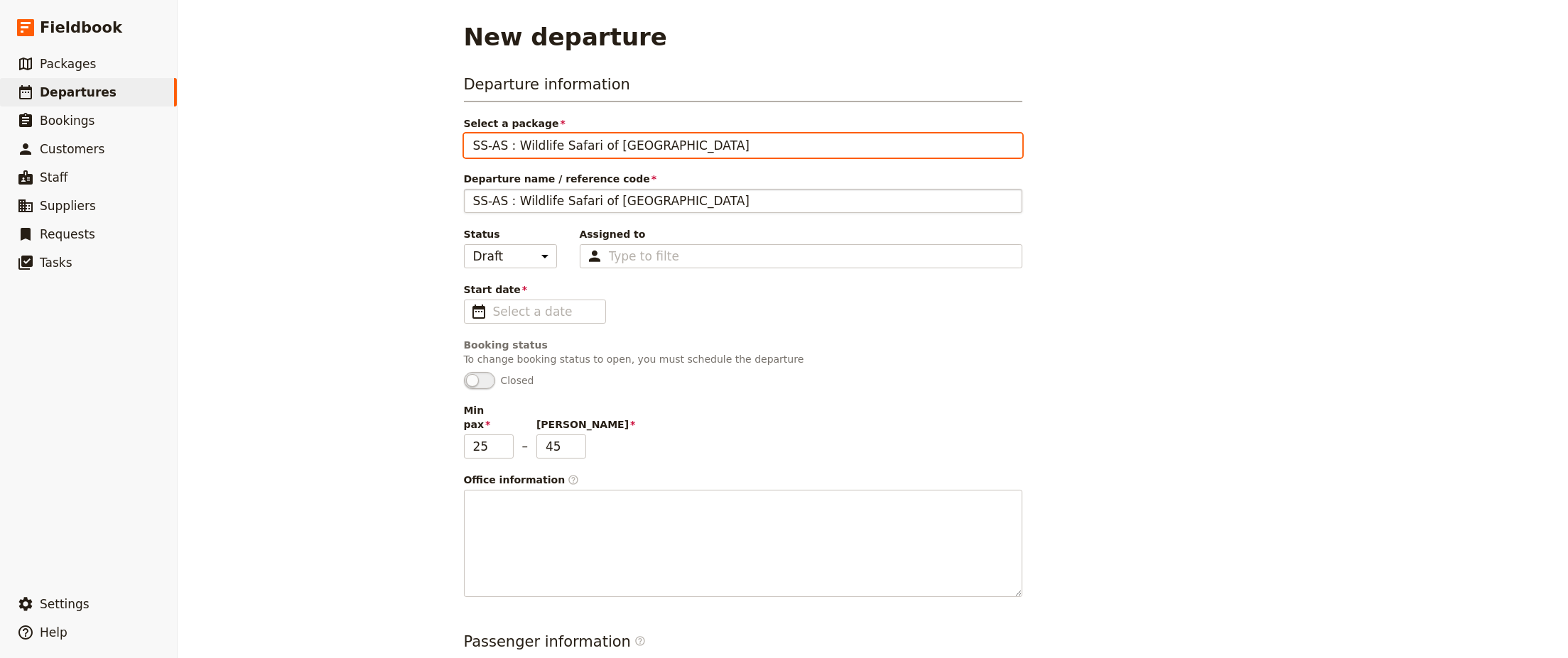
type input "SS-AS : Wildlife Safari of [GEOGRAPHIC_DATA]"
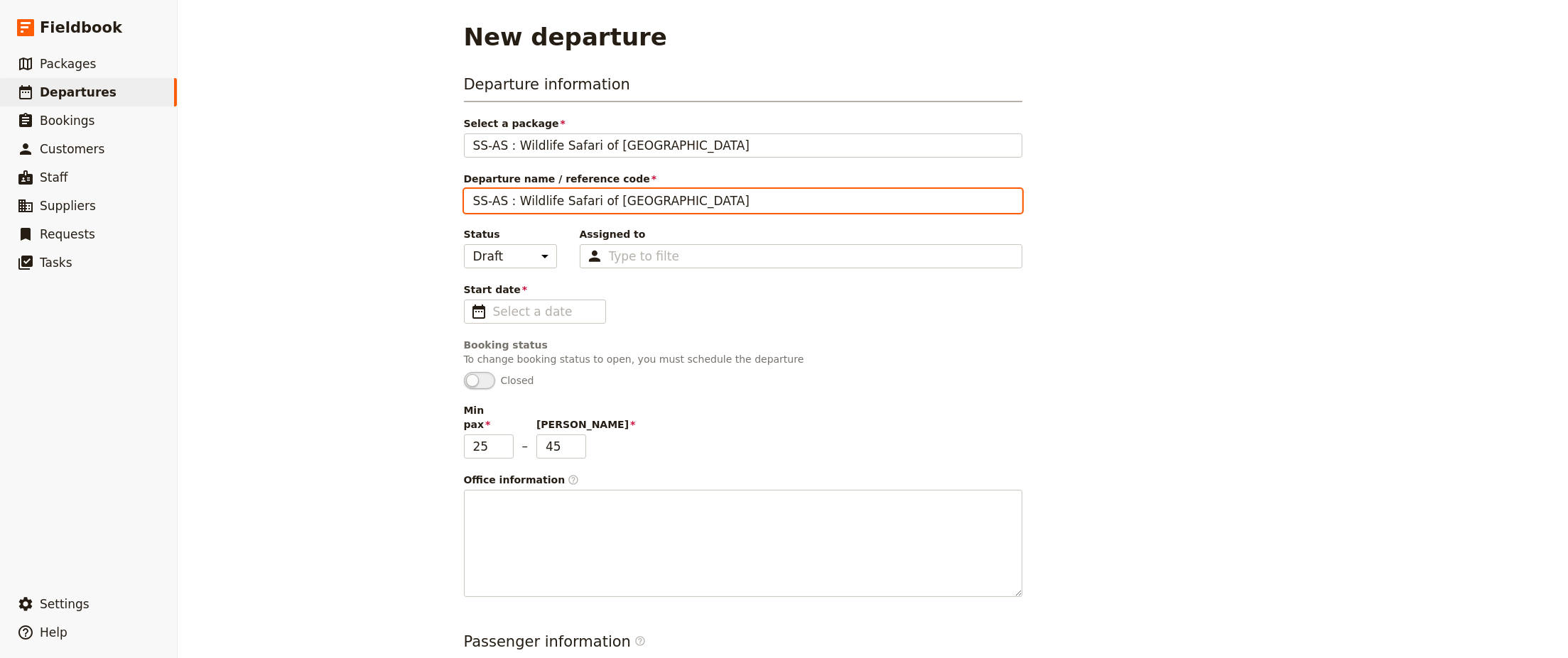
drag, startPoint x: 646, startPoint y: 200, endPoint x: 509, endPoint y: 196, distance: 137.1
click at [509, 196] on input "SS-AS : Wildlife Safari of [GEOGRAPHIC_DATA]" at bounding box center [743, 200] width 558 height 25
drag, startPoint x: 643, startPoint y: 201, endPoint x: 605, endPoint y: 202, distance: 38.0
click at [605, 202] on input "Wildlife Safari of TanzaniaSS-AS :" at bounding box center [743, 200] width 558 height 25
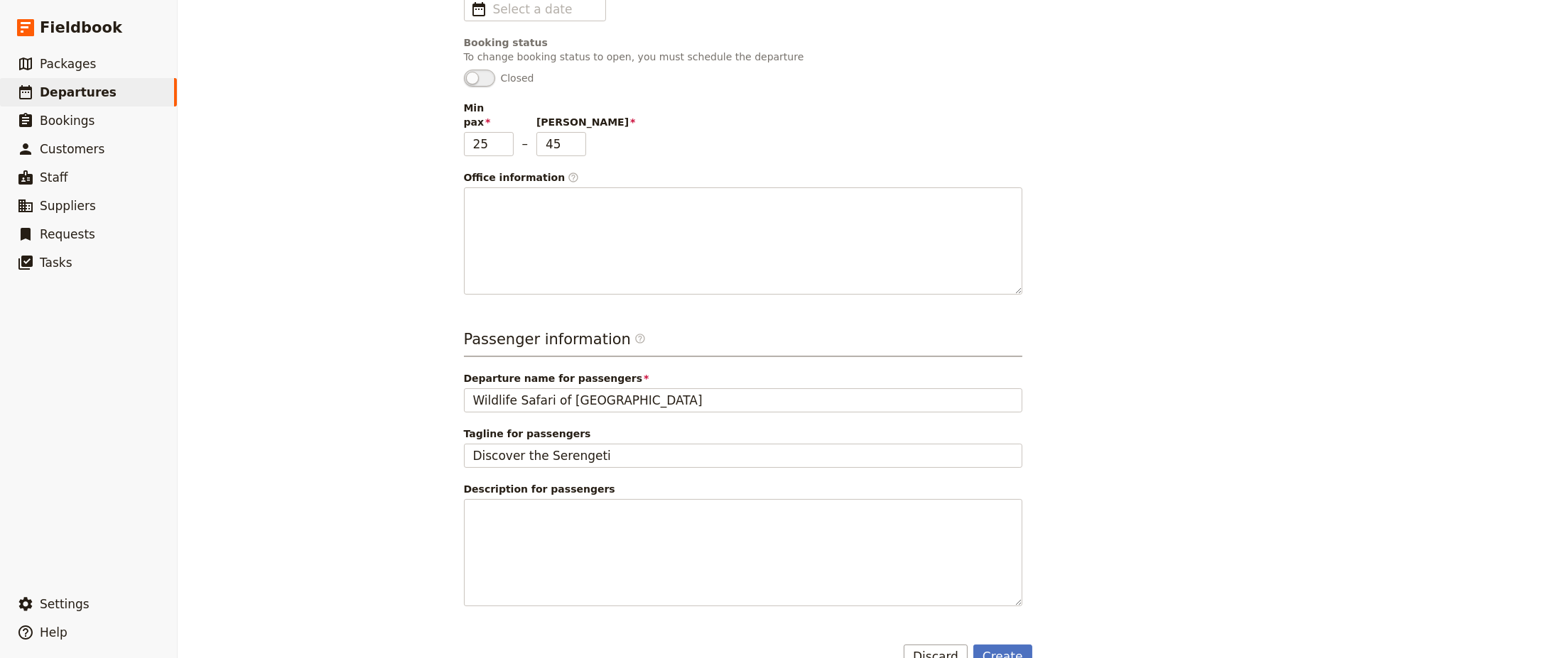
scroll to position [318, 0]
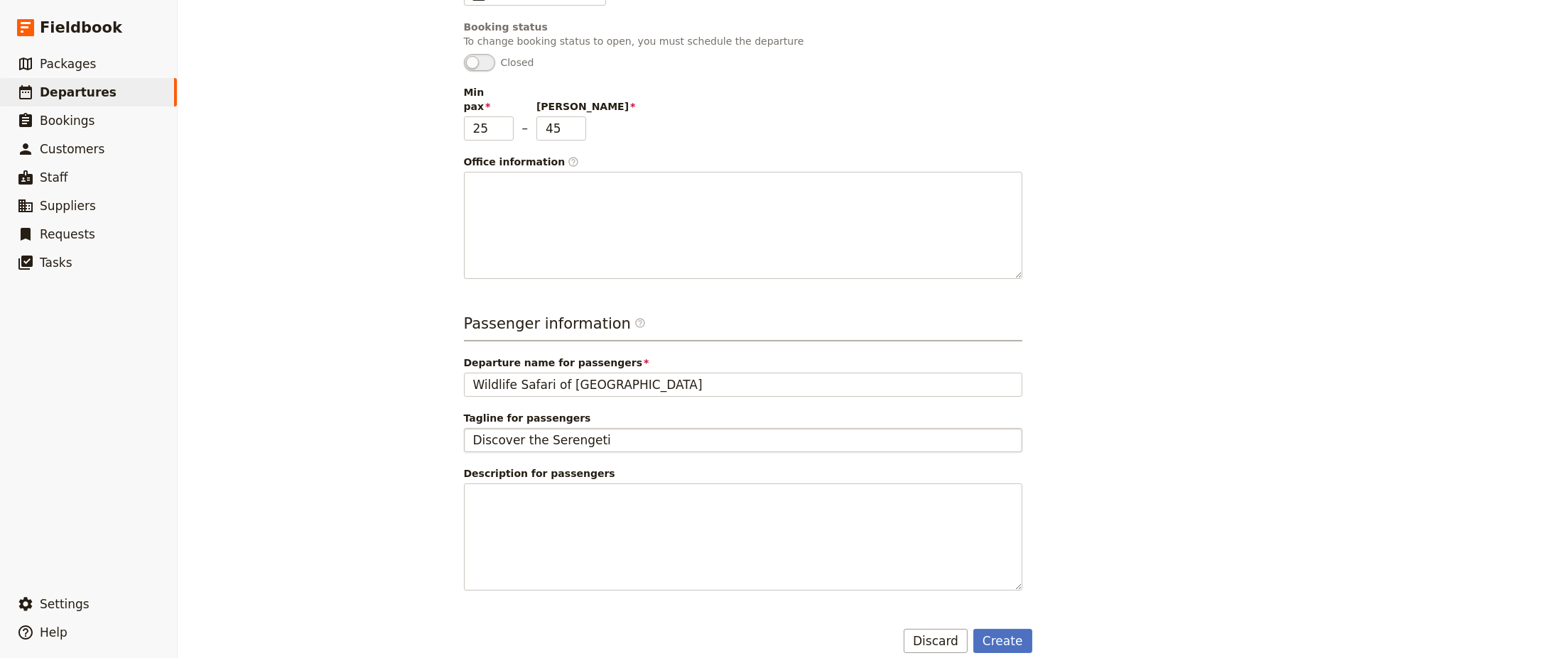
type input "Wildlife Safari of [GEOGRAPHIC_DATA]"
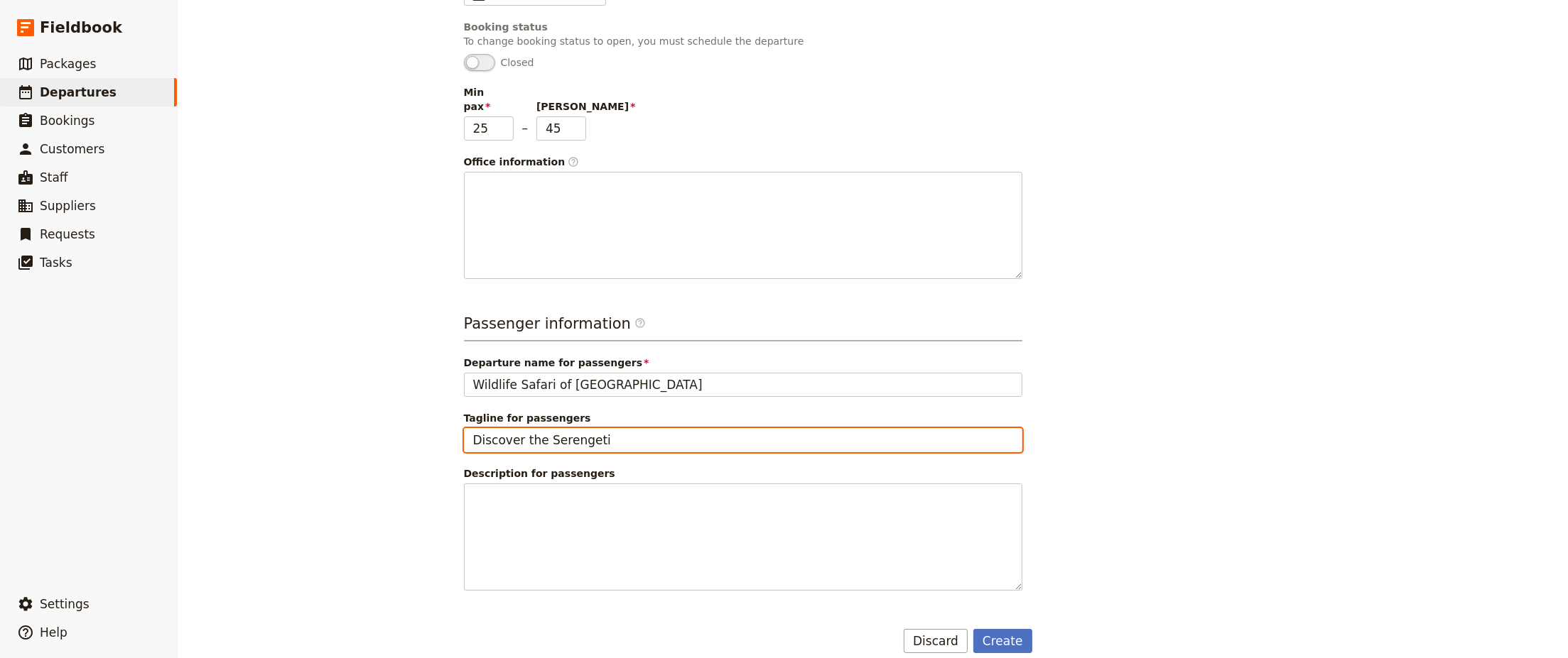
drag, startPoint x: 608, startPoint y: 420, endPoint x: 421, endPoint y: 414, distance: 187.1
click at [421, 414] on div "New departure Departure information Select a package SS-AS : Wildlife Safari of…" at bounding box center [872, 329] width 1390 height 658
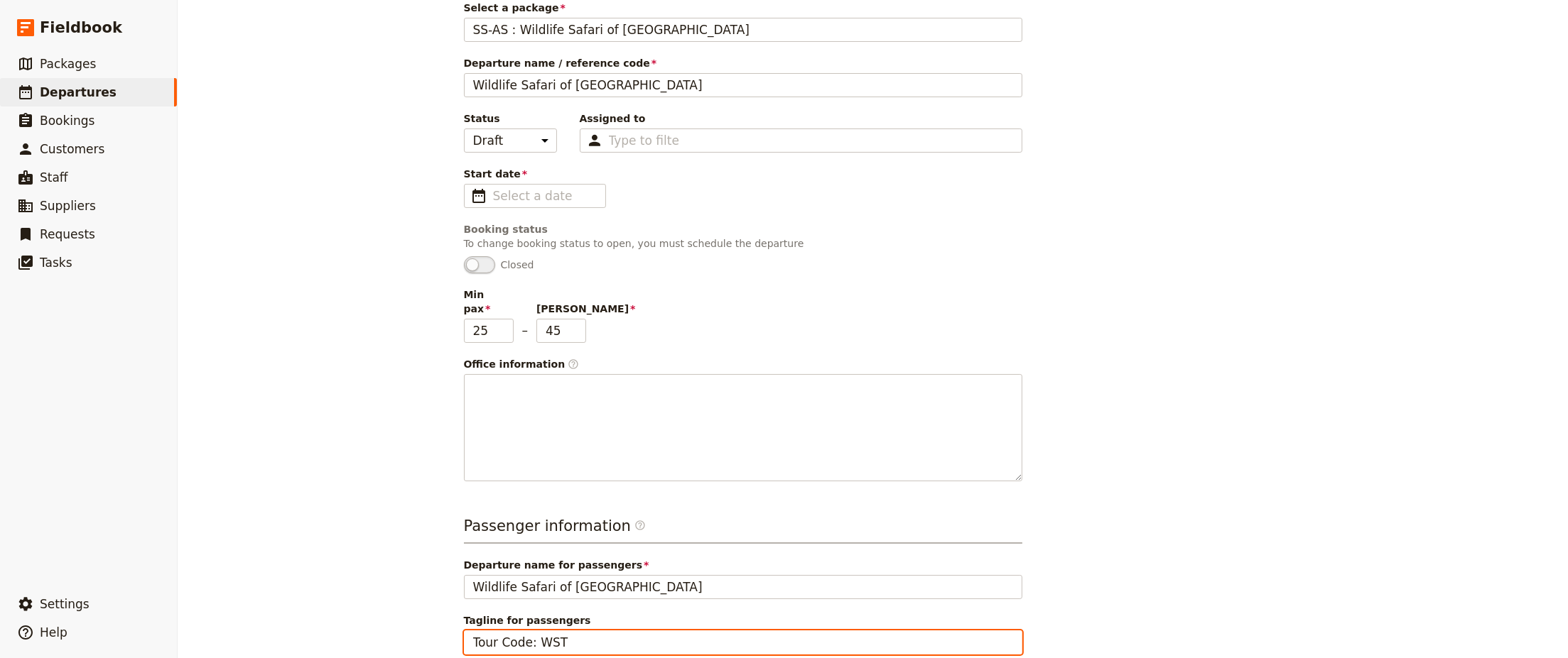
scroll to position [284, 0]
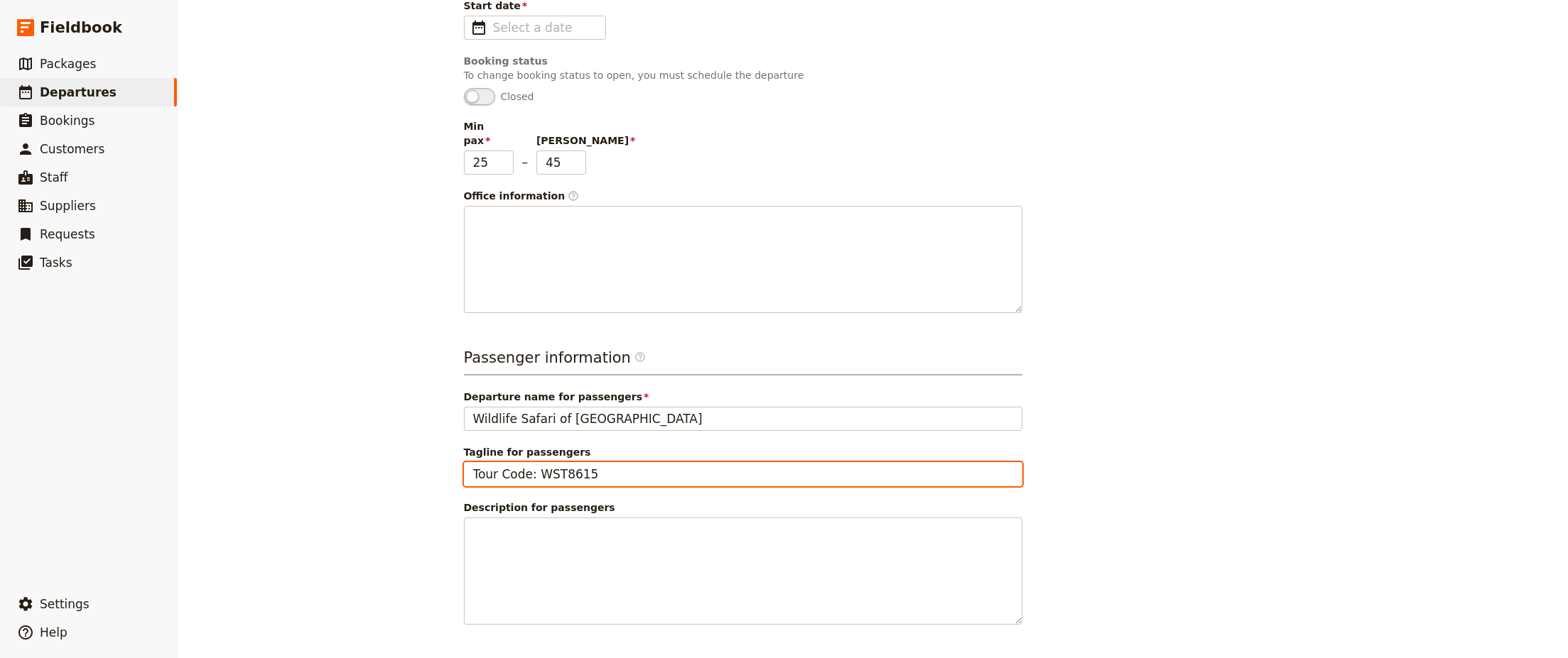
type input "Tour Code: WST8615"
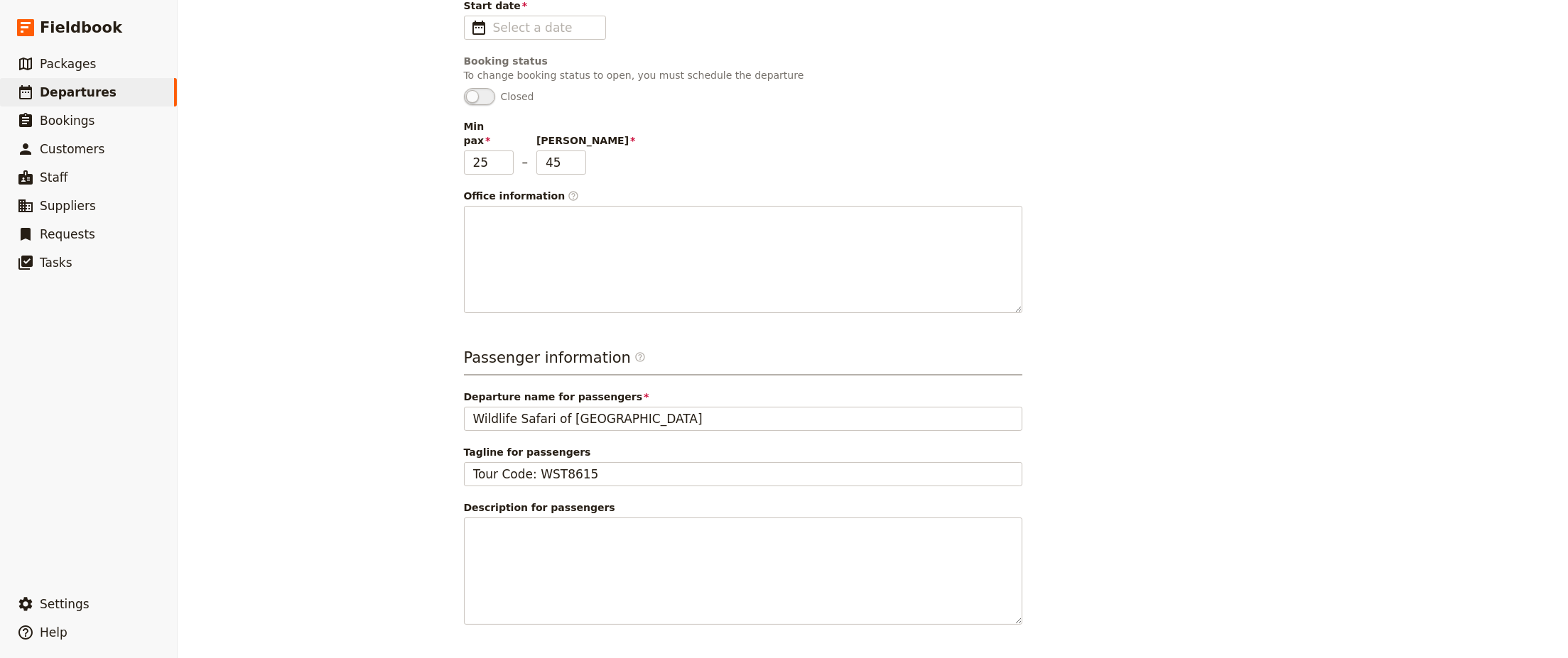
click at [1160, 334] on div "Departure information Select a package SS-AS : Wildlife Safari of [GEOGRAPHIC_D…" at bounding box center [872, 238] width 818 height 897
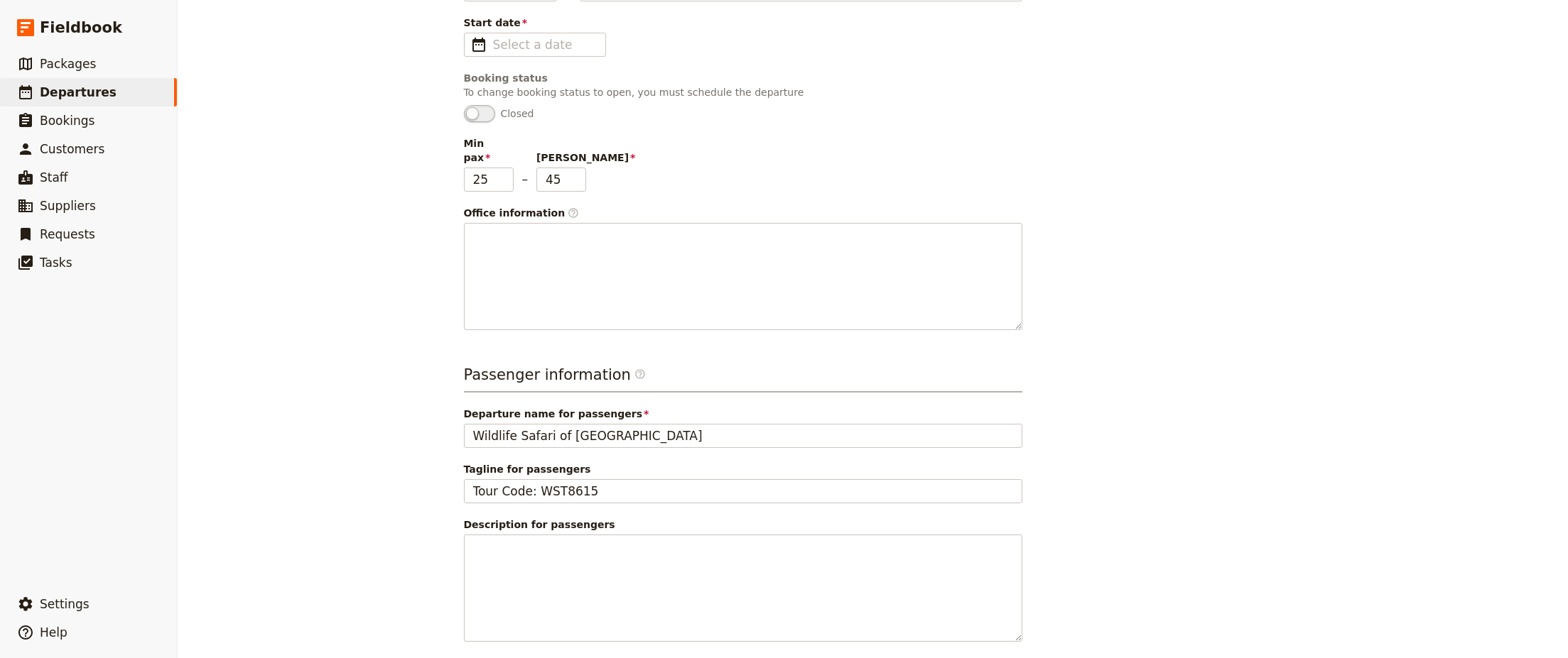
scroll to position [318, 0]
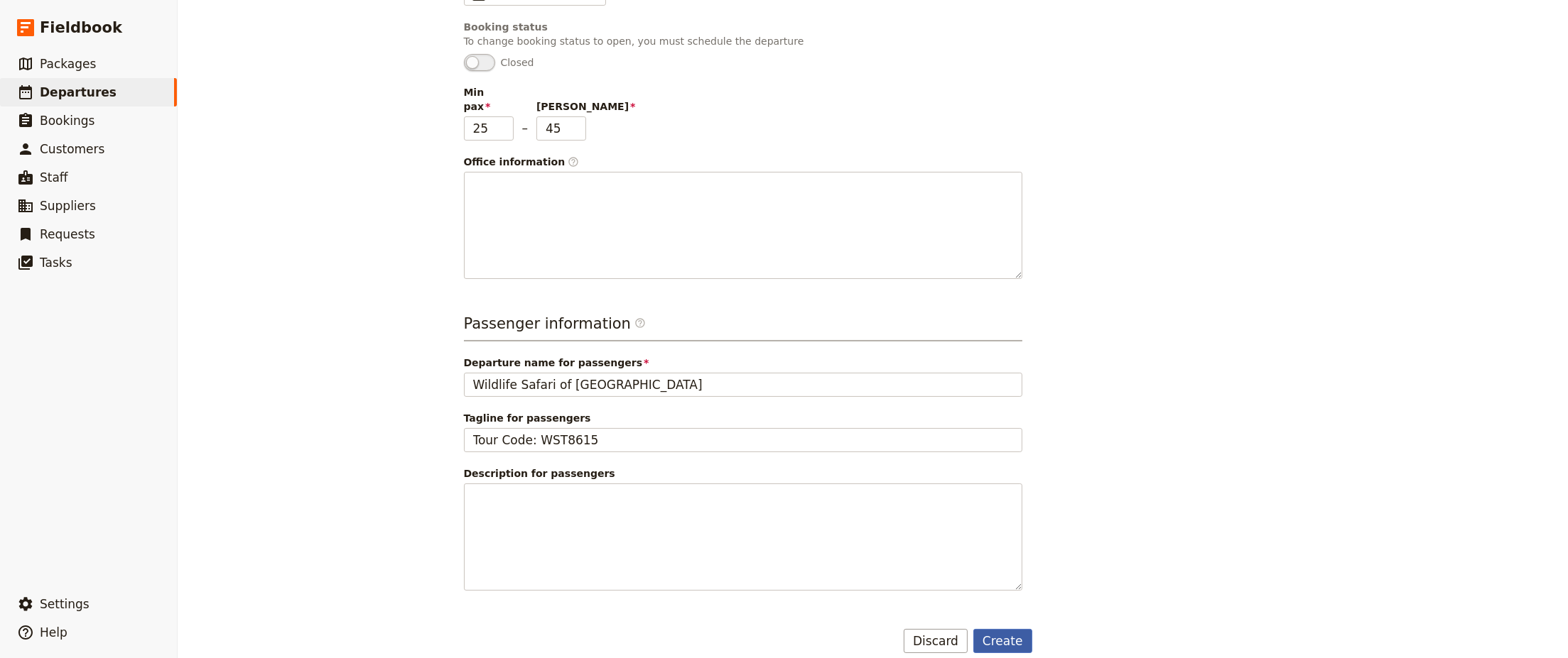
click at [1009, 629] on button "Create" at bounding box center [1003, 641] width 59 height 25
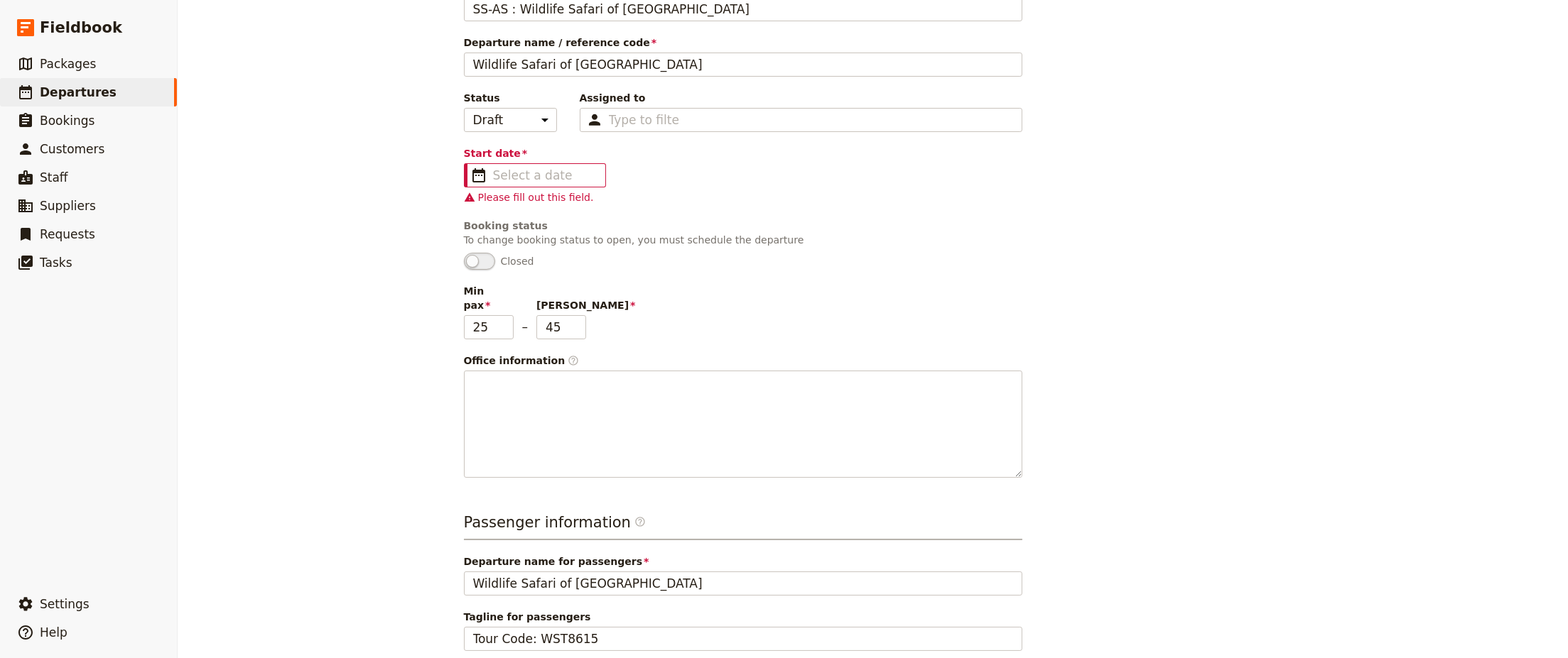
scroll to position [34, 0]
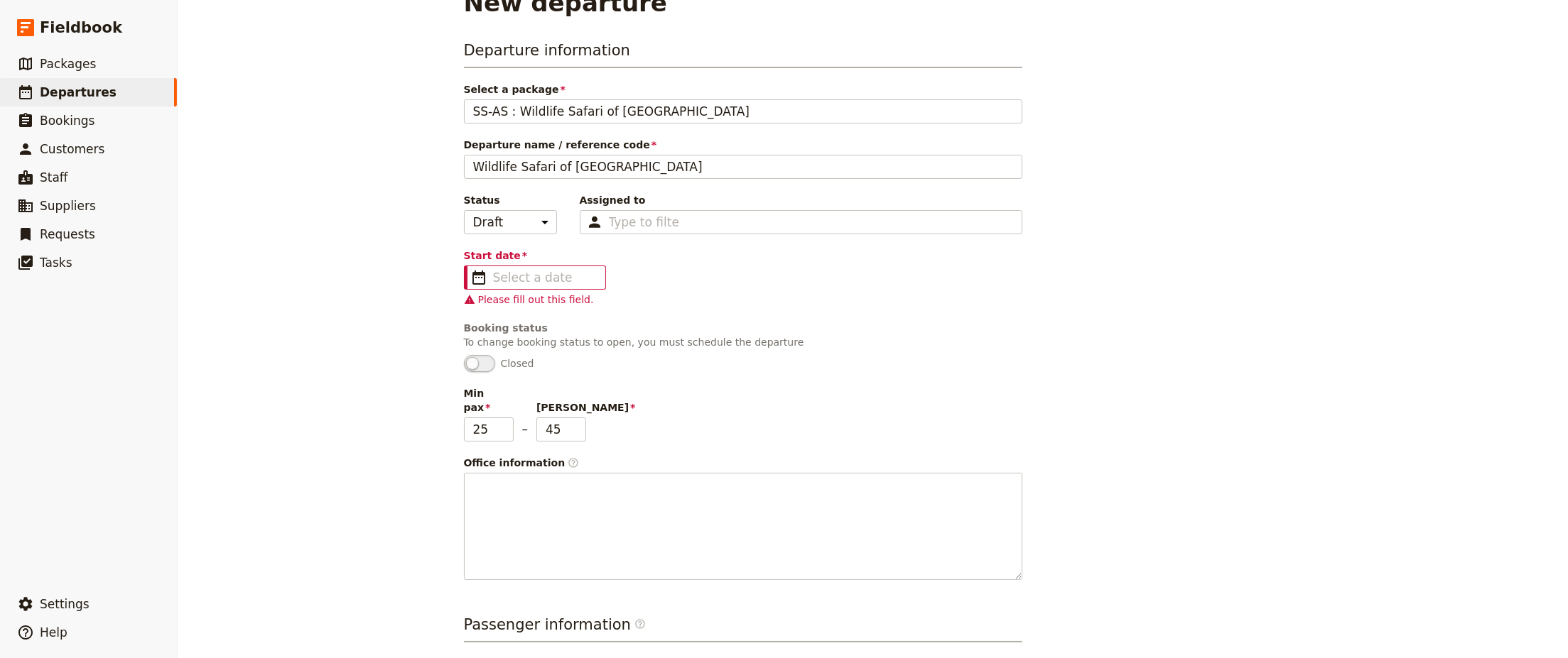
click at [193, 65] on div "New departure Departure information Select a package SS-AS : Wildlife Safari of…" at bounding box center [872, 329] width 1390 height 658
click at [473, 279] on span "​" at bounding box center [479, 277] width 17 height 17
click at [493, 279] on input "Start date ​" at bounding box center [545, 277] width 104 height 17
type input "dd/mm/yyyy"
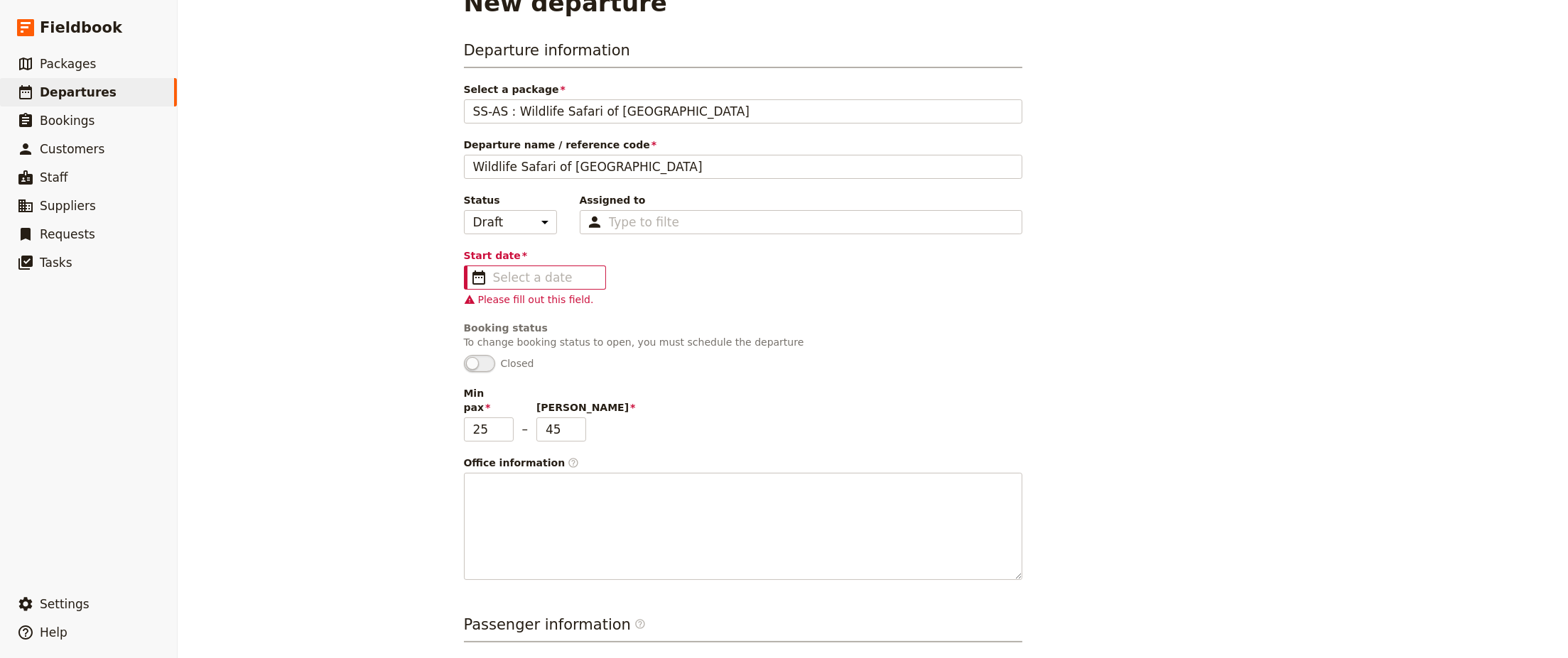
click at [211, 83] on div "New departure Departure information Select a package SS-AS : Wildlife Safari of…" at bounding box center [872, 329] width 1390 height 658
click at [471, 280] on span "​" at bounding box center [479, 277] width 17 height 17
click at [493, 280] on input "Start date ​" at bounding box center [545, 277] width 104 height 17
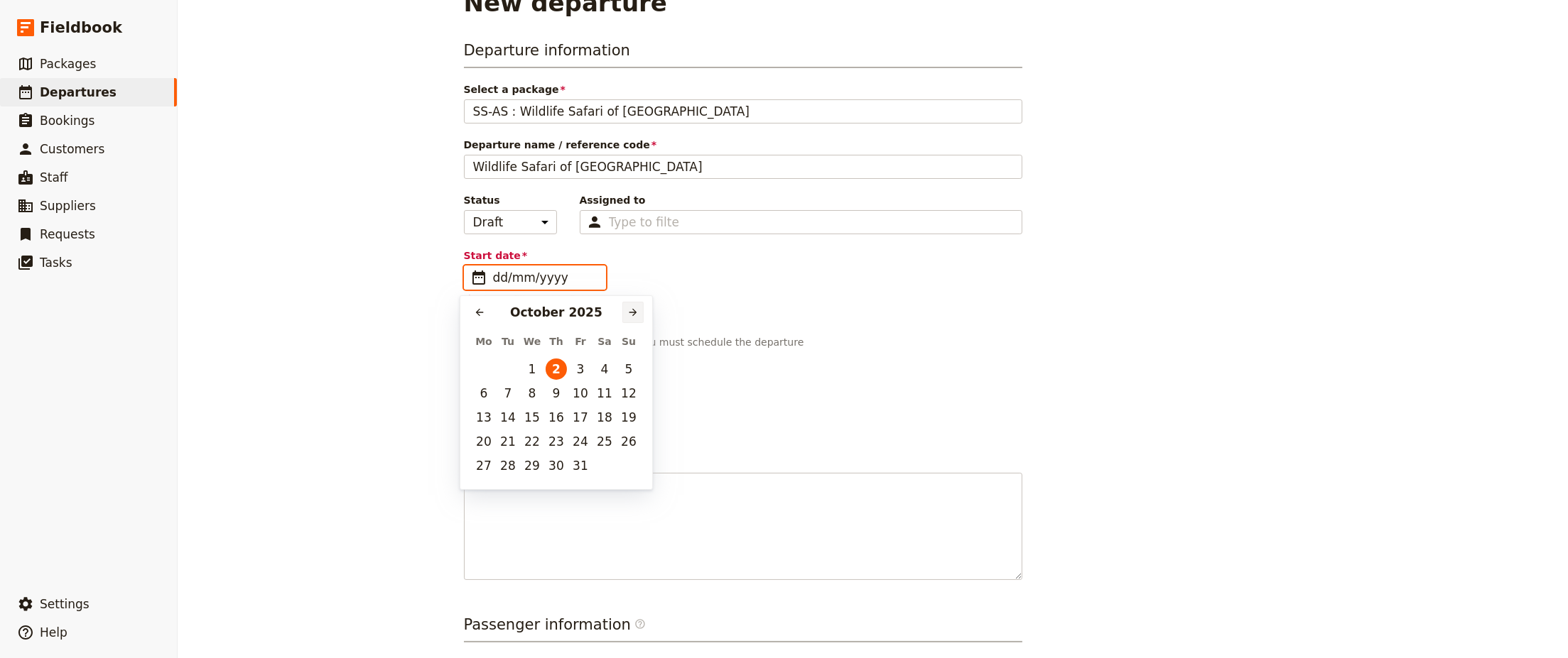
click at [628, 313] on icon "Next month" at bounding box center [633, 312] width 11 height 11
click at [629, 313] on icon "Next month" at bounding box center [633, 312] width 11 height 11
click at [628, 313] on icon "Next month" at bounding box center [633, 312] width 11 height 11
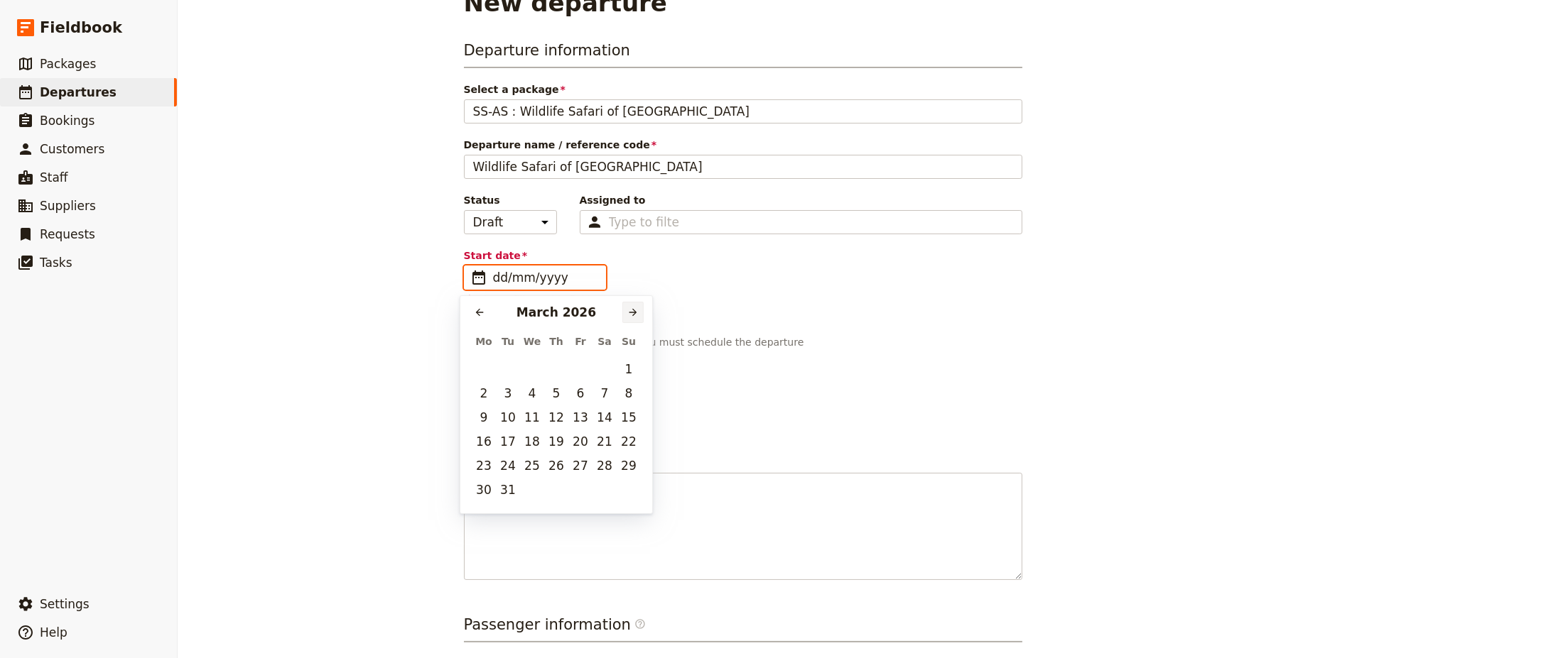
click at [628, 313] on icon "Next month" at bounding box center [633, 312] width 11 height 11
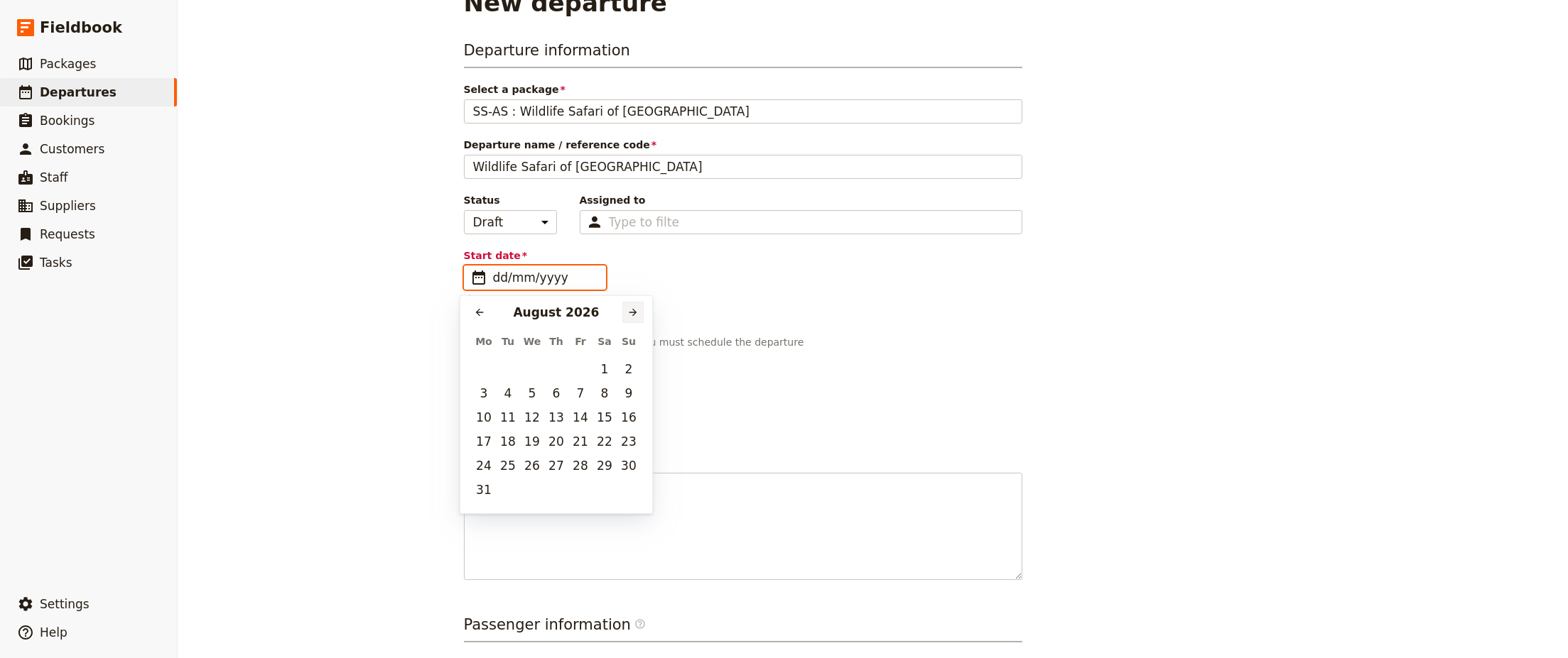
click at [628, 313] on icon "Next month" at bounding box center [633, 312] width 11 height 11
click at [628, 314] on icon "Next month" at bounding box center [633, 312] width 11 height 11
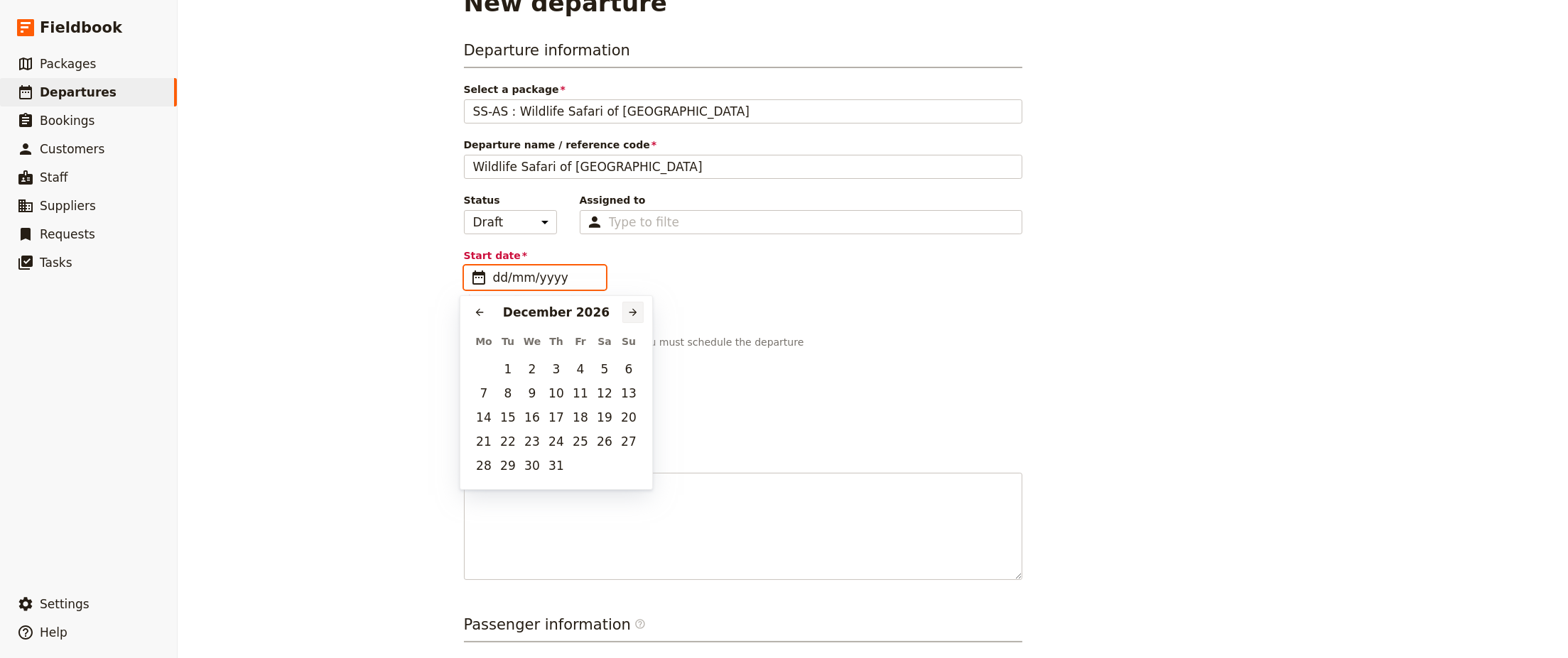
click at [628, 315] on icon "Next month" at bounding box center [633, 312] width 11 height 11
click at [628, 315] on icon "Next month" at bounding box center [633, 312] width 11 height 11
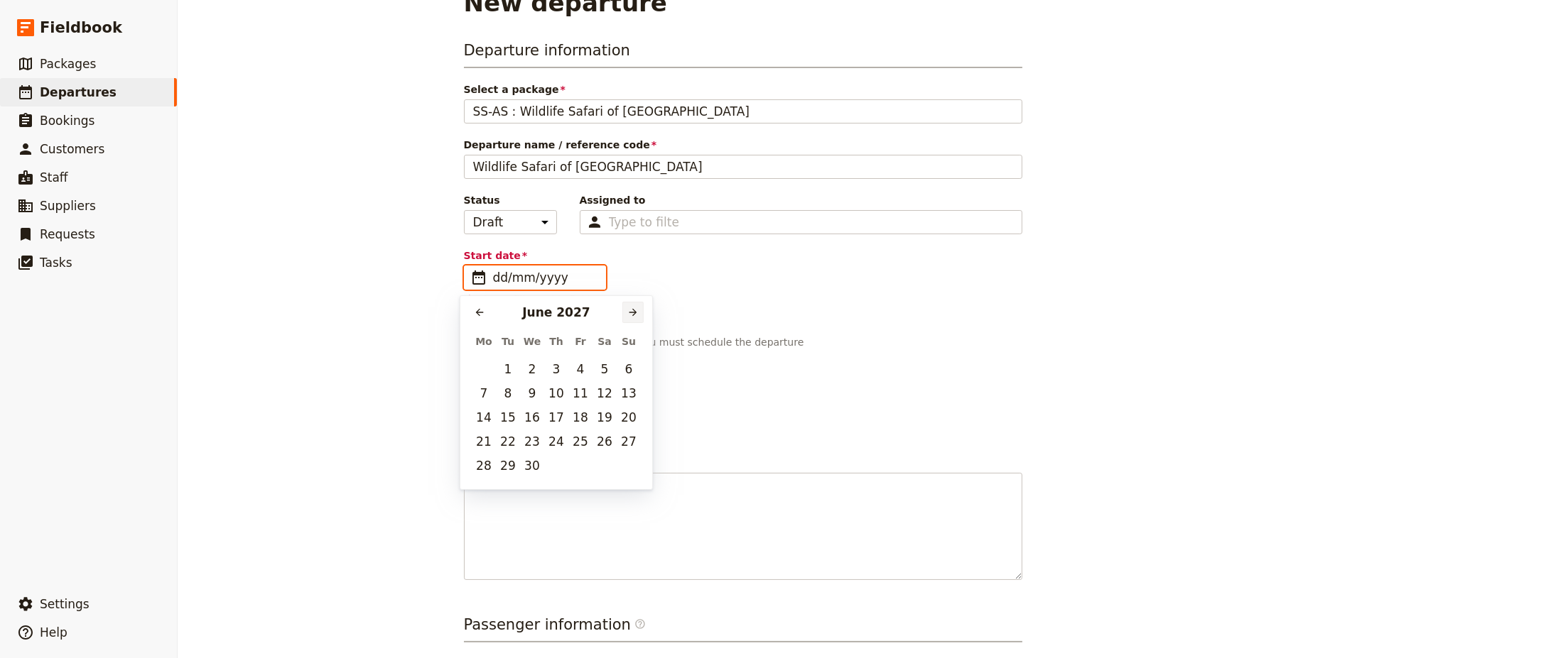
click at [628, 315] on icon "Next month" at bounding box center [633, 312] width 11 height 11
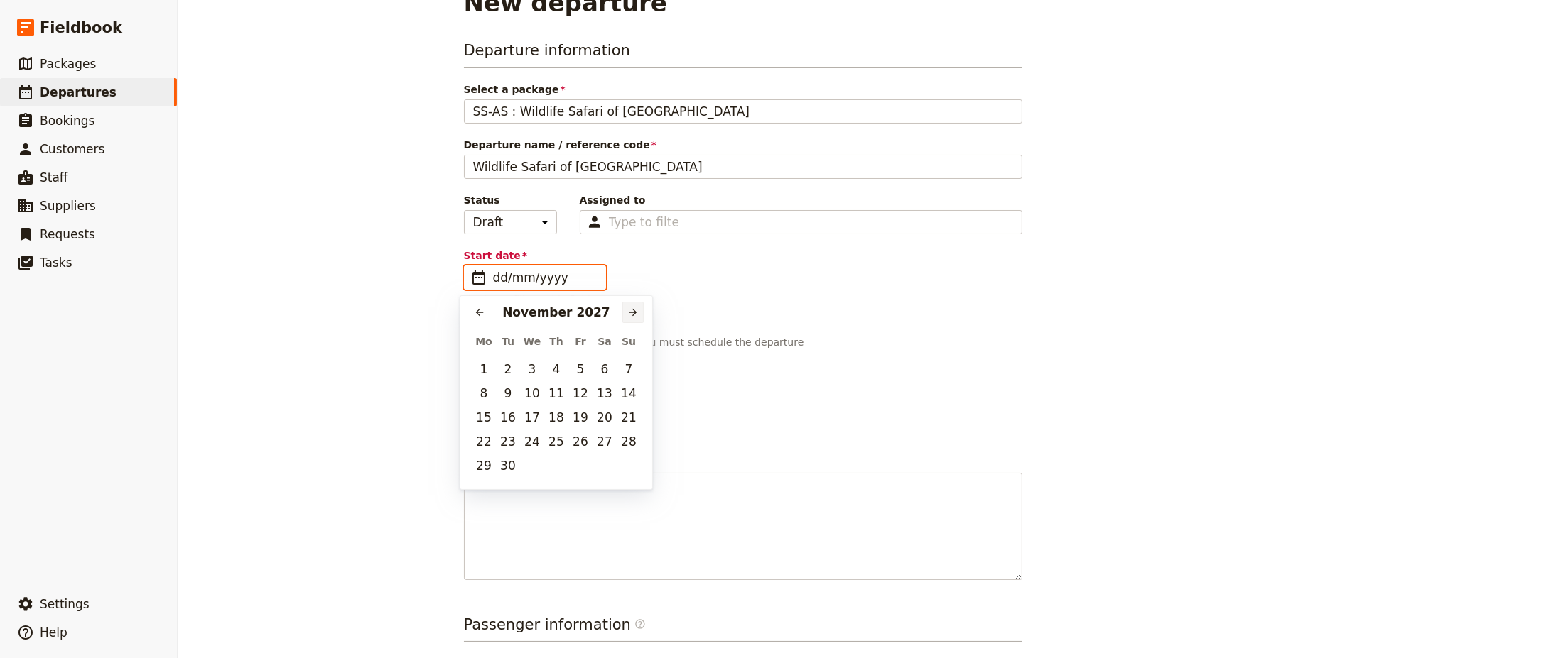
click at [628, 315] on icon "Next month" at bounding box center [633, 312] width 11 height 11
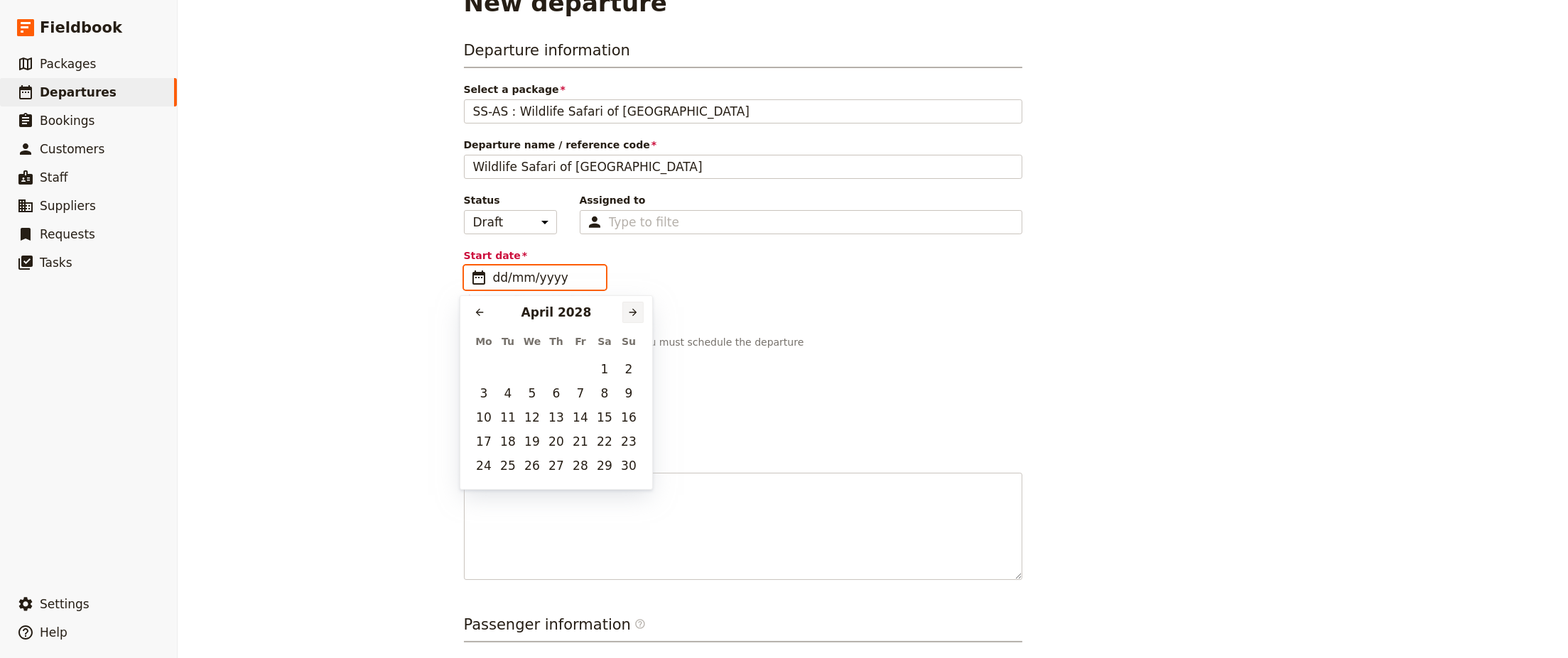
click at [628, 315] on icon "Next month" at bounding box center [633, 312] width 11 height 11
click at [483, 417] on button "12" at bounding box center [483, 417] width 21 height 21
type input "[DATE]"
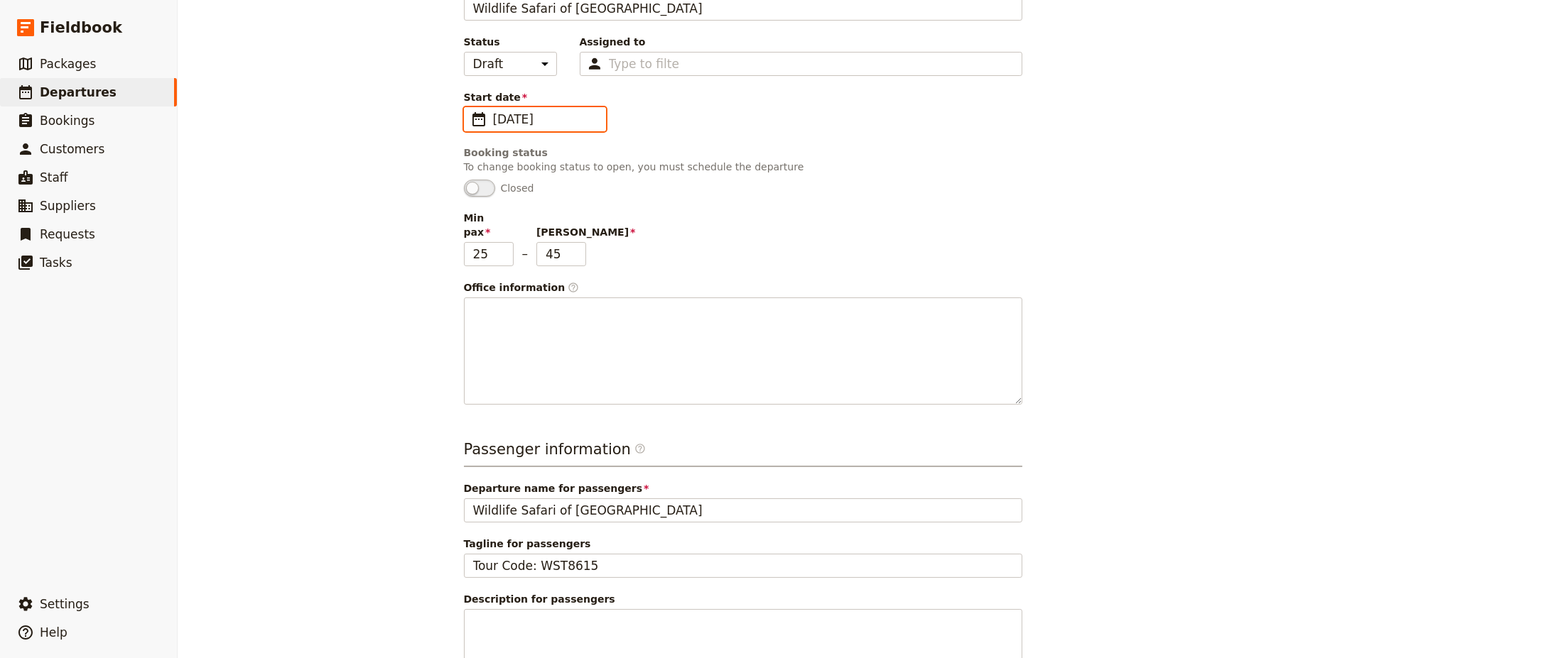
scroll to position [205, 0]
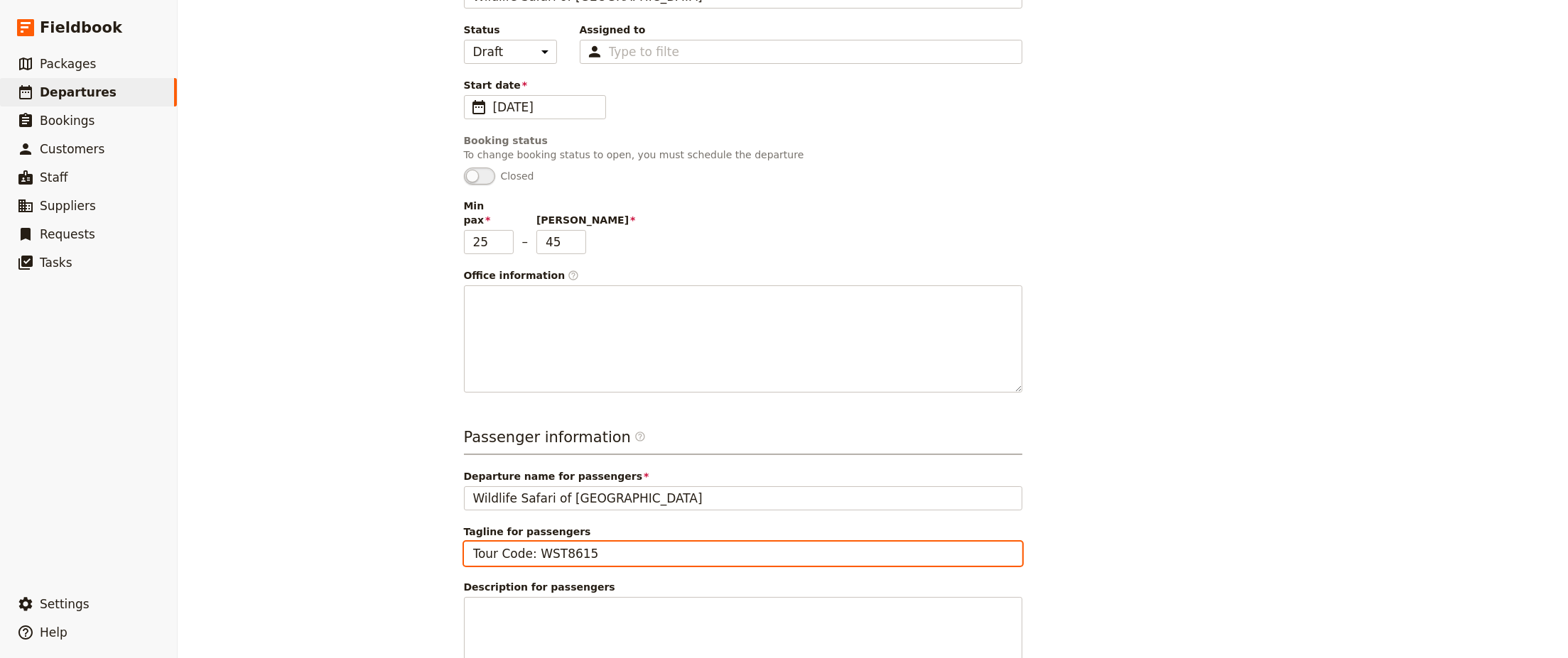
click at [574, 542] on input "Tour Code: WST8615" at bounding box center [743, 554] width 558 height 25
type input "Tour Code: WST8612"
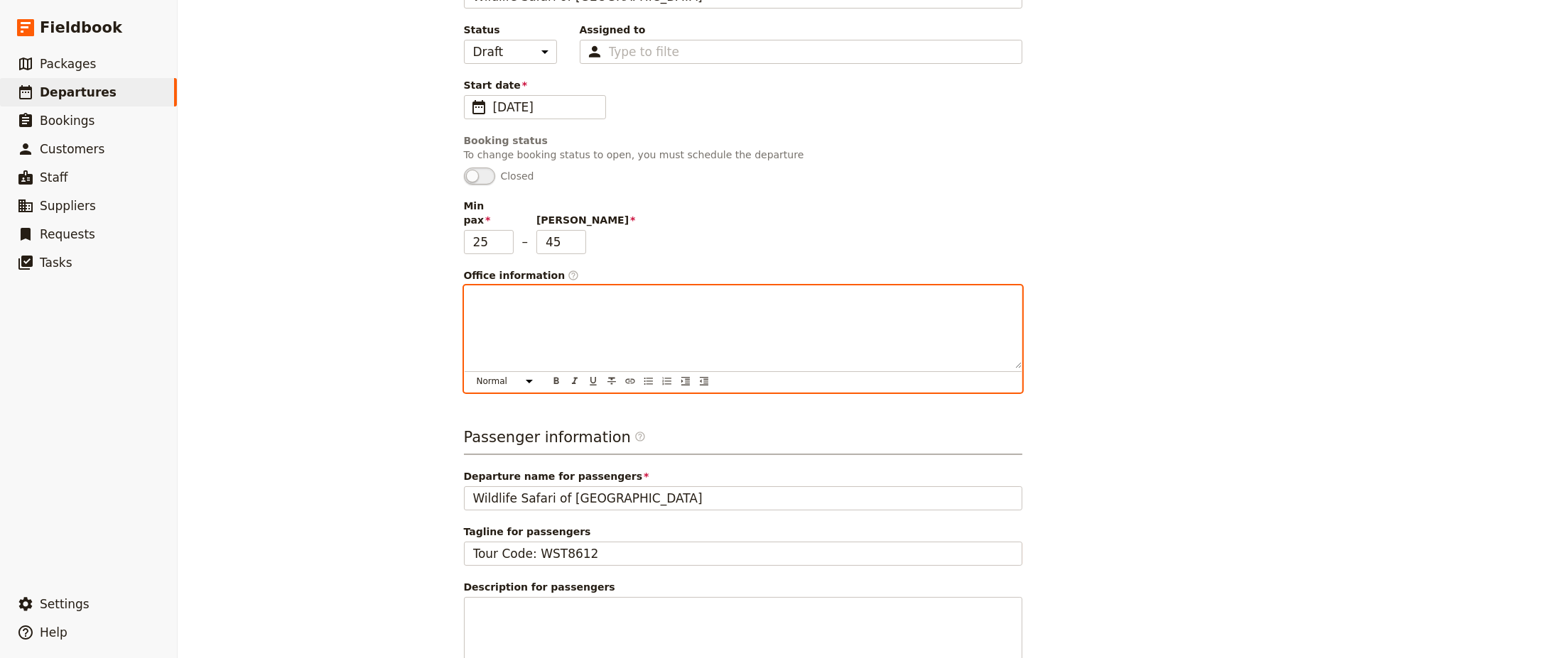
click at [685, 292] on p at bounding box center [743, 299] width 540 height 14
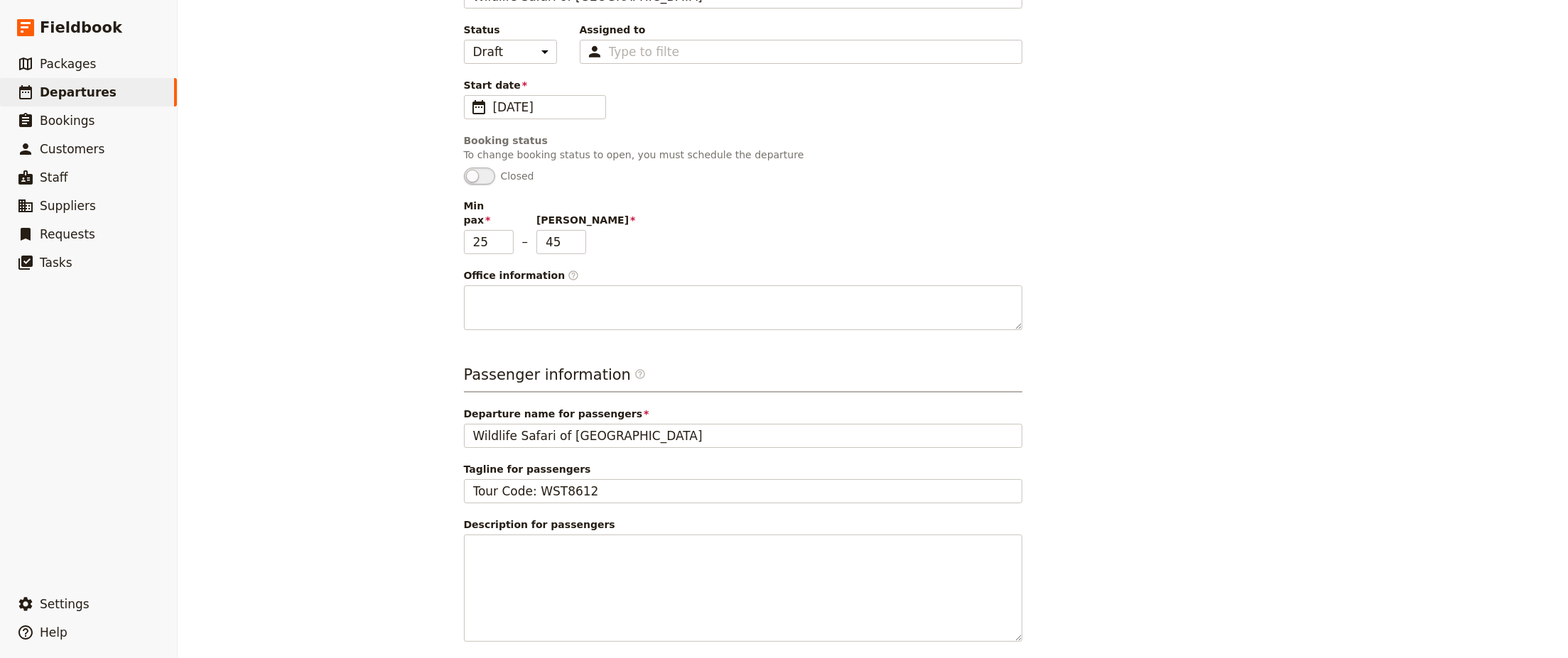
click at [1102, 196] on div "Departure information Select a package SS-AS : Wildlife Safari of [GEOGRAPHIC_D…" at bounding box center [872, 287] width 818 height 836
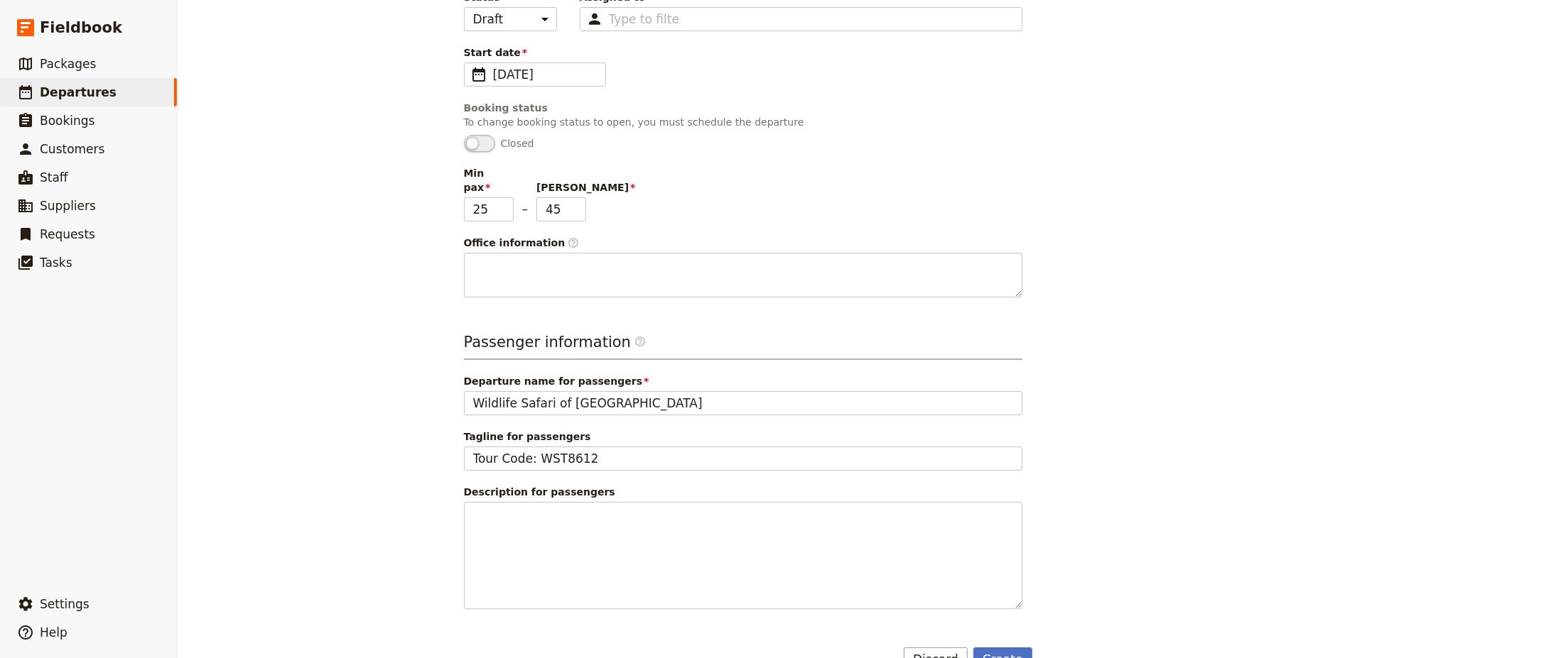
scroll to position [255, 0]
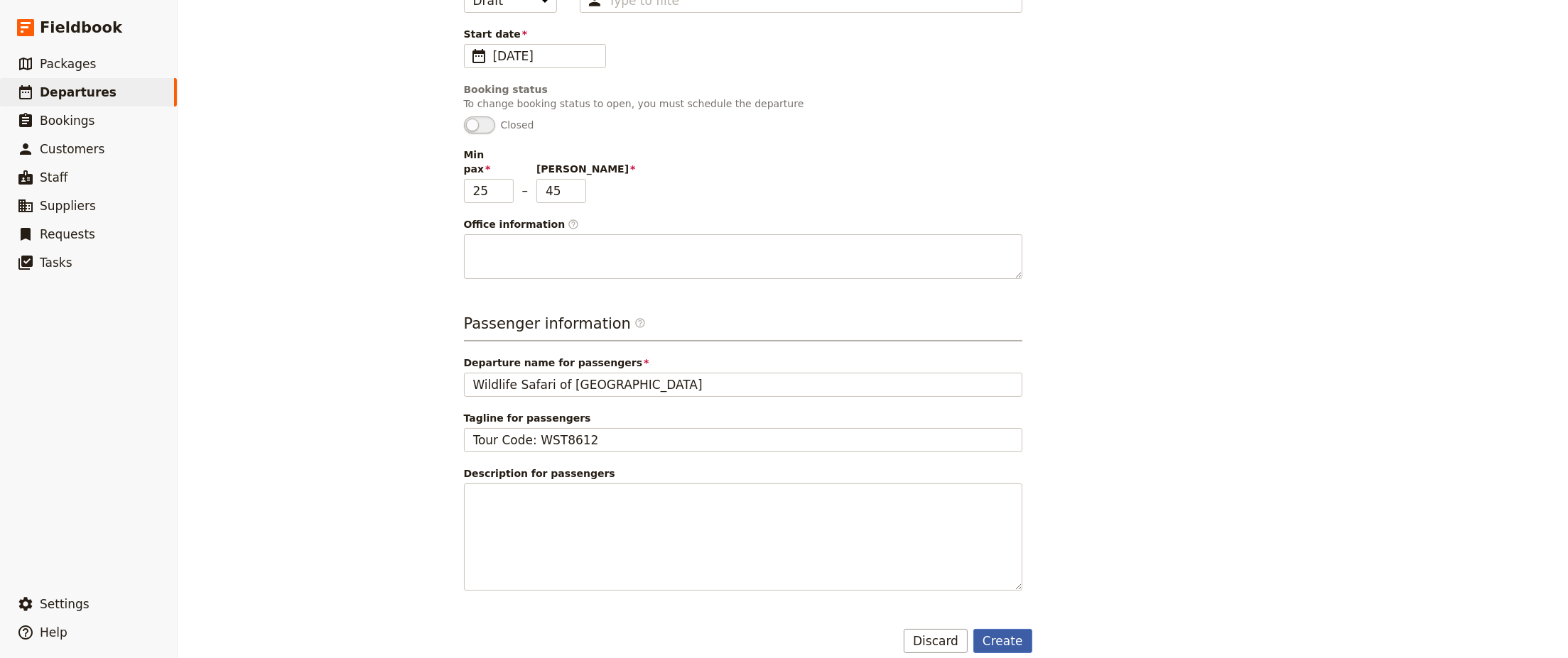
click at [1006, 629] on button "Create" at bounding box center [1003, 641] width 59 height 25
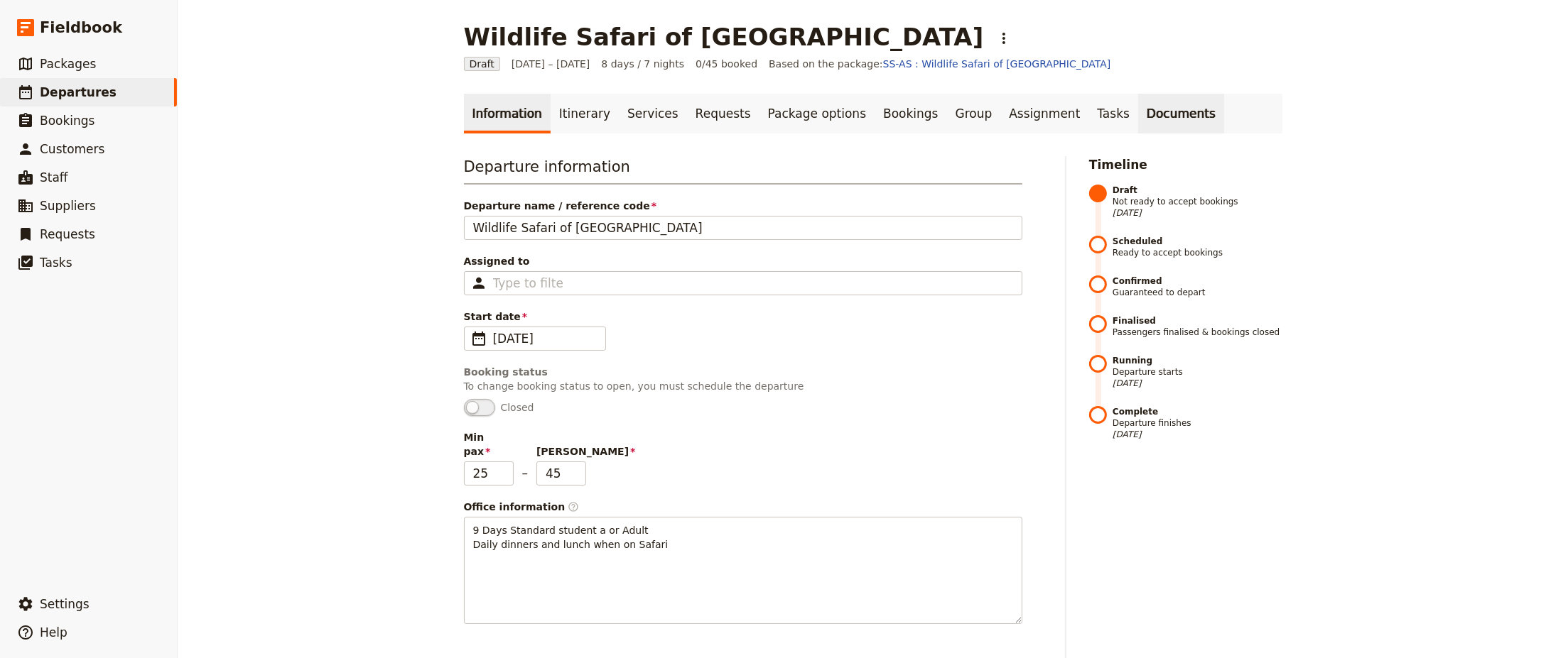
click at [1138, 117] on link "Documents" at bounding box center [1181, 113] width 86 height 40
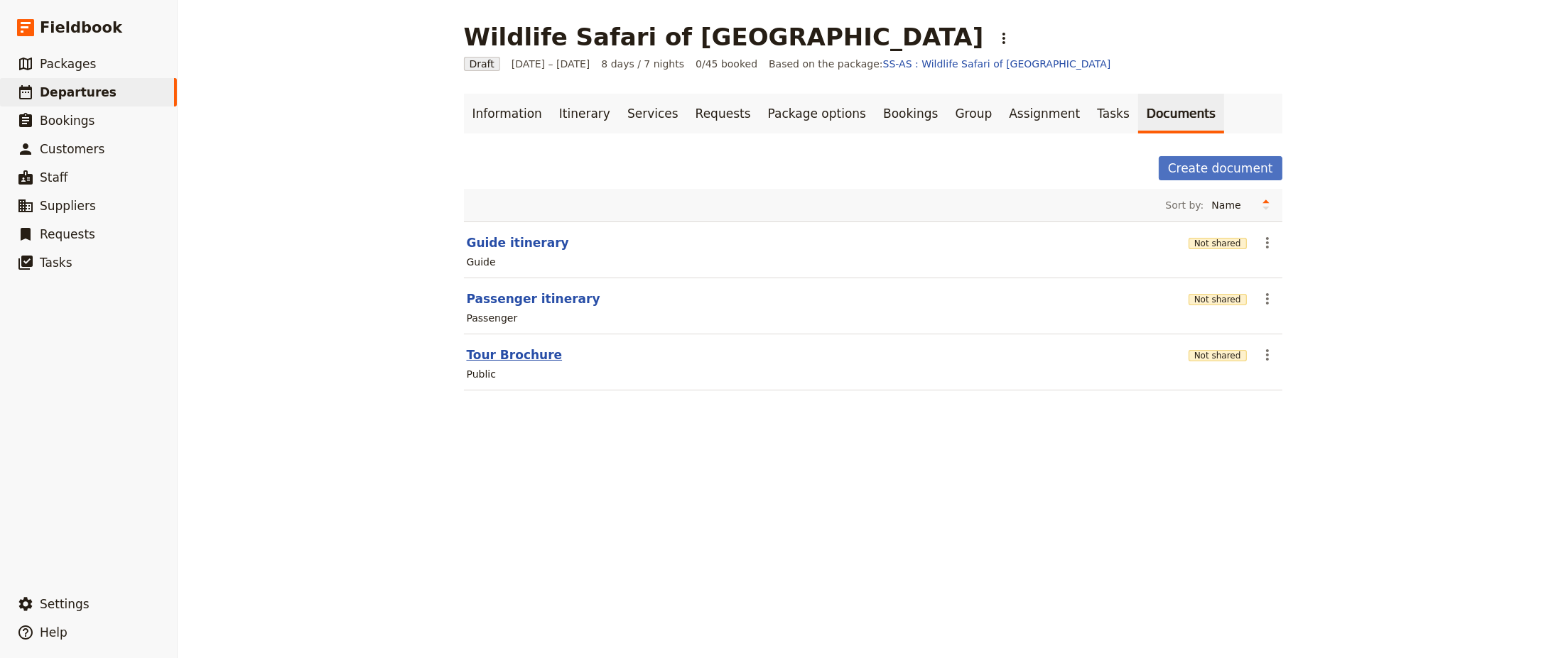
click at [502, 354] on button "Tour Brochure" at bounding box center [514, 355] width 96 height 17
select select "DEFAULT"
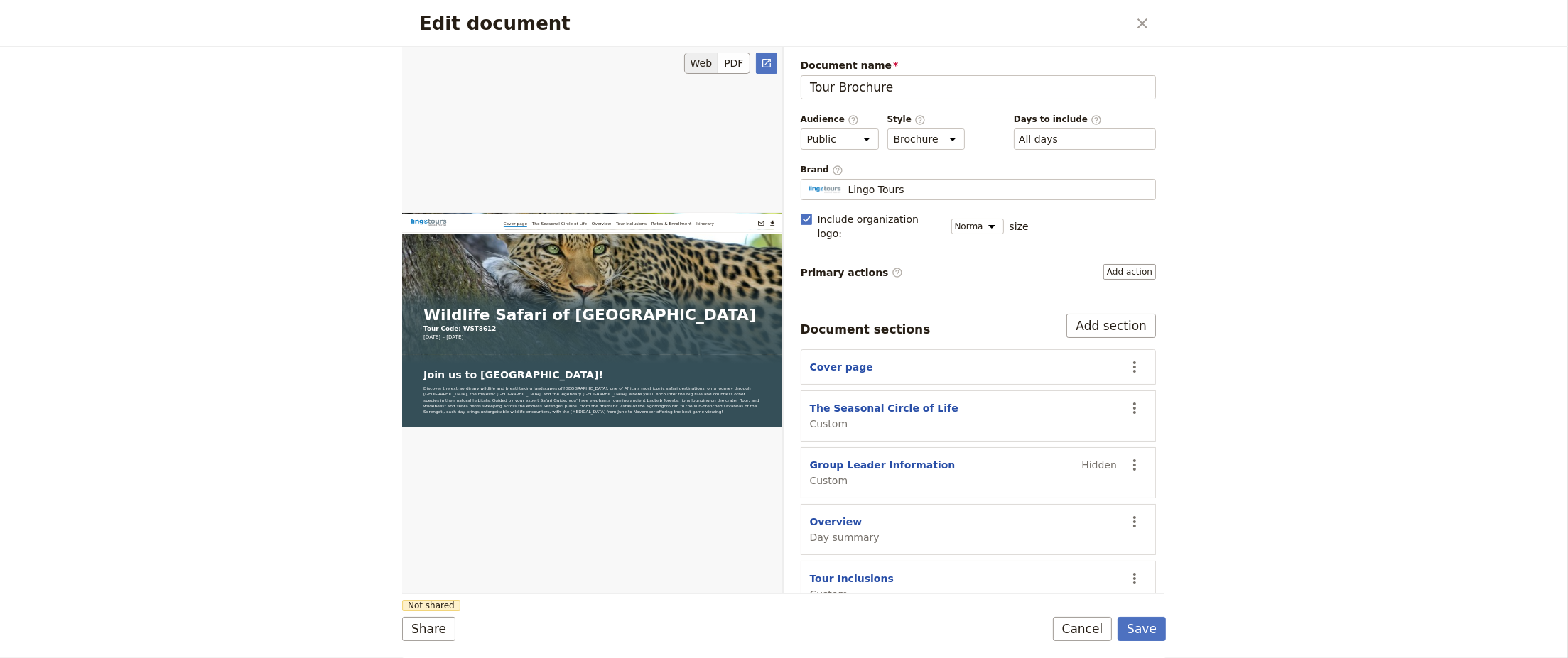
scroll to position [113, 0]
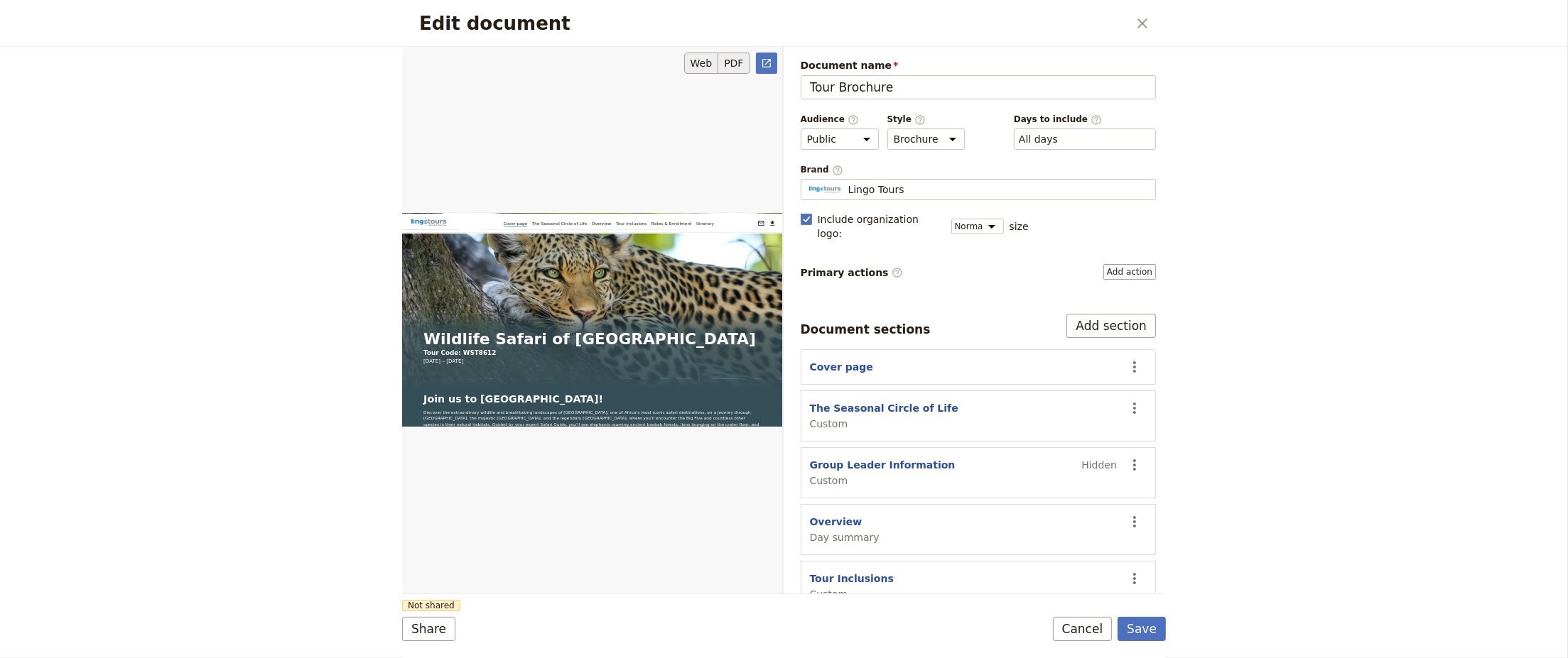
click at [740, 65] on button "PDF" at bounding box center [734, 63] width 31 height 21
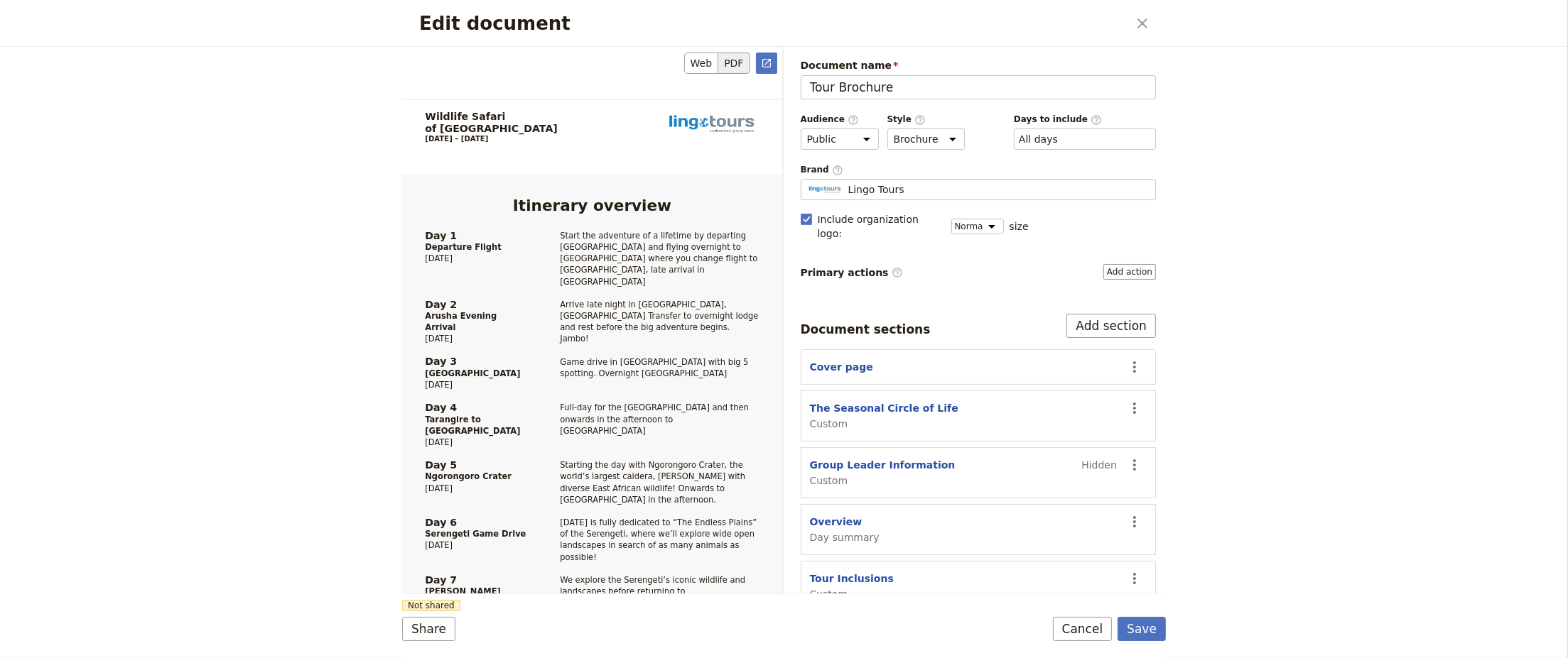
scroll to position [1648, 0]
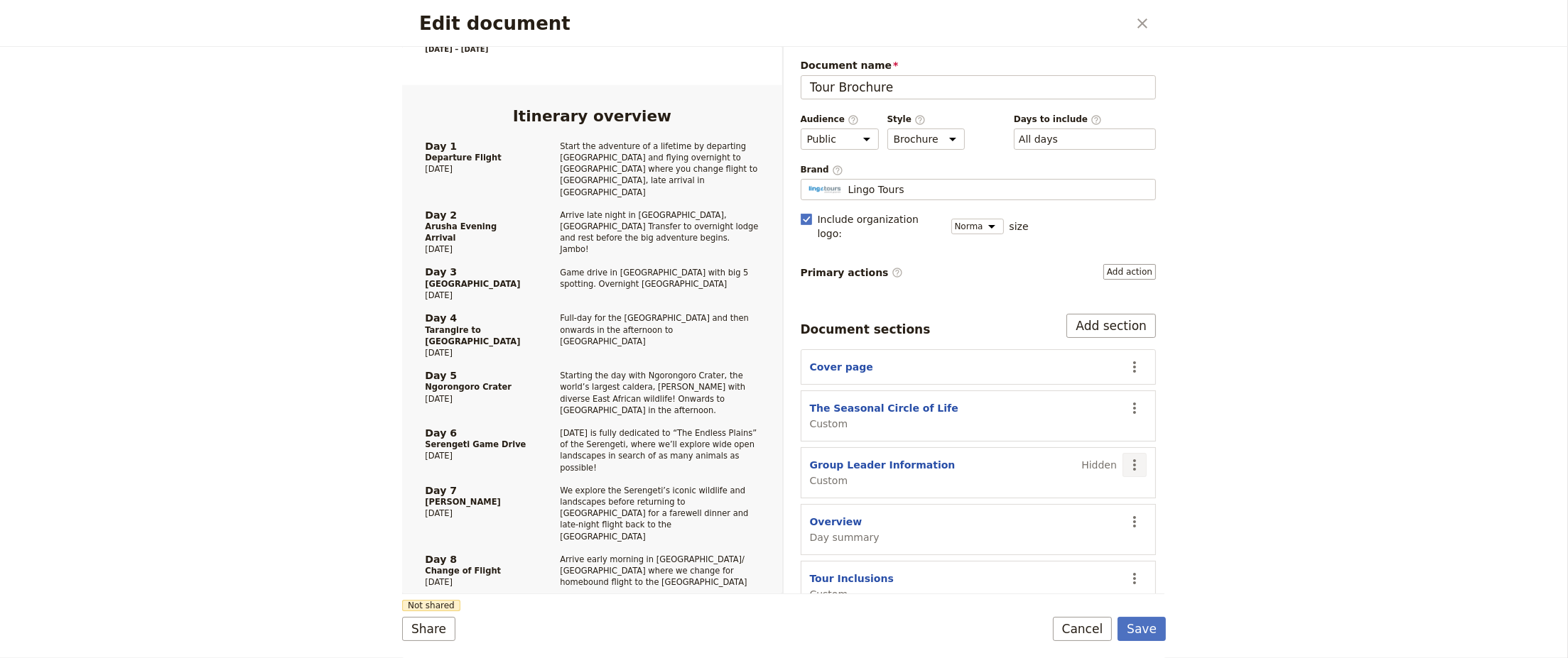
click at [1129, 457] on icon "Actions" at bounding box center [1135, 465] width 17 height 17
click at [1062, 571] on span "Show section" at bounding box center [1047, 568] width 66 height 14
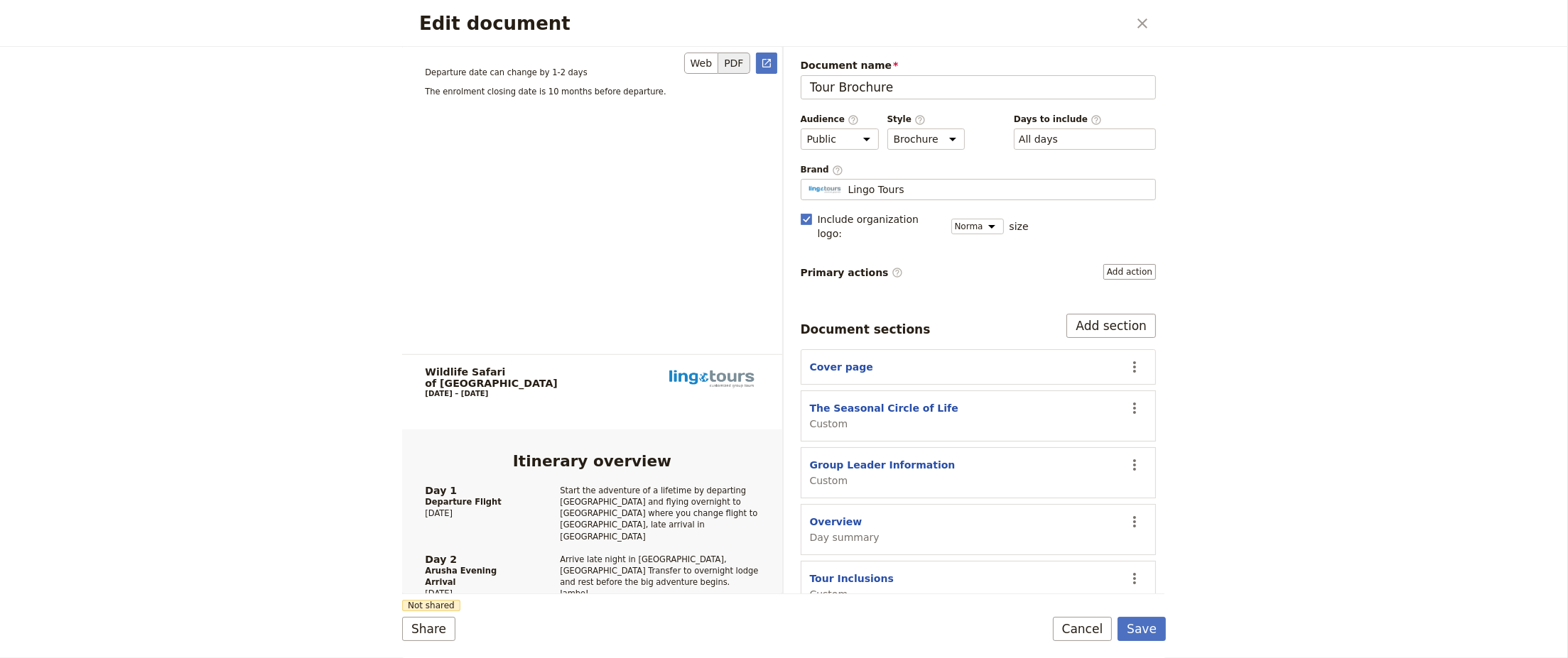
scroll to position [1536, 0]
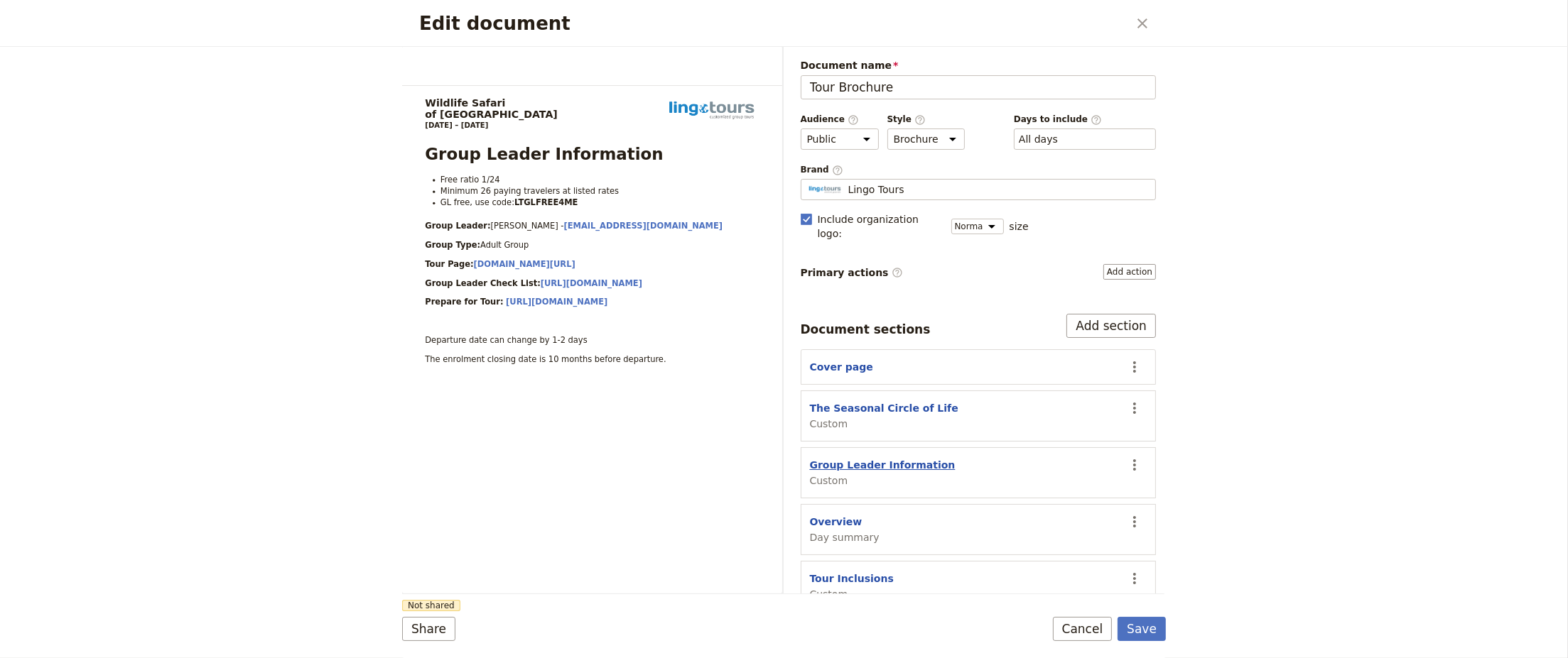
click at [846, 458] on button "Group Leader Information" at bounding box center [883, 465] width 146 height 14
select select "CUSTOM"
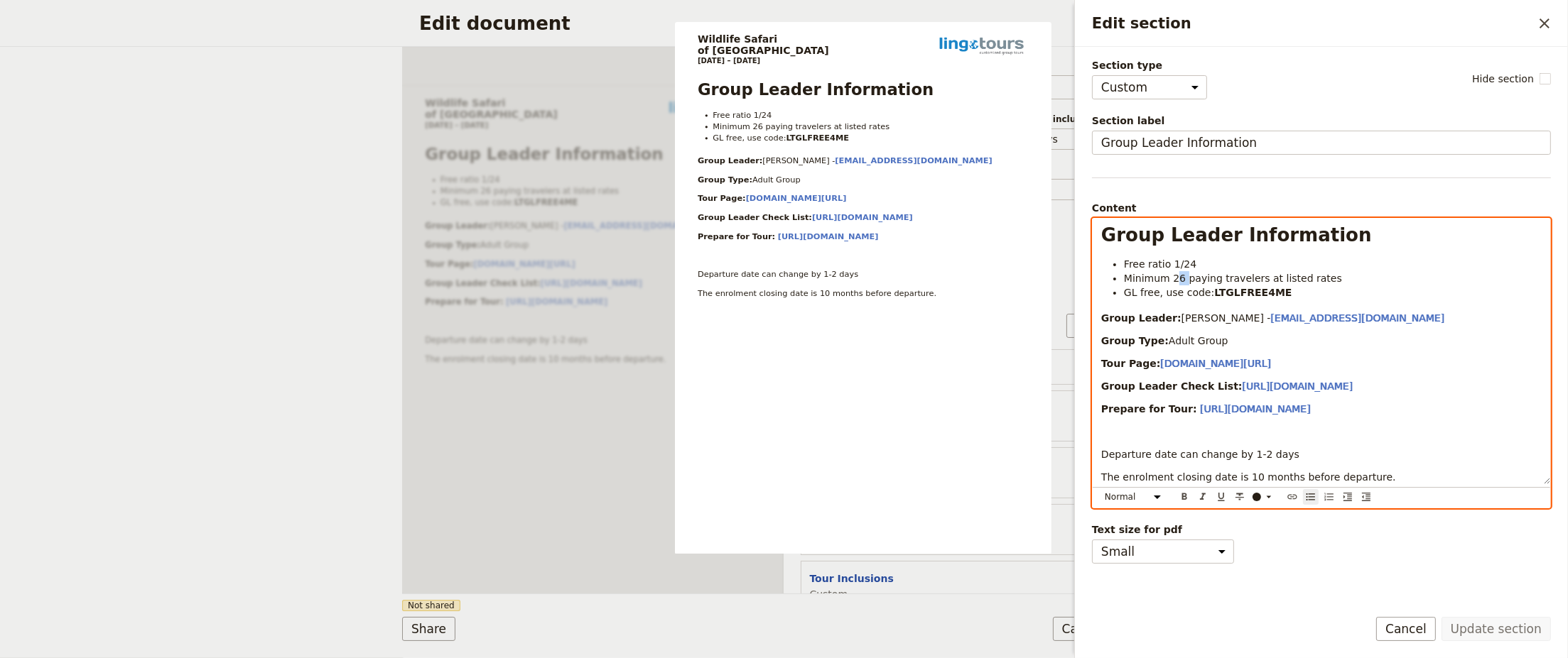
click at [1174, 279] on span "Minimum 26 paying travelers at listed rates" at bounding box center [1234, 277] width 218 height 11
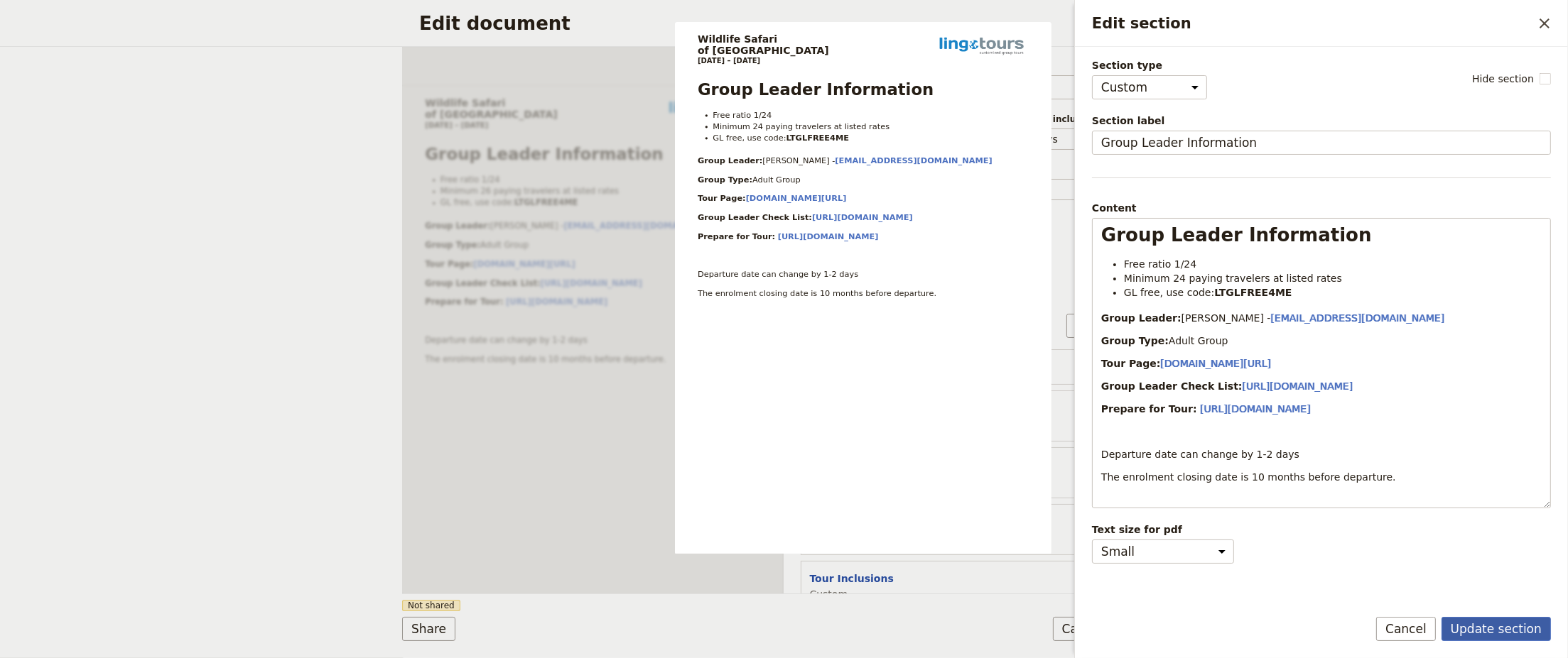
click at [1498, 633] on button "Update section" at bounding box center [1496, 629] width 109 height 25
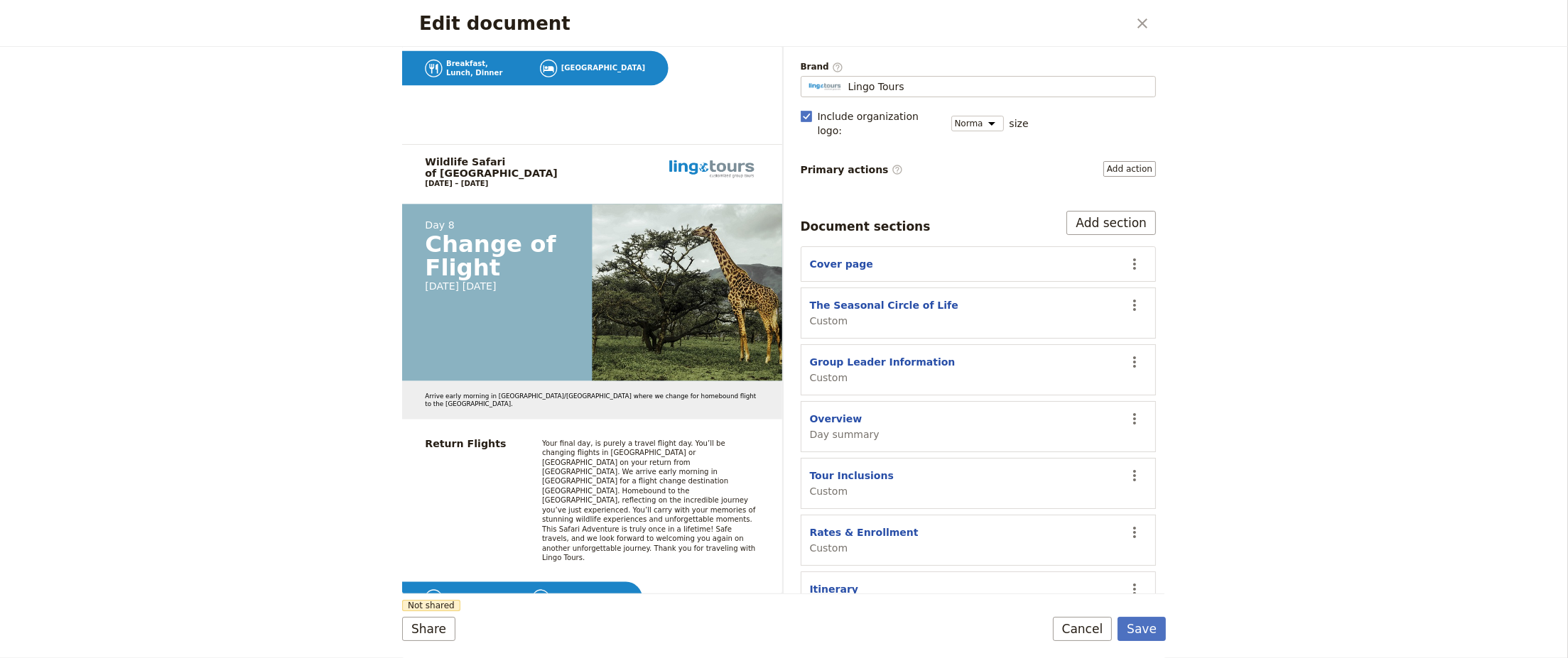
scroll to position [104, 0]
click at [843, 468] on button "Tour Inclusions" at bounding box center [851, 474] width 84 height 14
select select "CUSTOM"
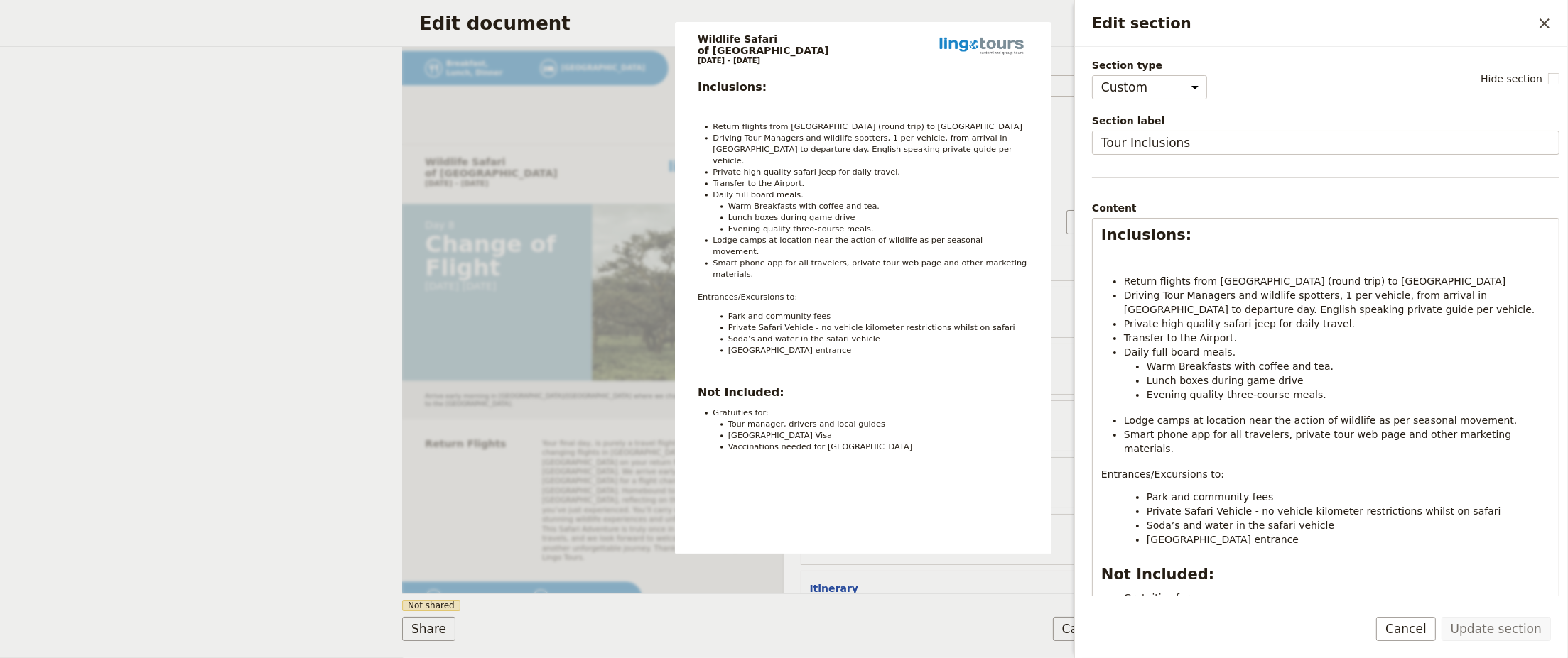
click at [892, 629] on div "Share Not shared Save Cancel" at bounding box center [784, 629] width 764 height 25
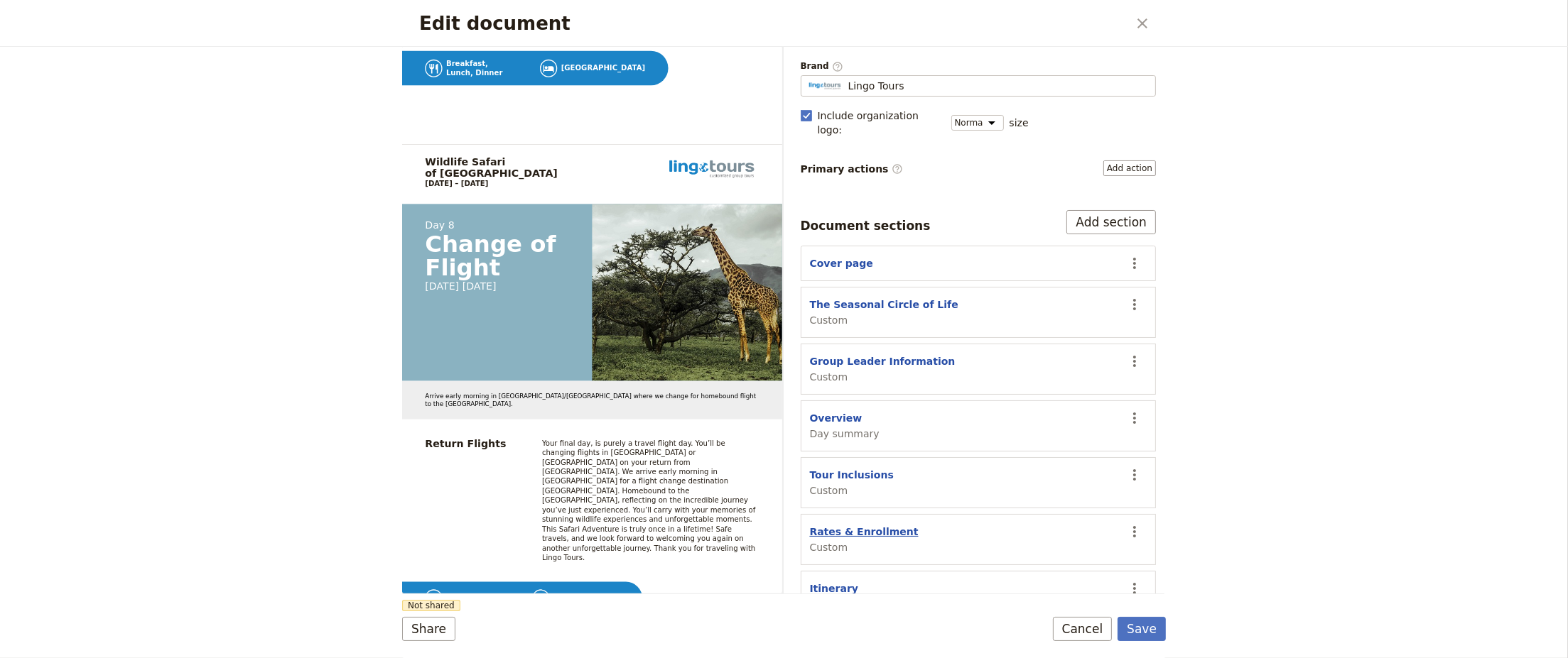
click at [845, 525] on button "Rates & Enrollment" at bounding box center [864, 532] width 108 height 14
select select "CUSTOM"
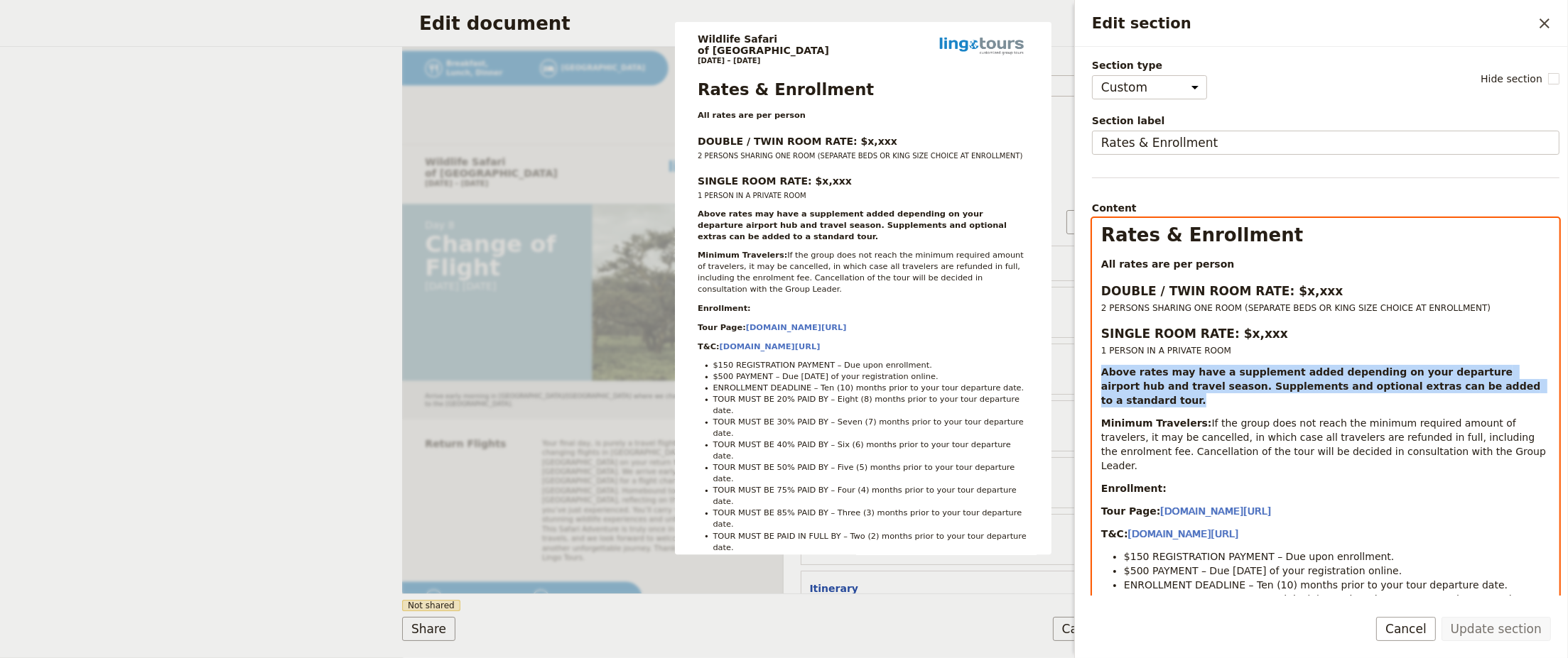
drag, startPoint x: 1487, startPoint y: 389, endPoint x: 1092, endPoint y: 375, distance: 395.2
click at [1093, 375] on div "Rates & Enrollment All rates are per person DOUBLE / TWIN ROOM RATE: $x,xxx 2 P…" at bounding box center [1326, 441] width 466 height 445
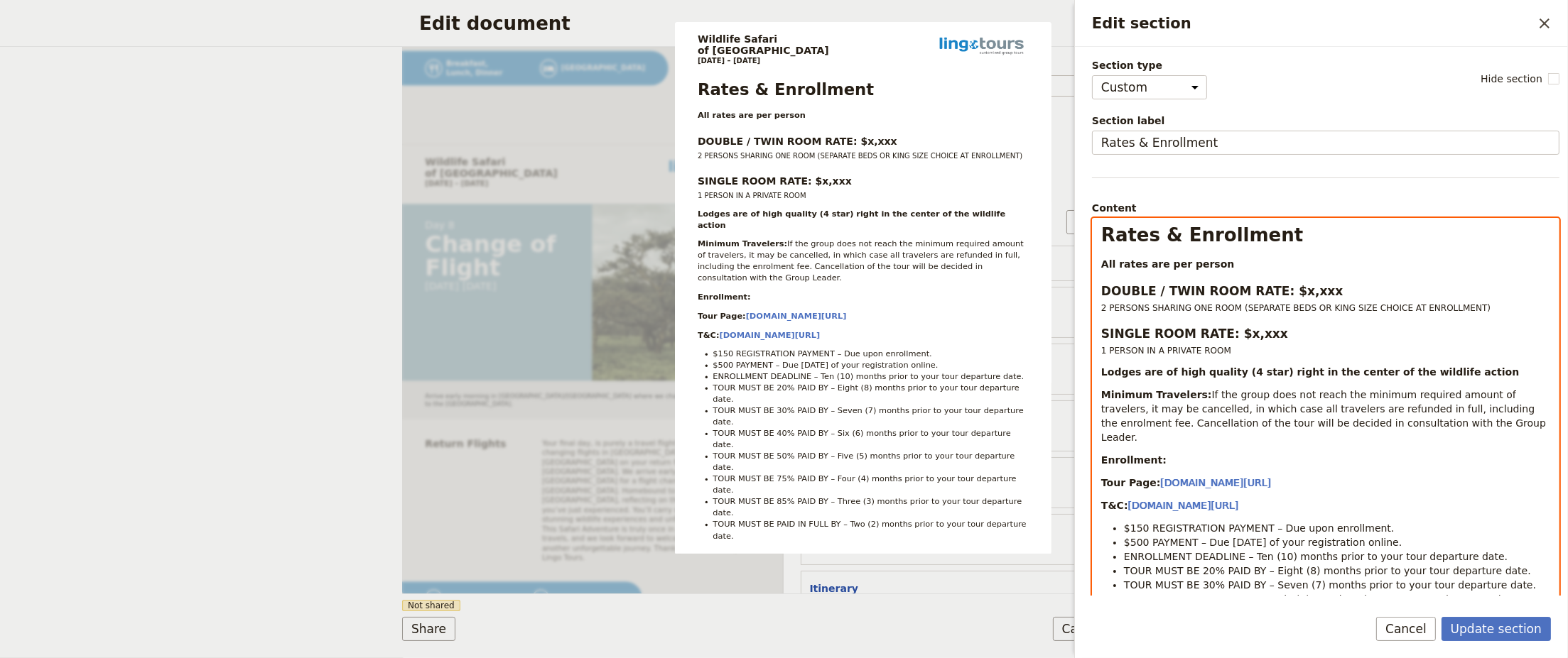
click at [1219, 453] on p "Enrollment:" at bounding box center [1326, 460] width 449 height 14
drag, startPoint x: 1197, startPoint y: 447, endPoint x: 1099, endPoint y: 445, distance: 98.0
click at [1099, 445] on div "Rates & Enrollment All rates are per person DOUBLE / TWIN ROOM RATE: $x,xxx 2 P…" at bounding box center [1326, 434] width 466 height 430
click at [1181, 453] on p "Enrollment:" at bounding box center [1326, 460] width 449 height 14
click at [1166, 453] on p "Enrollment:" at bounding box center [1326, 460] width 449 height 14
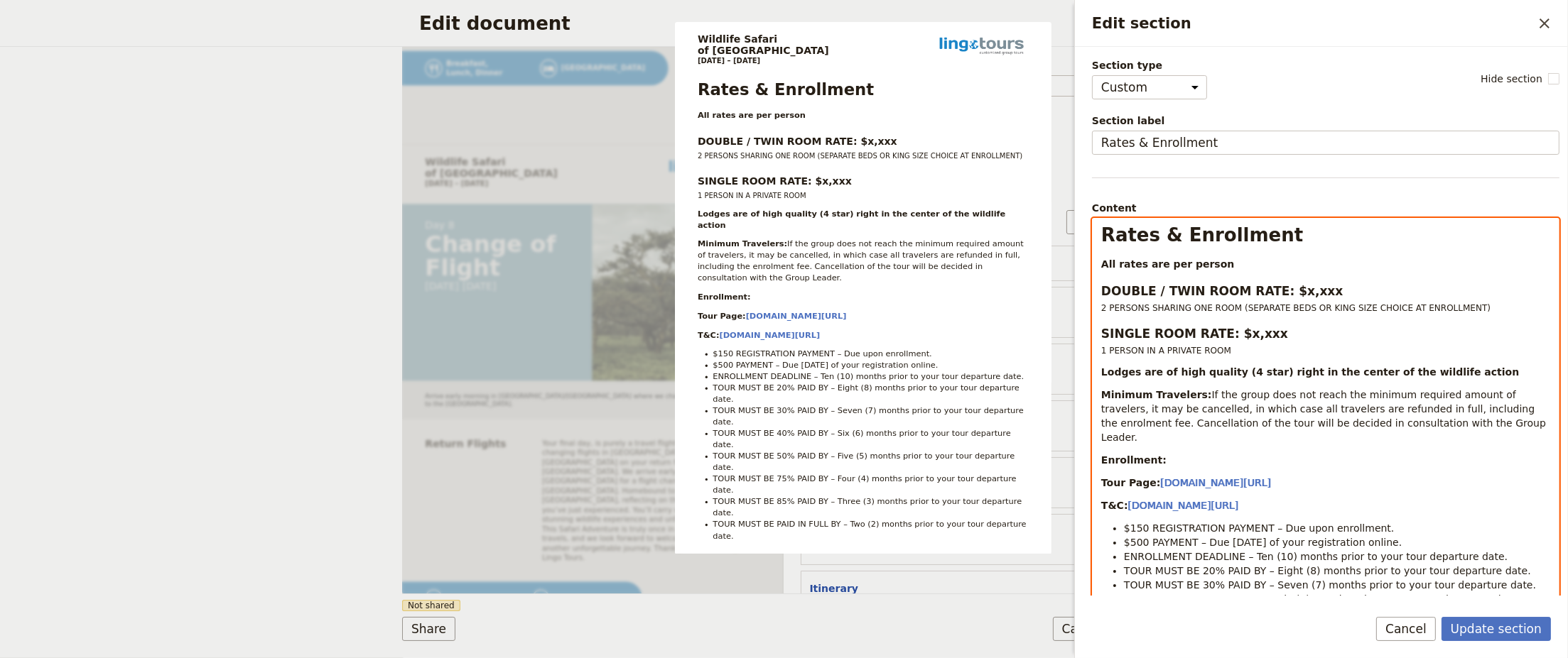
click at [1274, 476] on p "Tour Page: [DOMAIN_NAME][URL]" at bounding box center [1326, 483] width 449 height 14
type input "[URL][DOMAIN_NAME]"
click at [1451, 499] on p "T&C: [DOMAIN_NAME][URL]" at bounding box center [1326, 506] width 449 height 14
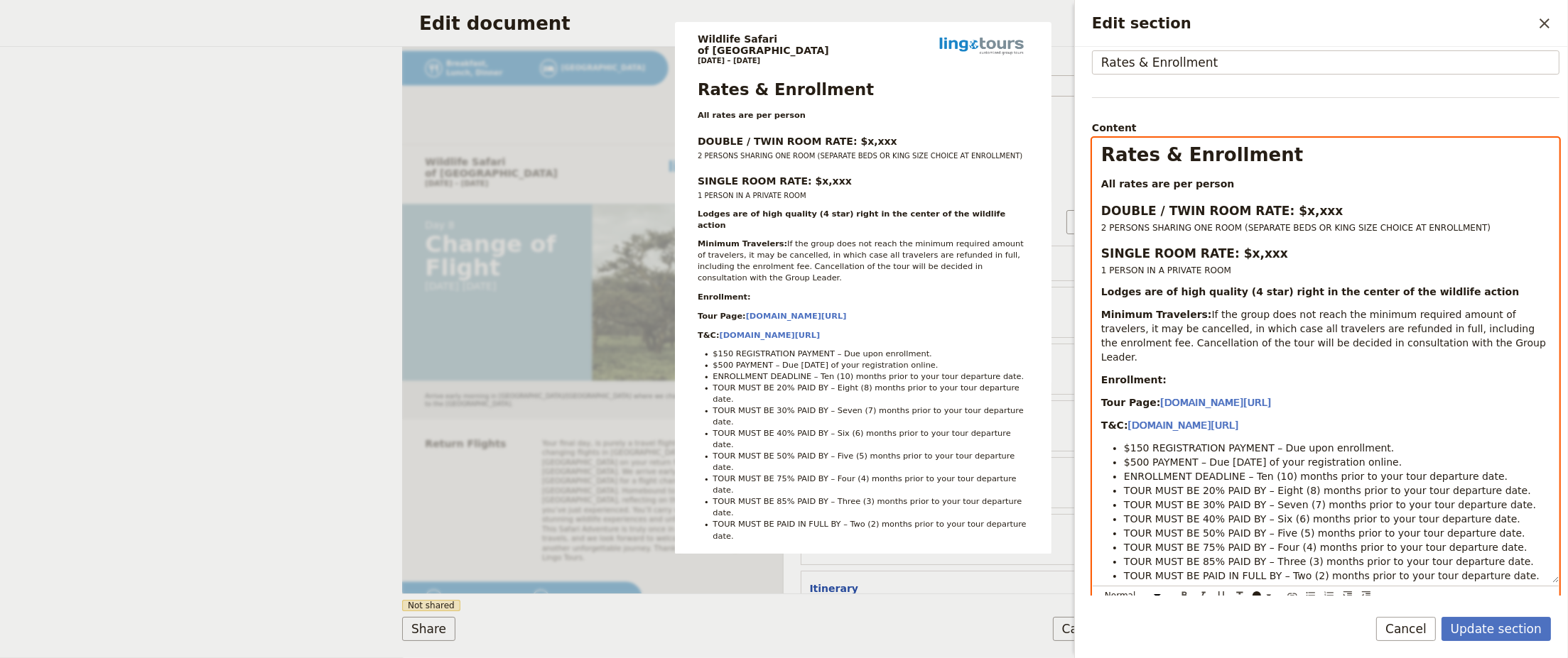
scroll to position [74, 0]
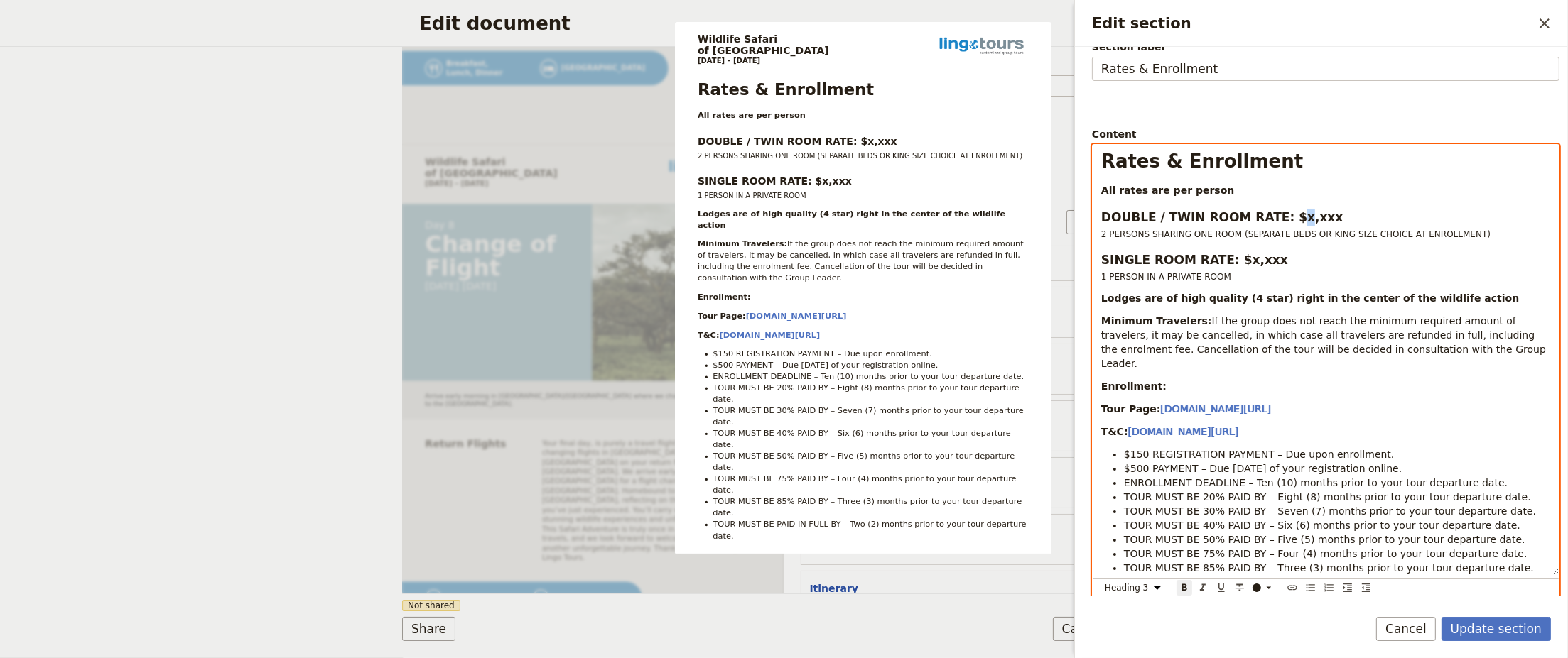
click at [1281, 218] on strong "DOUBLE / TWIN ROOM RATE: $x,xxx" at bounding box center [1223, 217] width 242 height 14
select select "h3"
click at [1230, 262] on strong "SINGLE ROOM RATE: $x,xxx" at bounding box center [1195, 260] width 187 height 14
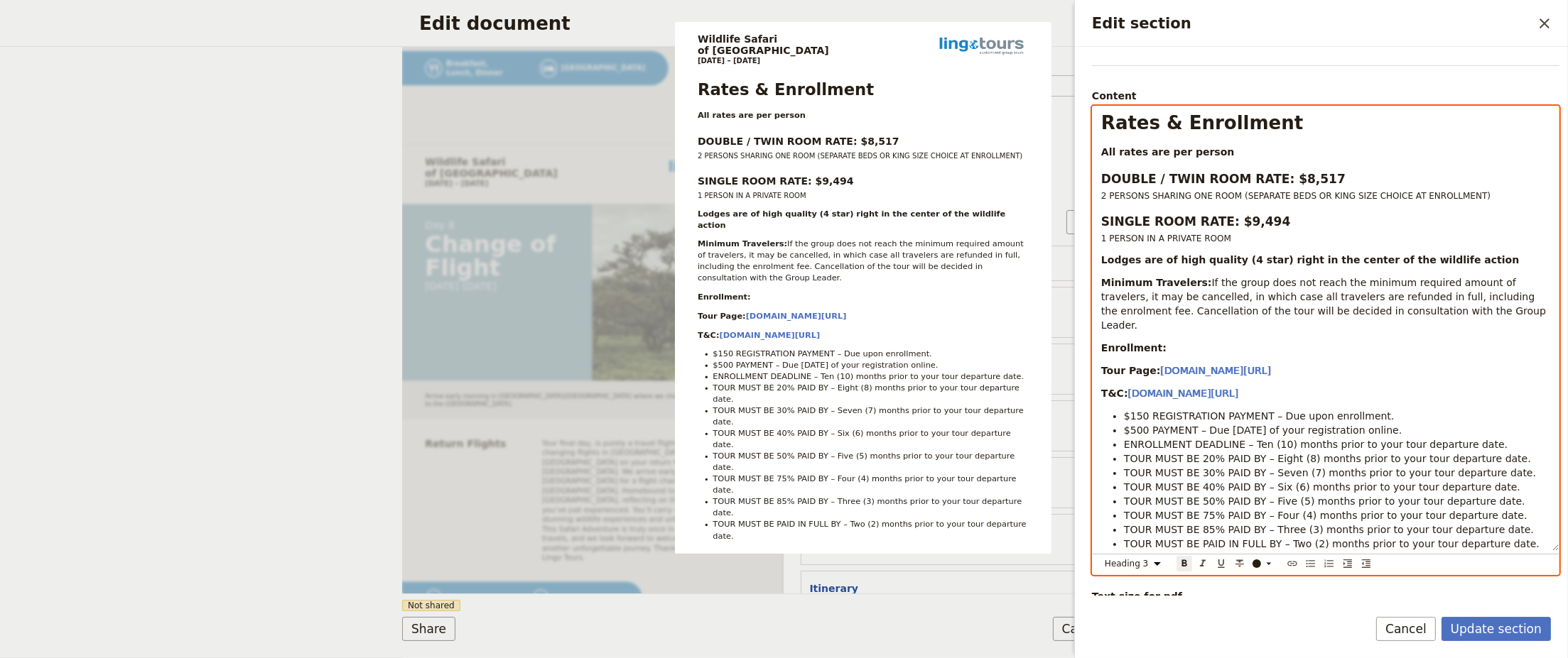
scroll to position [131, 0]
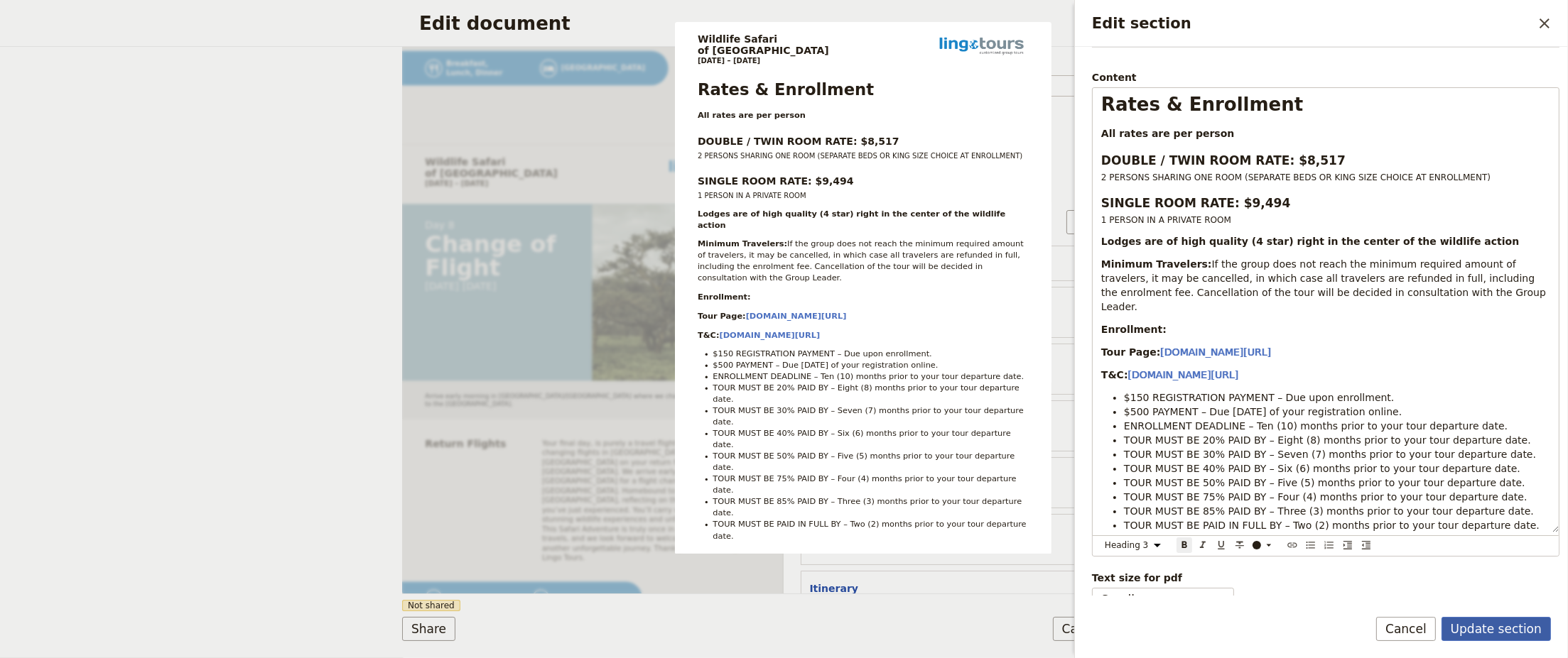
click at [1510, 626] on button "Update section" at bounding box center [1496, 629] width 109 height 25
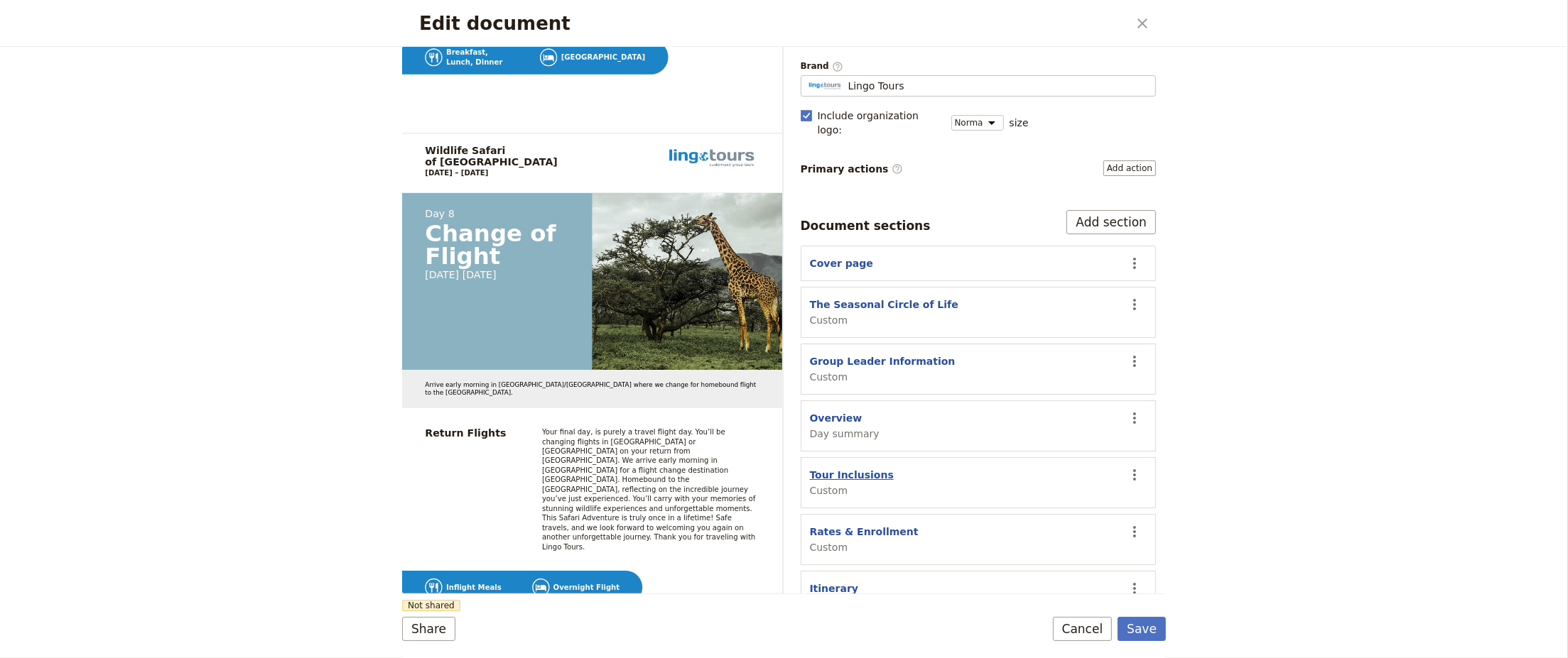
click at [853, 468] on button "Tour Inclusions" at bounding box center [851, 474] width 84 height 14
select select "CUSTOM"
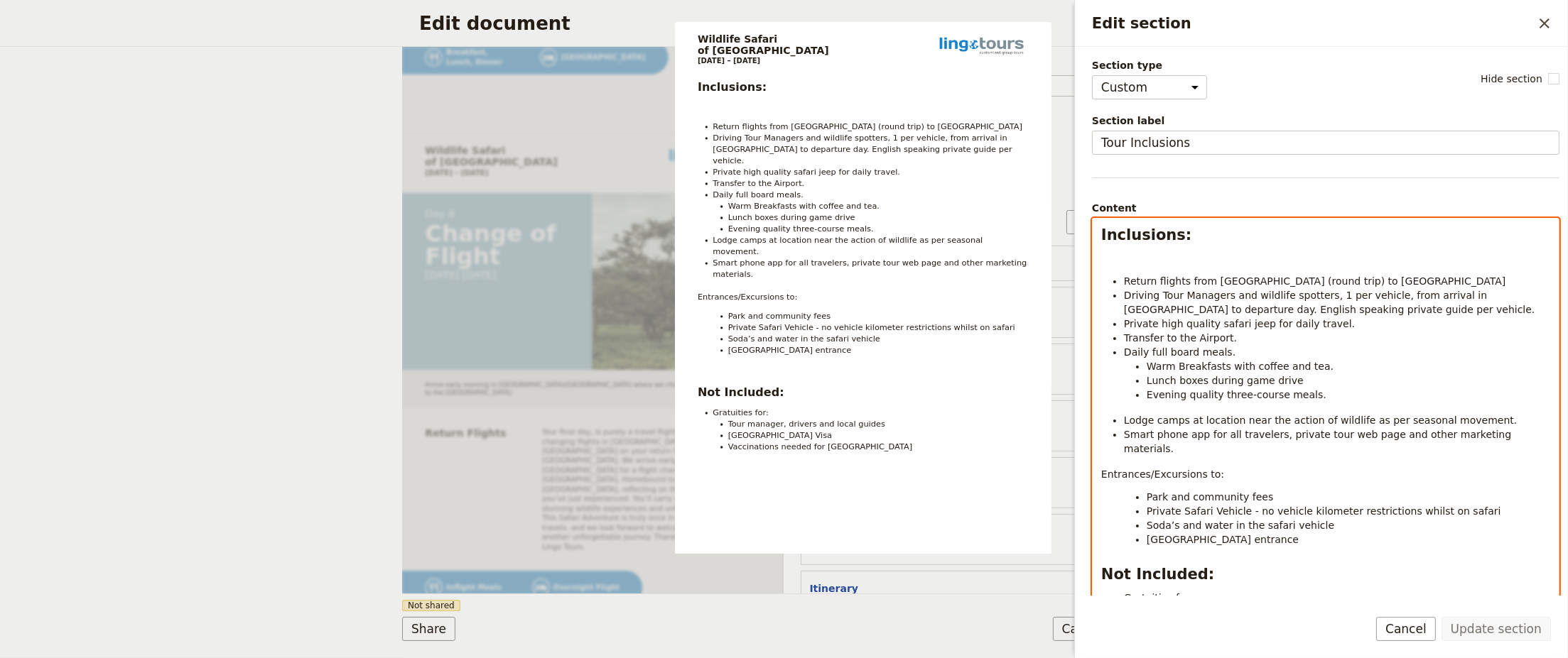
click at [1342, 312] on li "Driving Tour Managers and wildlife spotters, 1 per vehicle, from arrival in [GE…" at bounding box center [1338, 303] width 426 height 29
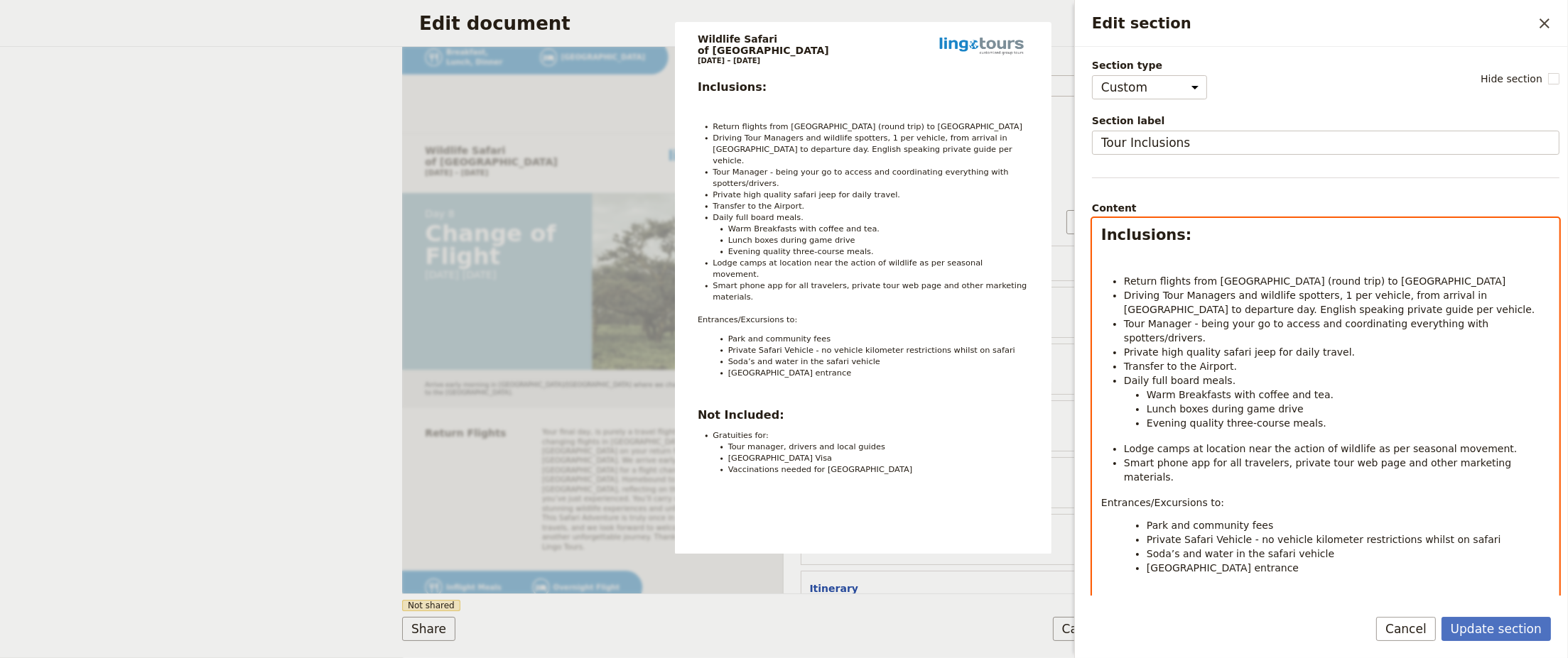
click at [1169, 361] on span "Transfer to the Airport." at bounding box center [1181, 366] width 113 height 11
drag, startPoint x: 1297, startPoint y: 351, endPoint x: 1246, endPoint y: 349, distance: 51.0
click at [1246, 359] on li "Transfer to/from the Airport in [GEOGRAPHIC_DATA]." at bounding box center [1338, 366] width 426 height 14
click at [1220, 389] on span "Warm Breakfasts with coffee and tea." at bounding box center [1240, 394] width 187 height 11
click at [1227, 374] on li "Daily full board meals." at bounding box center [1338, 381] width 426 height 14
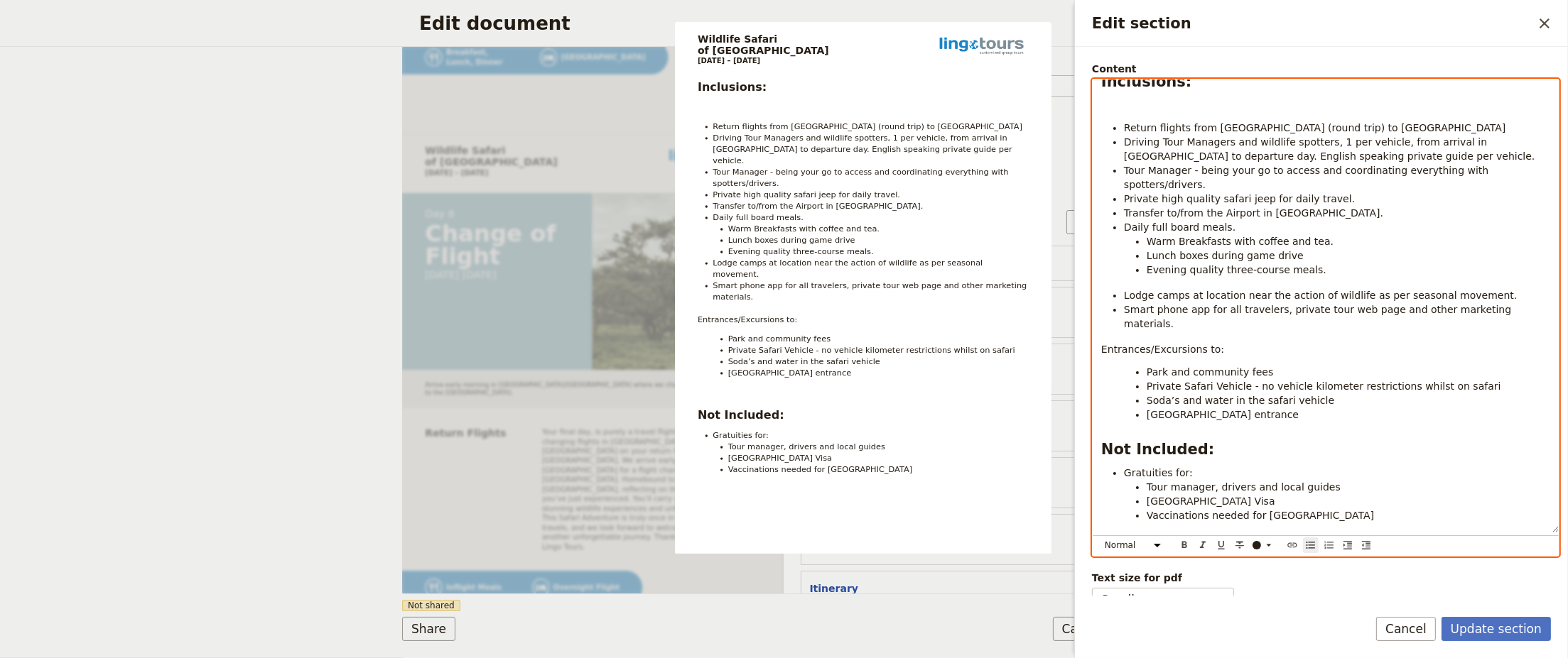
scroll to position [153, 0]
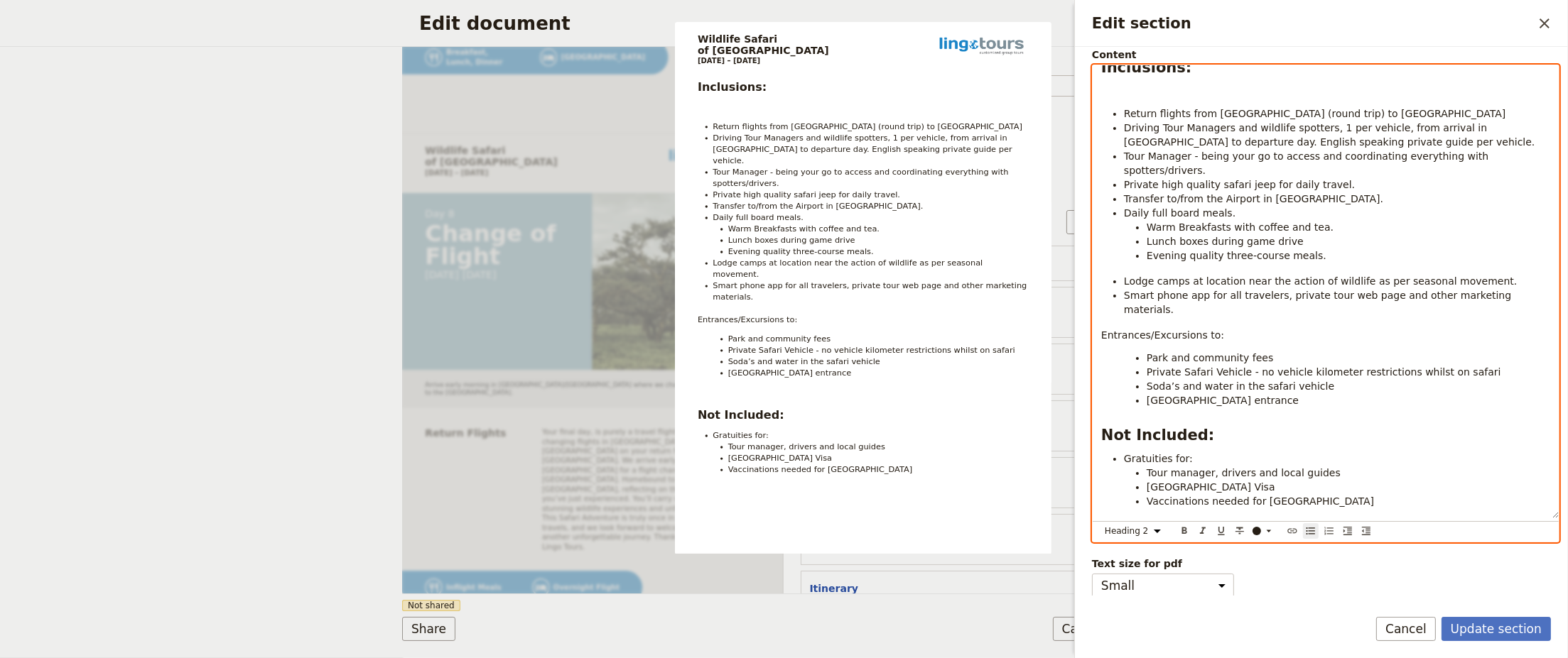
click at [1245, 389] on div "Inclusions: Return flights from [GEOGRAPHIC_DATA] (round trip) to [GEOGRAPHIC_D…" at bounding box center [1326, 292] width 466 height 453
select select "paragraph"
click at [1254, 393] on li "[GEOGRAPHIC_DATA] entrance" at bounding box center [1348, 400] width 404 height 14
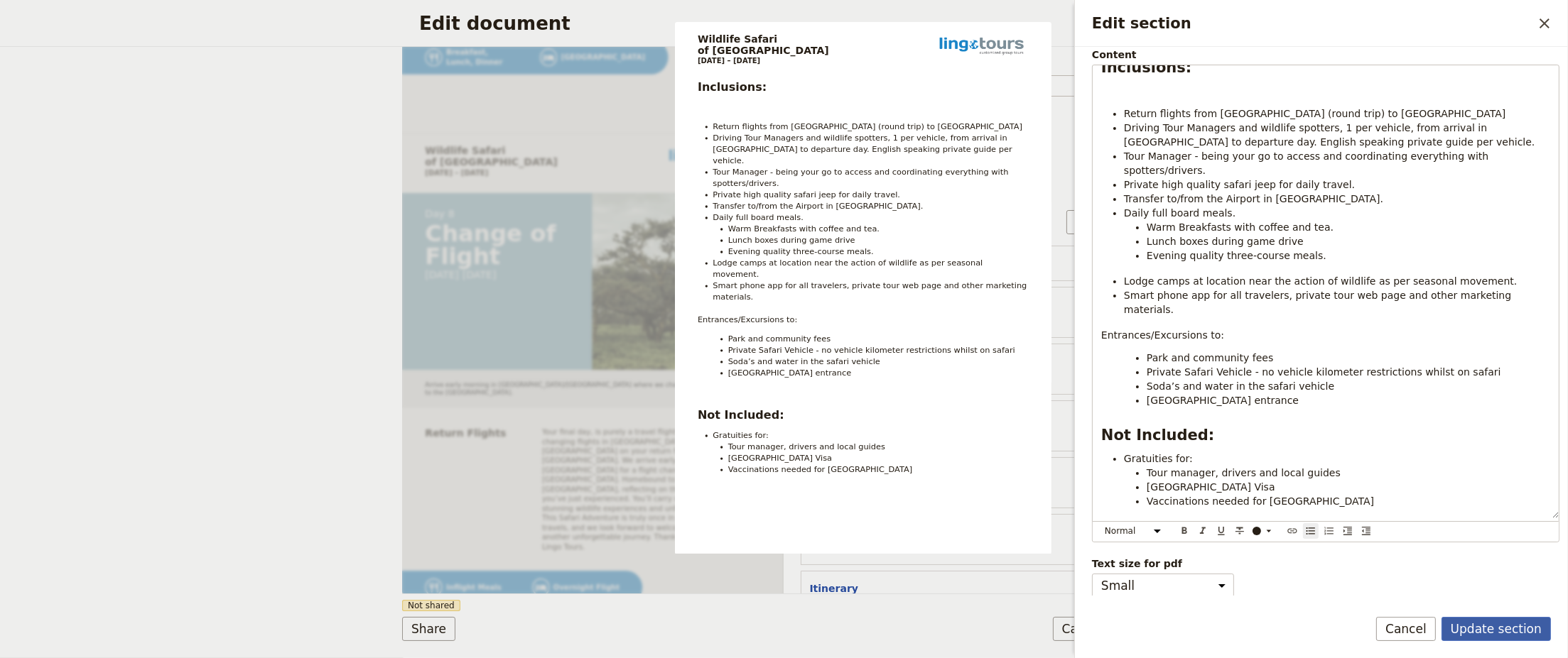
click at [1505, 628] on button "Update section" at bounding box center [1496, 629] width 109 height 25
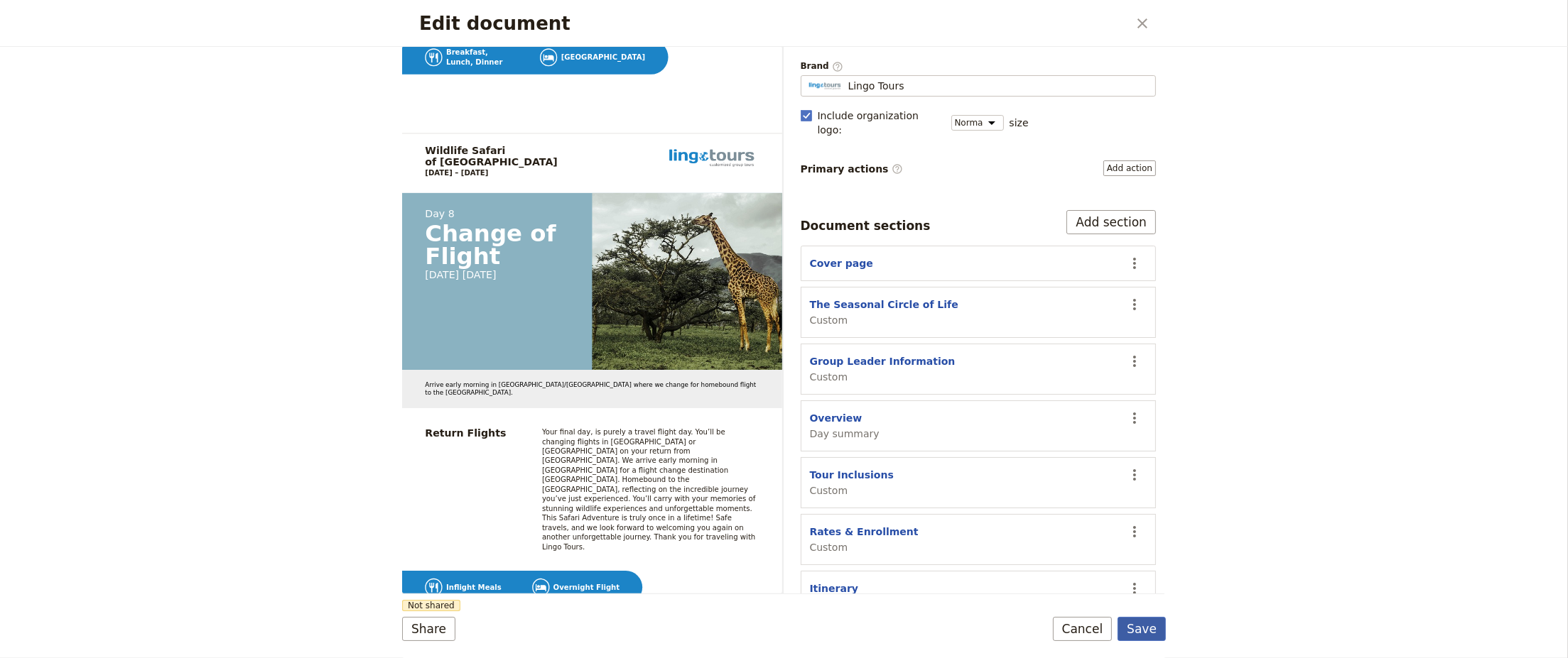
click at [1147, 631] on button "Save" at bounding box center [1142, 629] width 48 height 25
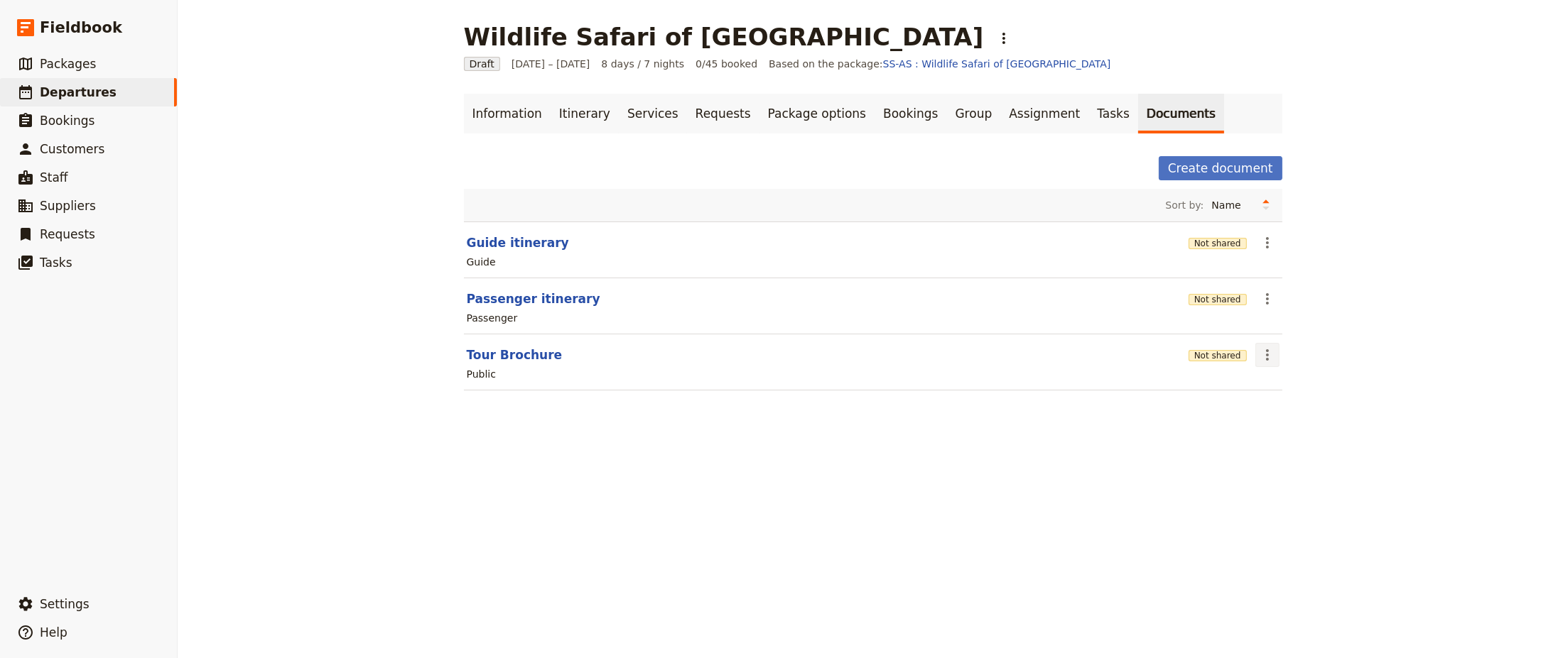
click at [1262, 357] on icon "Actions" at bounding box center [1268, 355] width 17 height 17
click at [1279, 387] on span "Share" at bounding box center [1275, 385] width 29 height 14
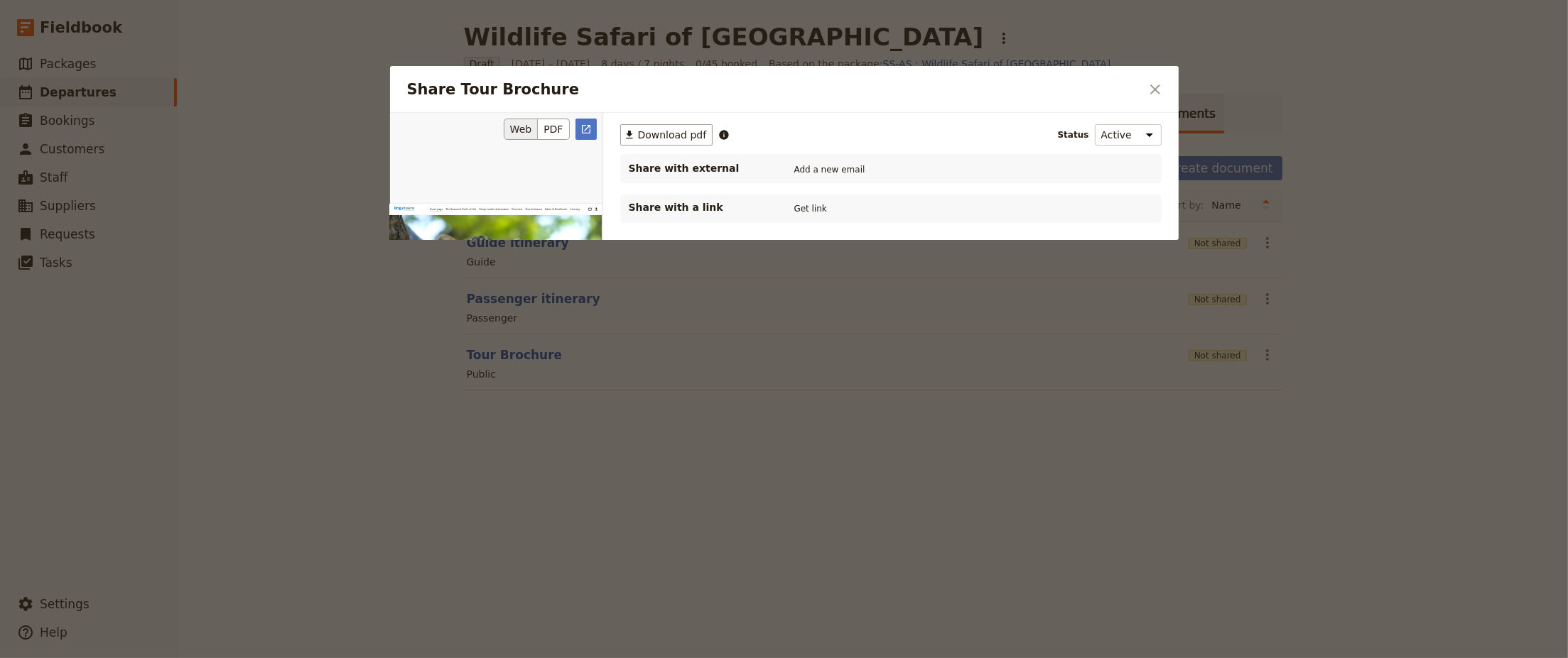
scroll to position [0, 0]
click at [691, 134] on span "Download pdf" at bounding box center [672, 134] width 69 height 14
click at [1156, 88] on icon "Close dialog" at bounding box center [1156, 90] width 10 height 10
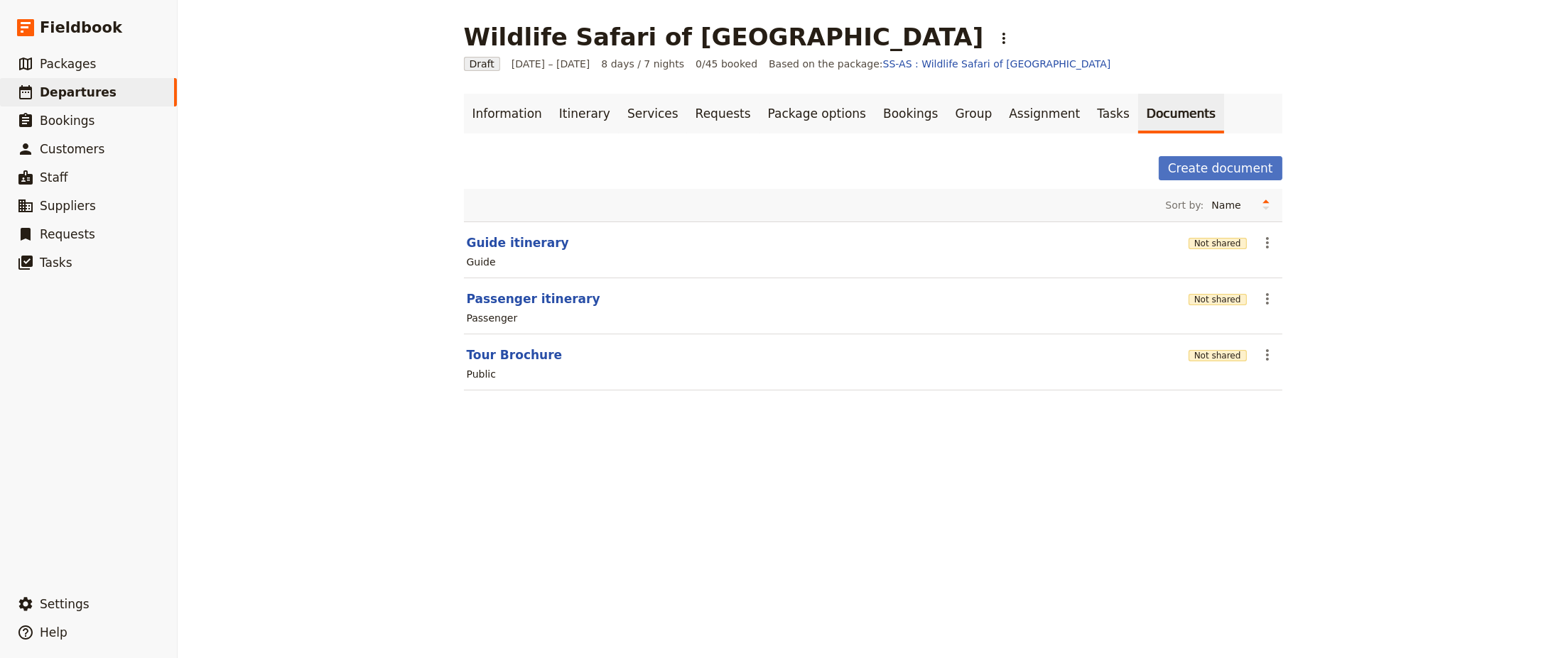
click at [390, 156] on div "Wildlife Safari of [GEOGRAPHIC_DATA] ​ Draft [DATE] – [DATE] 8 days / 7 nights …" at bounding box center [872, 329] width 1390 height 658
click at [1267, 355] on icon "Actions" at bounding box center [1268, 355] width 17 height 17
click at [1271, 383] on span "Share" at bounding box center [1275, 385] width 29 height 14
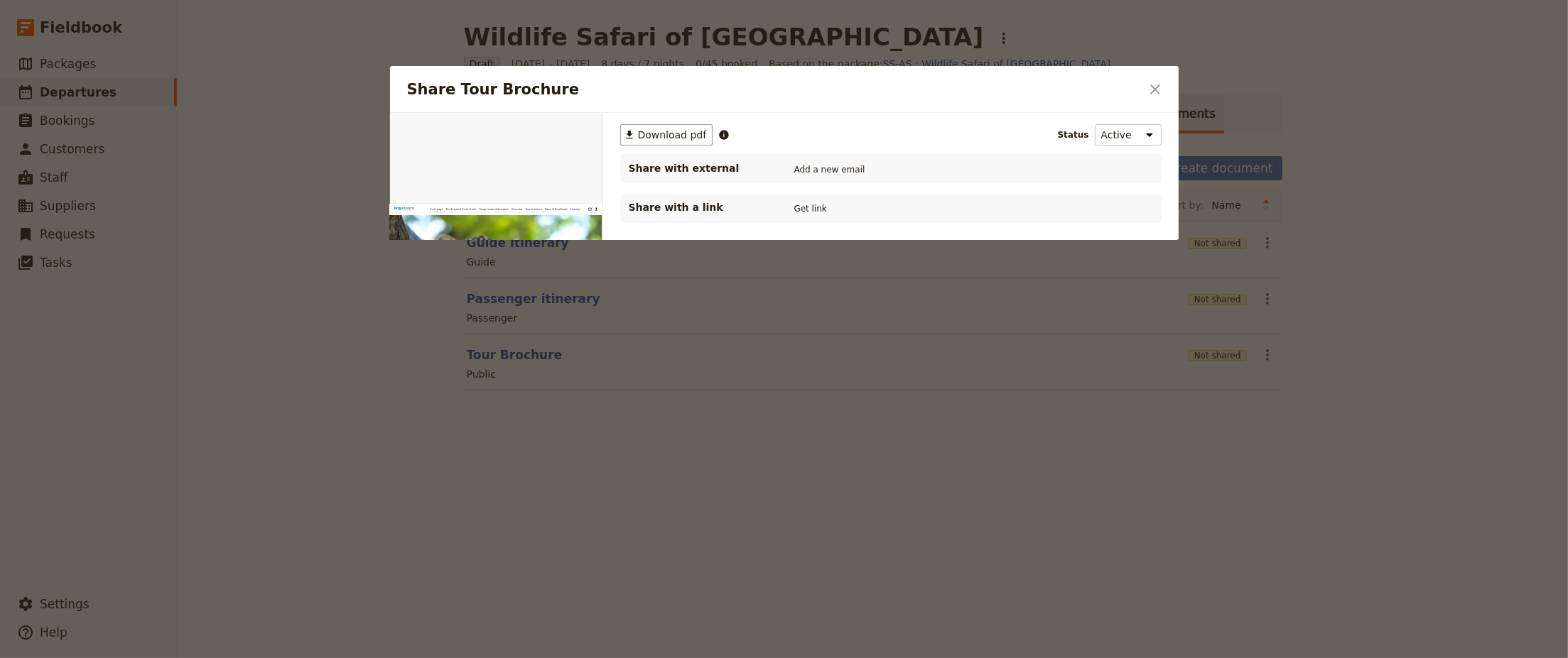
click at [671, 122] on div "​ Download pdf Status Active Inactive Share with external Add a new email Share…" at bounding box center [891, 264] width 575 height 302
click at [1444, 483] on div at bounding box center [784, 329] width 1568 height 658
